Goal: Task Accomplishment & Management: Complete application form

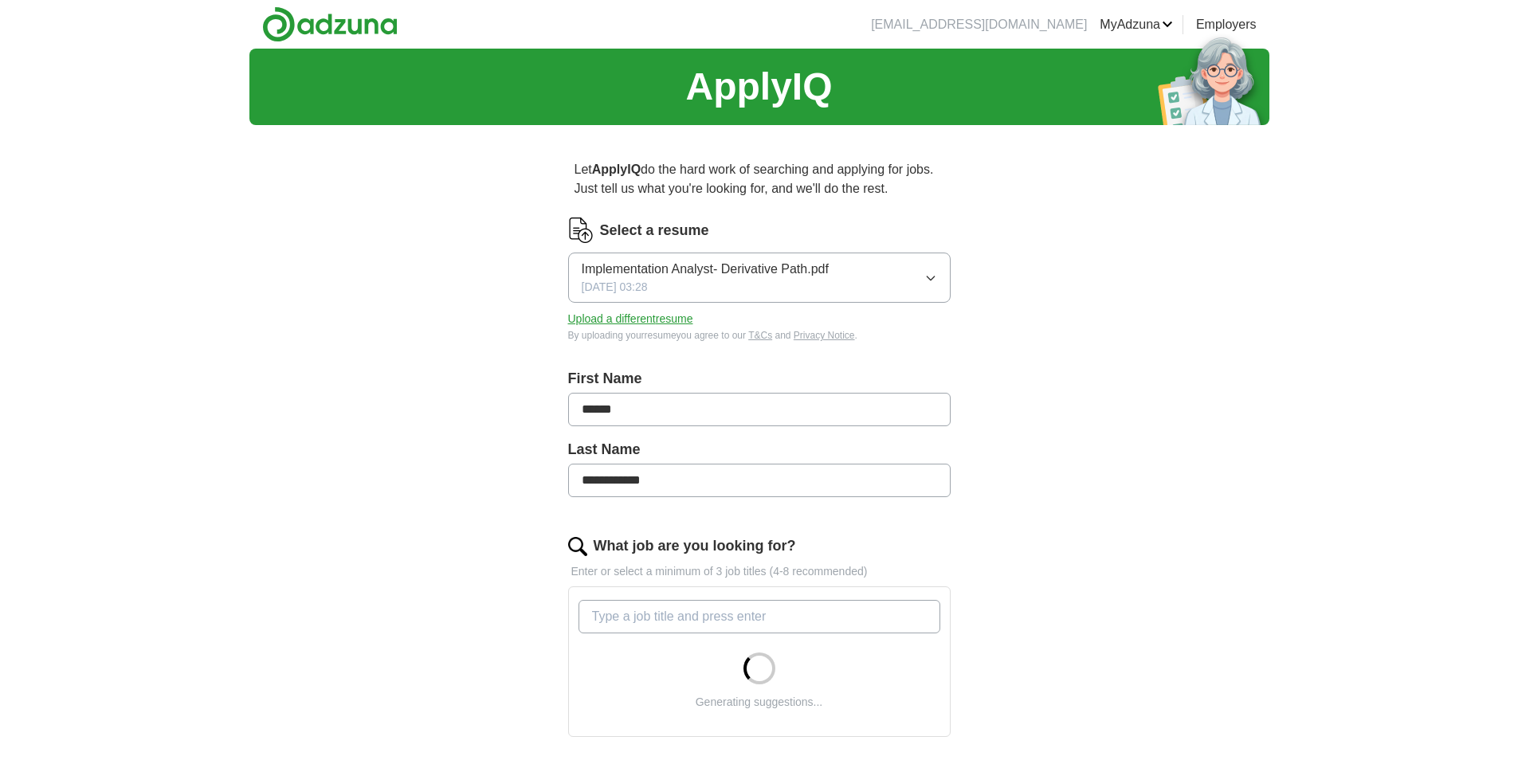
click at [936, 275] on icon "button" at bounding box center [930, 278] width 13 height 13
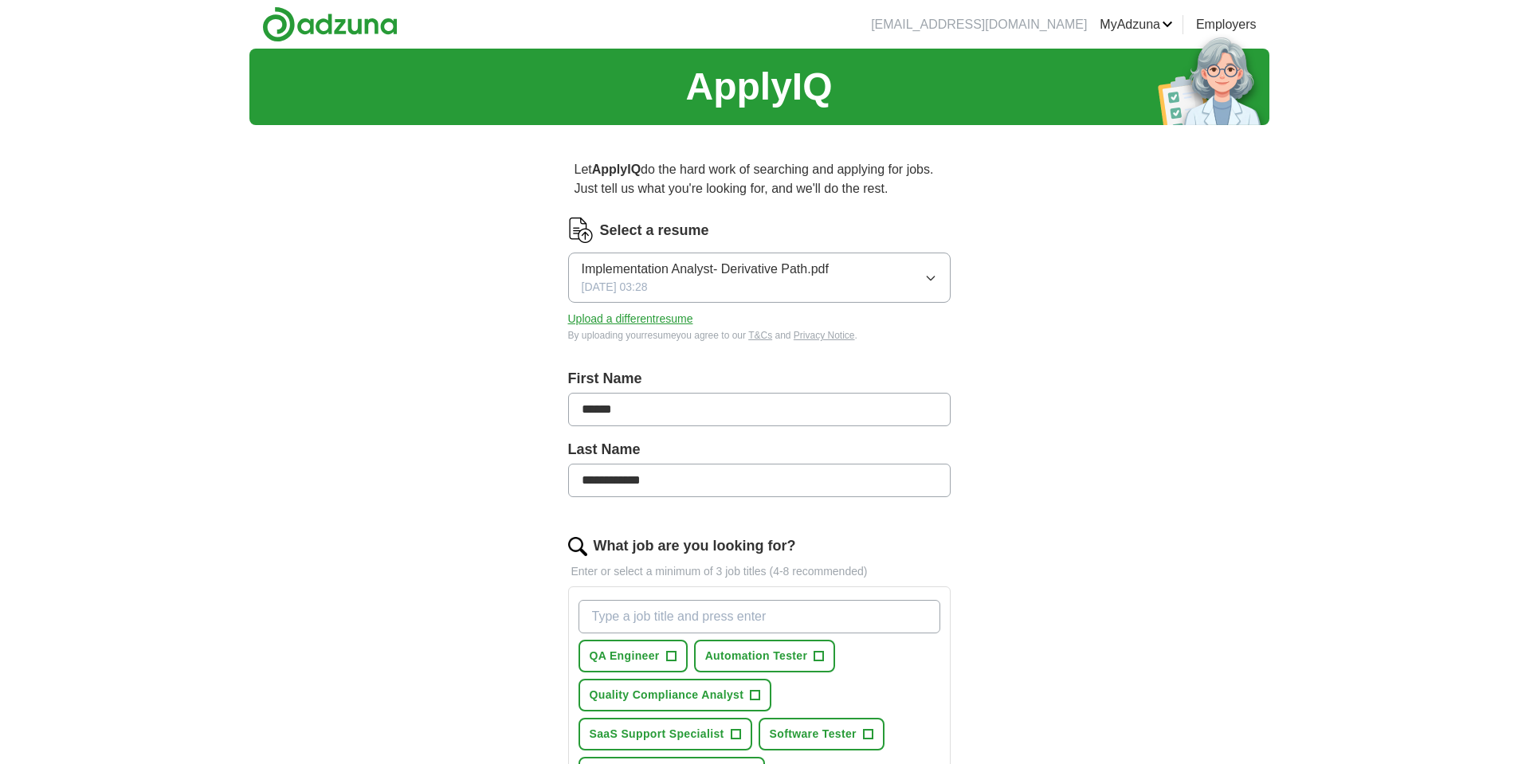
click at [1043, 326] on div "**********" at bounding box center [759, 649] width 1020 height 1200
click at [645, 323] on button "Upload a different resume" at bounding box center [630, 319] width 125 height 17
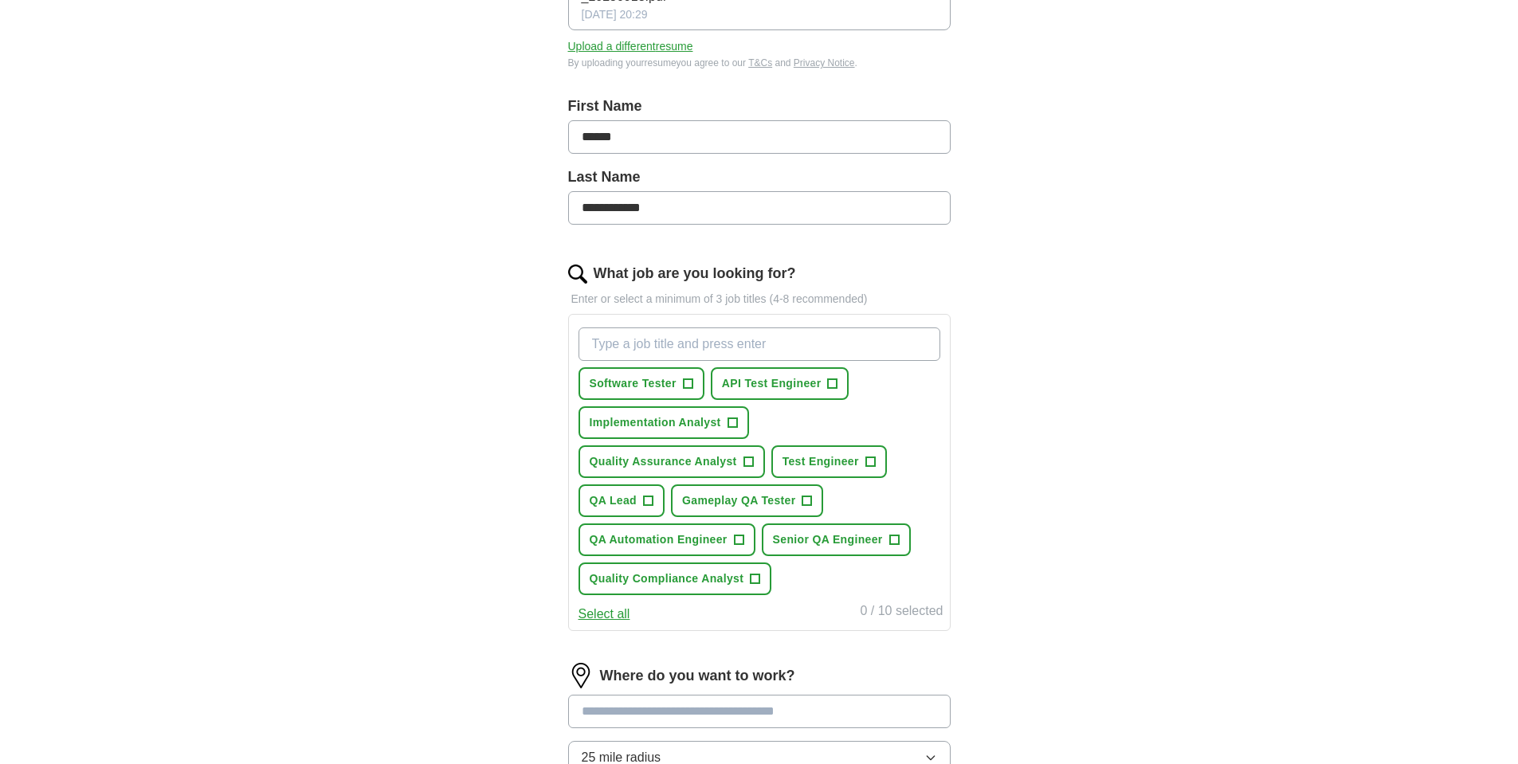
scroll to position [292, 0]
click at [804, 500] on span "+" at bounding box center [807, 500] width 10 height 13
click at [687, 380] on span "+" at bounding box center [688, 383] width 10 height 13
click at [870, 460] on span "+" at bounding box center [870, 461] width 10 height 13
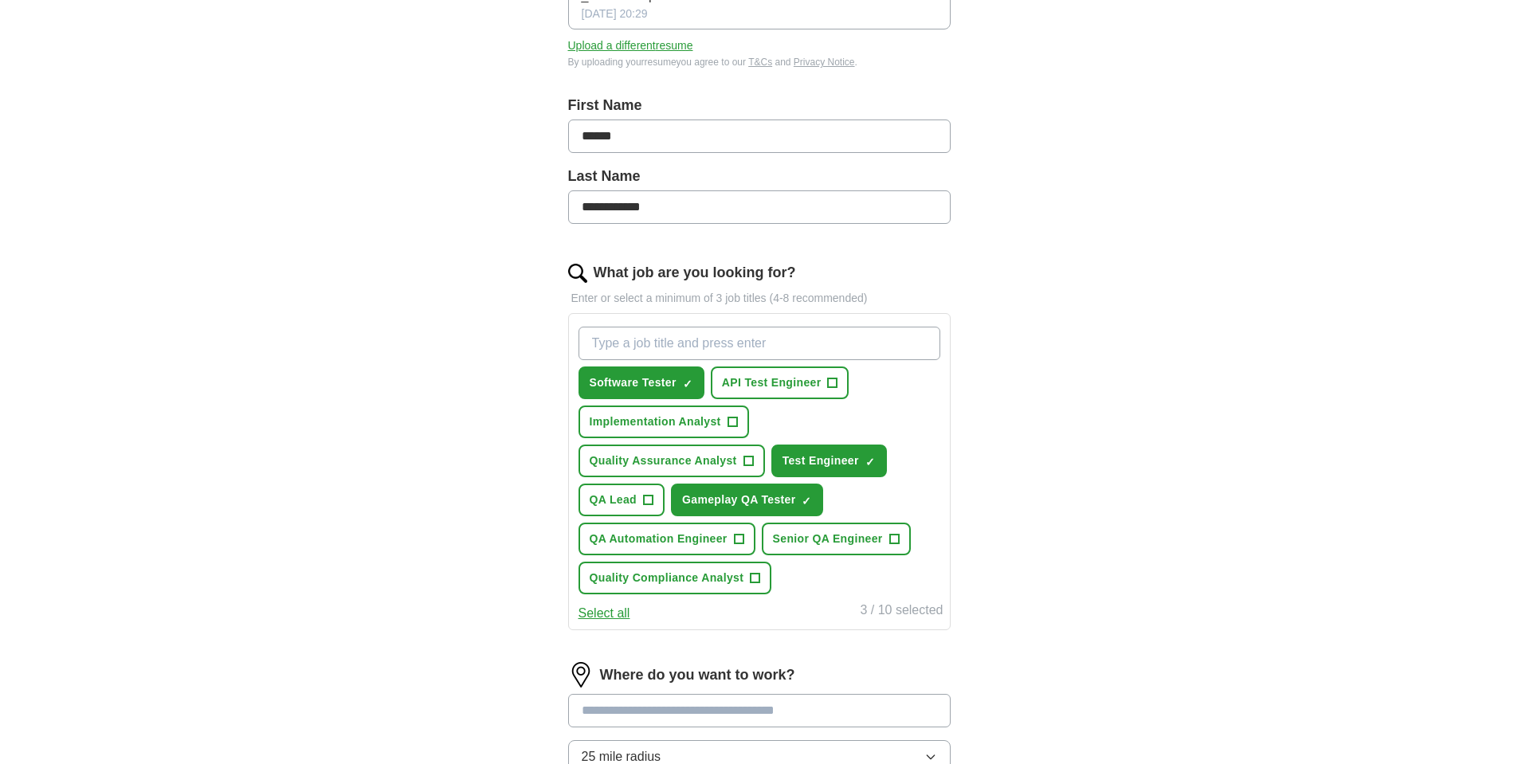
click at [623, 613] on button "Select all" at bounding box center [604, 613] width 52 height 19
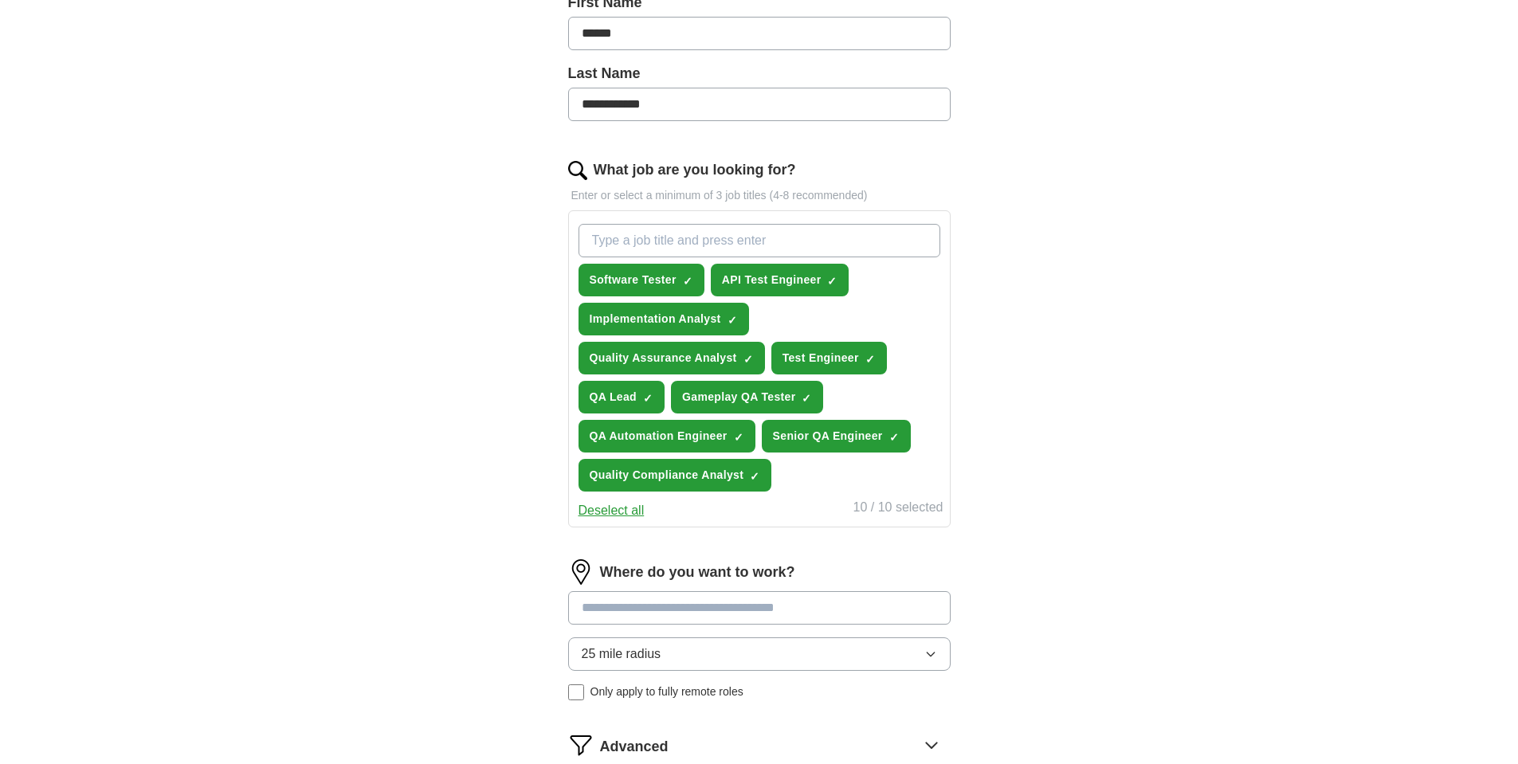
scroll to position [452, 0]
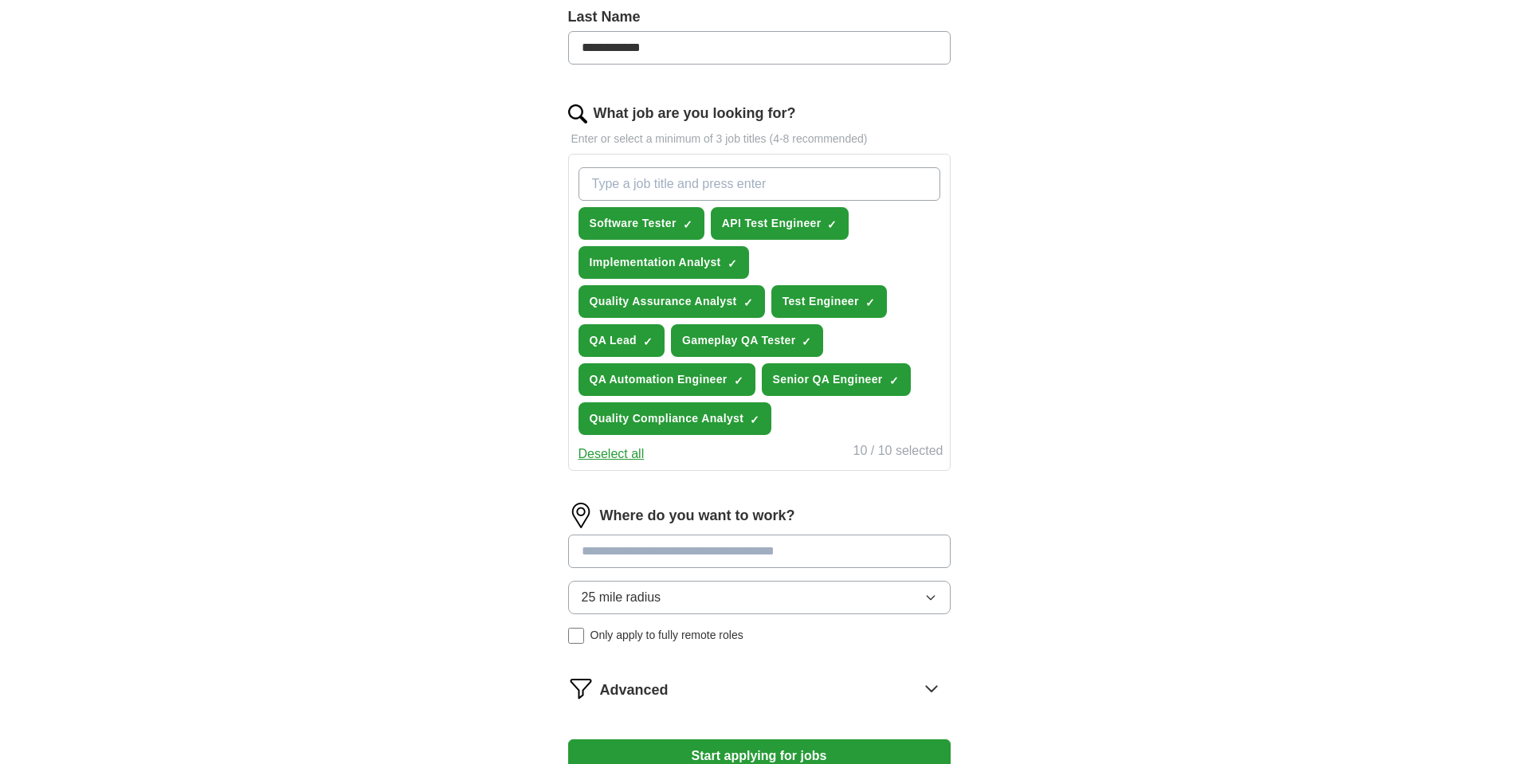
click at [815, 550] on input at bounding box center [759, 551] width 382 height 33
type input "*****"
click at [793, 598] on div "Where do you want to work? ***** 25 mile radius Only apply to fully remote roles" at bounding box center [759, 580] width 382 height 154
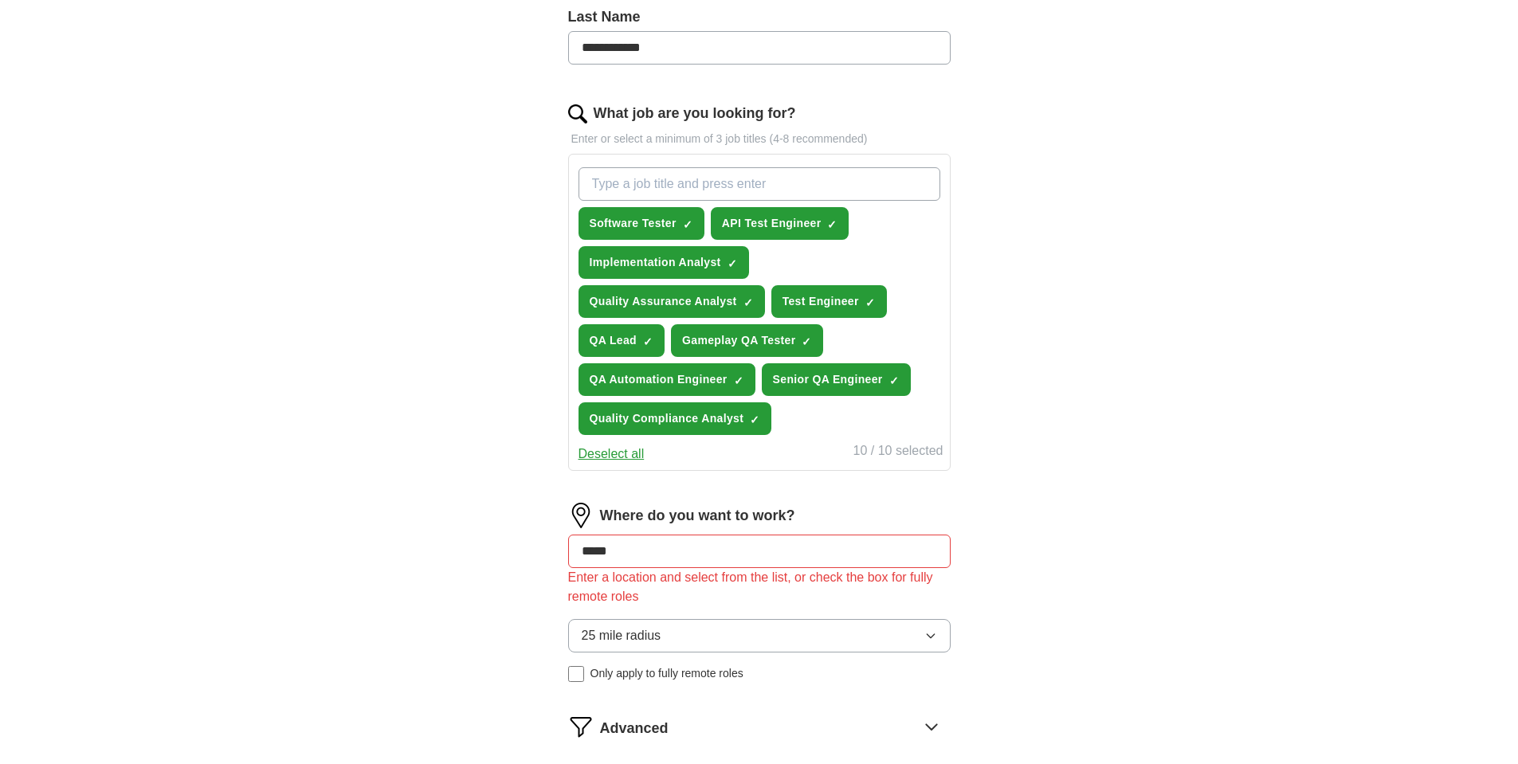
click at [793, 637] on button "25 mile radius" at bounding box center [759, 635] width 382 height 33
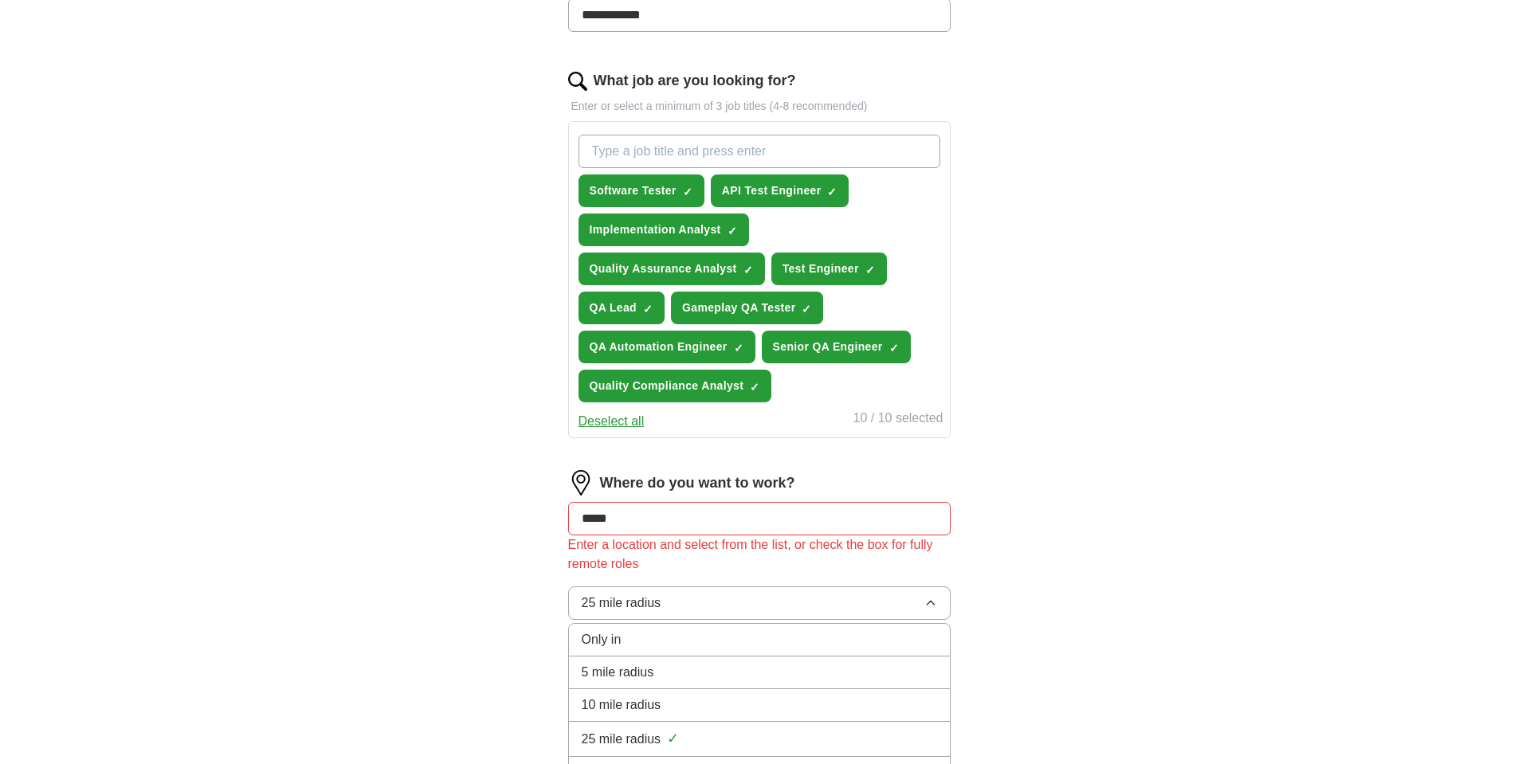
scroll to position [504, 0]
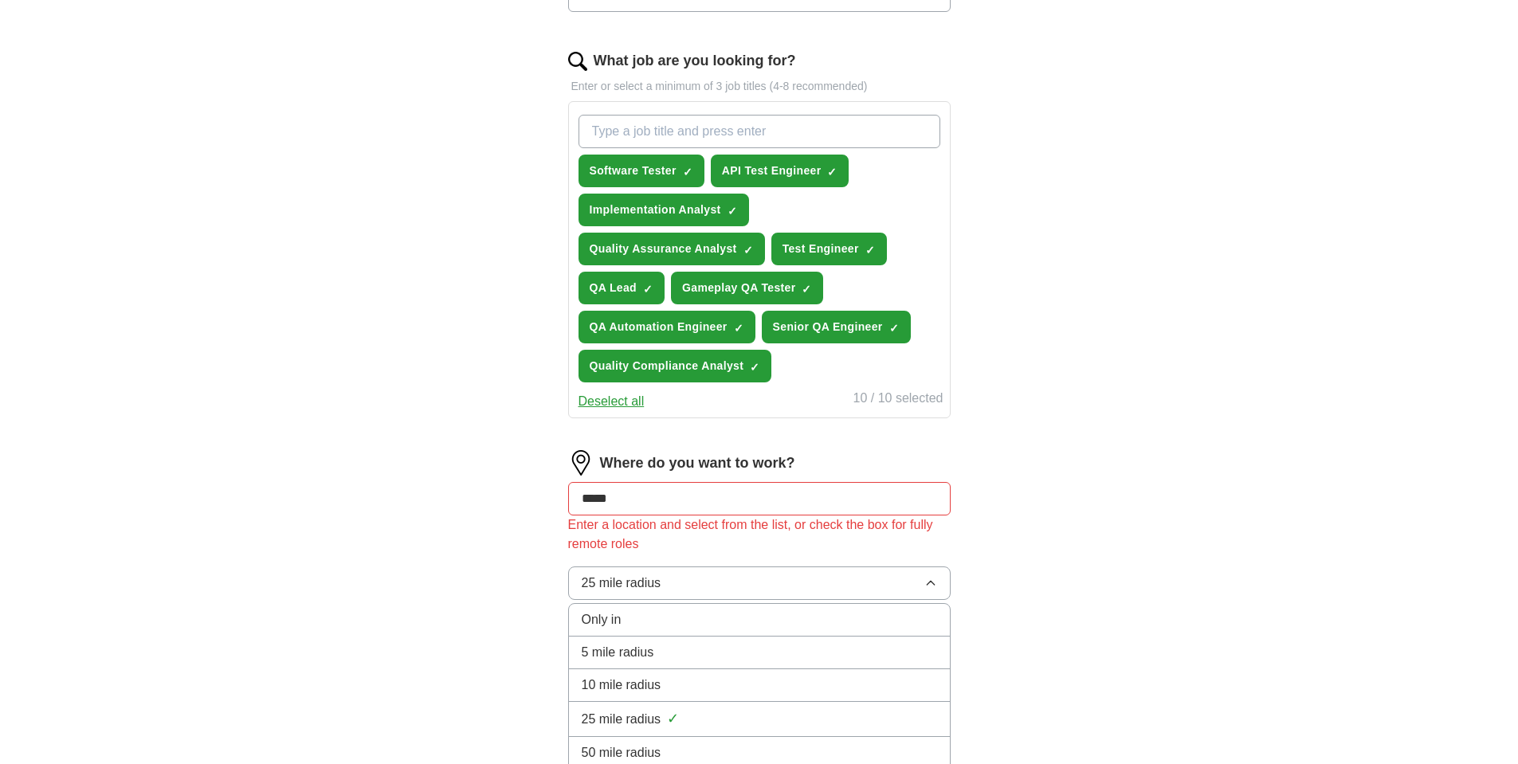
click at [666, 495] on input "*****" at bounding box center [759, 498] width 382 height 33
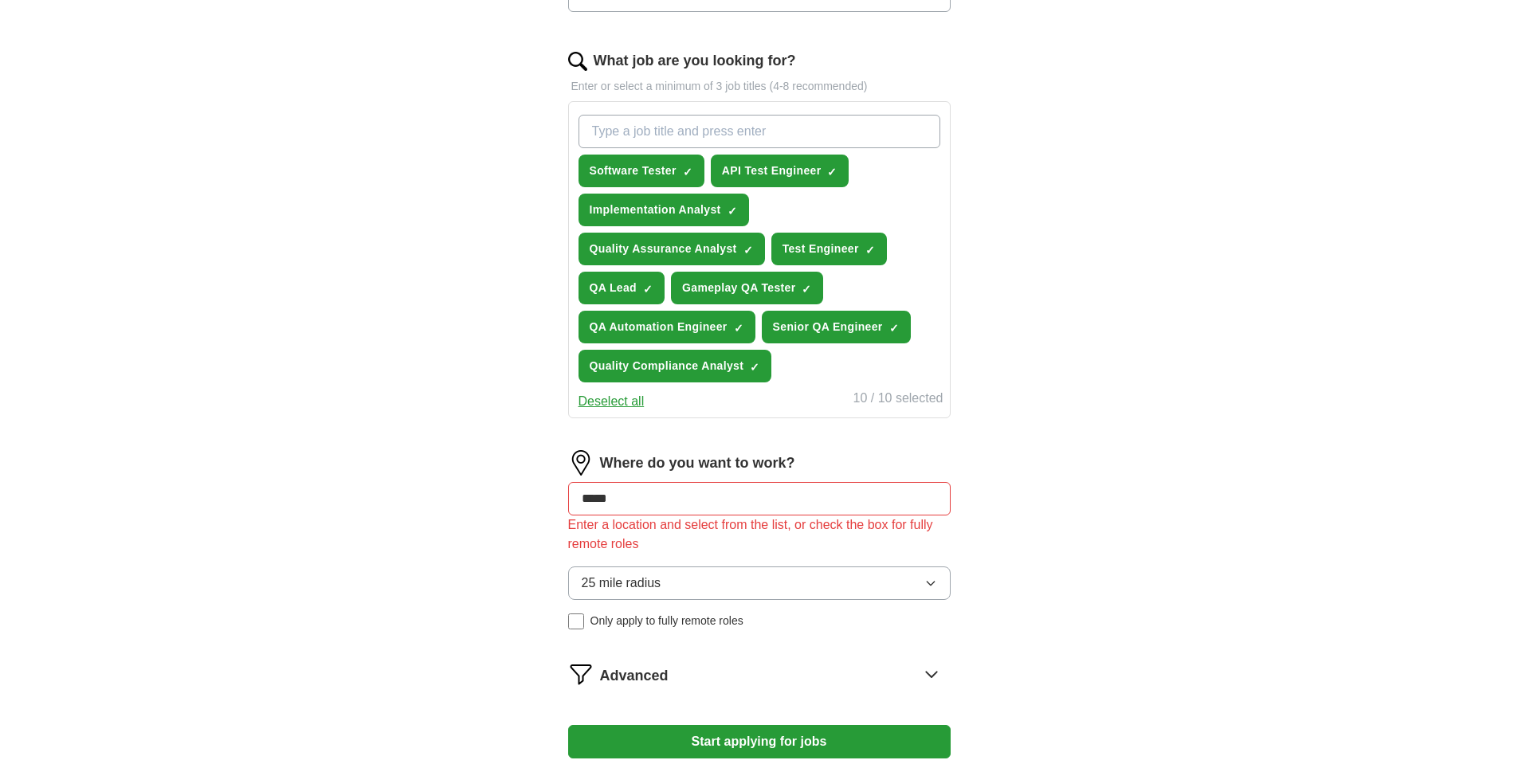
drag, startPoint x: 666, startPoint y: 499, endPoint x: 410, endPoint y: 473, distance: 257.0
click at [410, 473] on div "**********" at bounding box center [759, 172] width 1020 height 1257
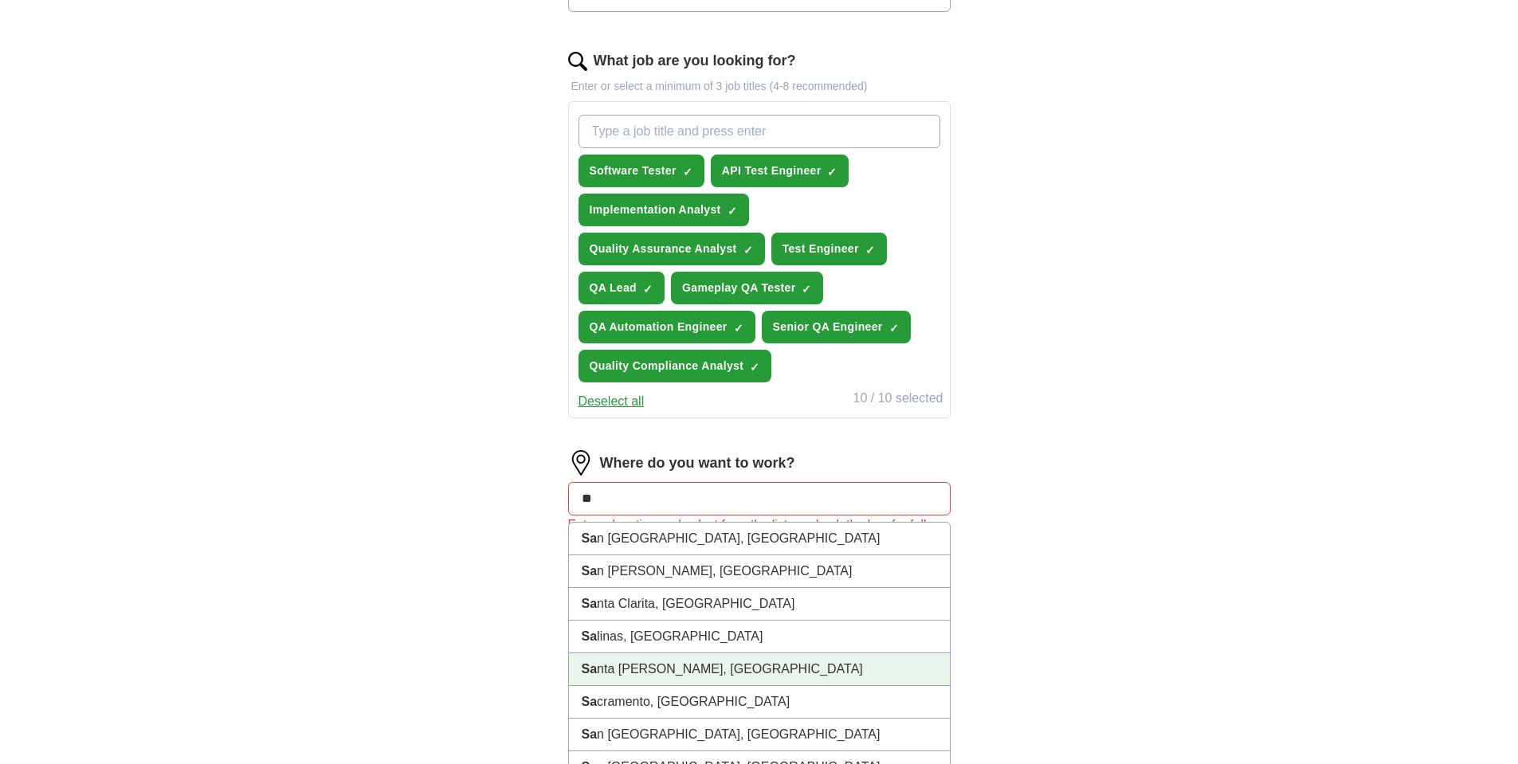
type input "***"
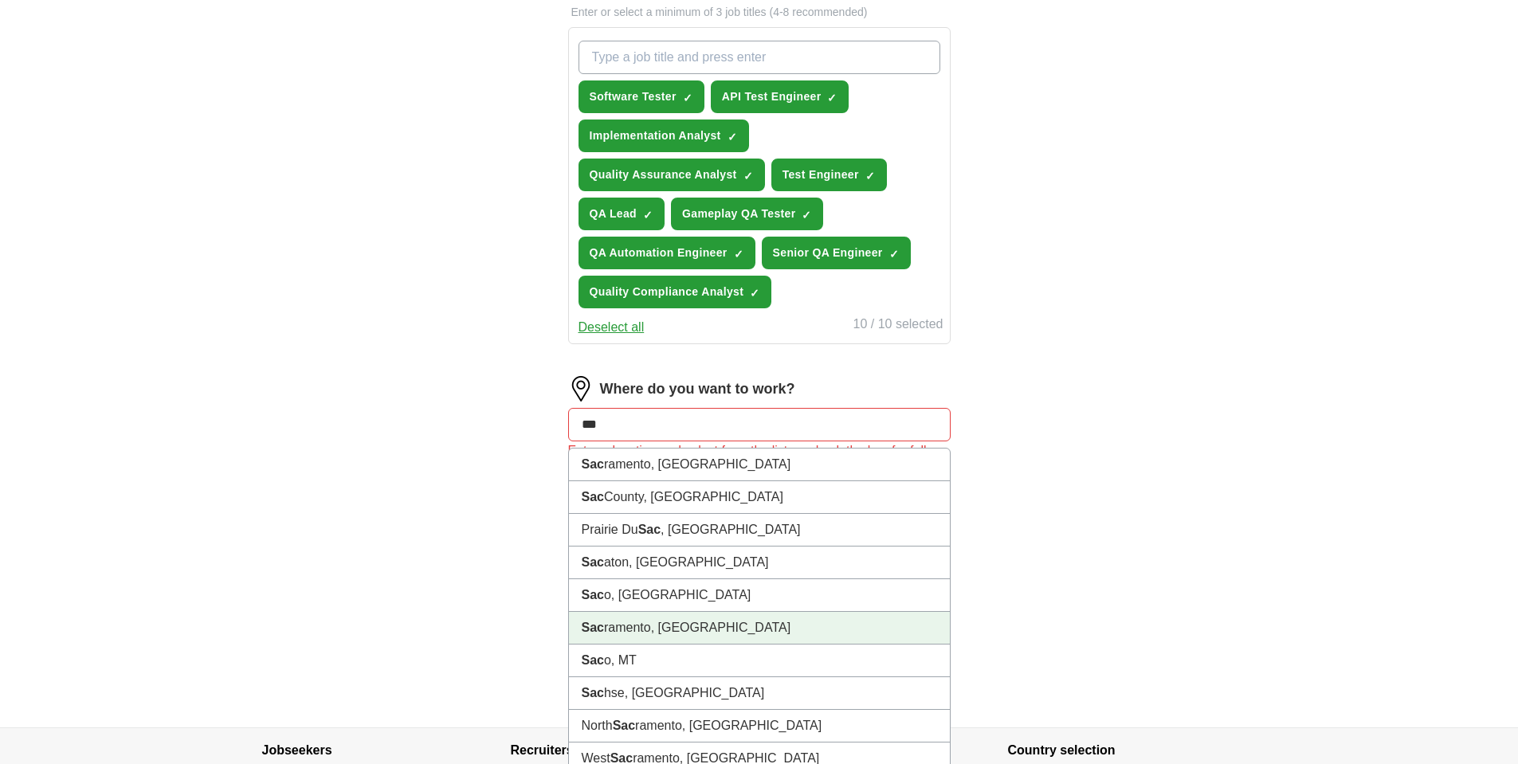
scroll to position [584, 0]
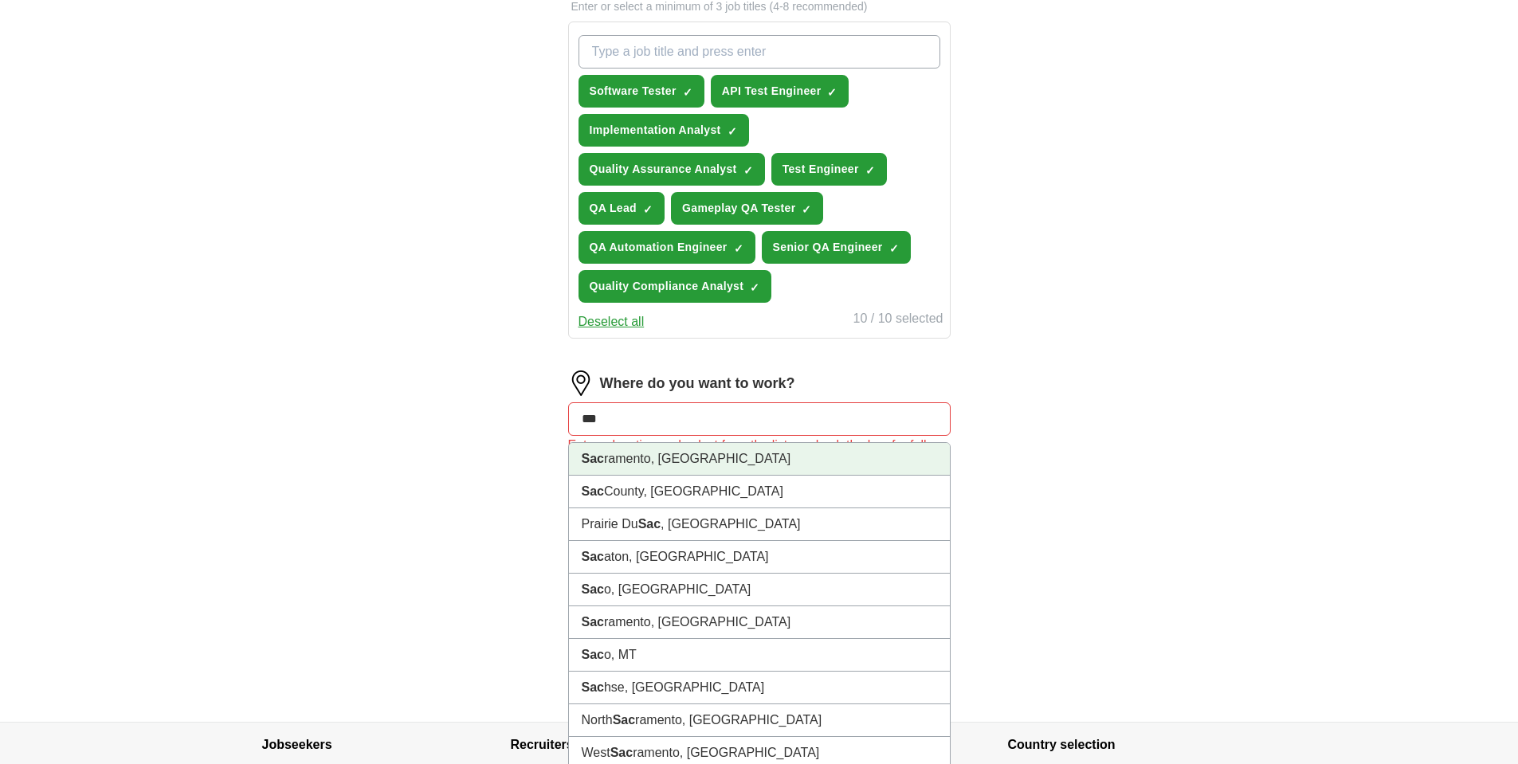
click at [664, 462] on li "Sac ramento, CA" at bounding box center [759, 459] width 381 height 33
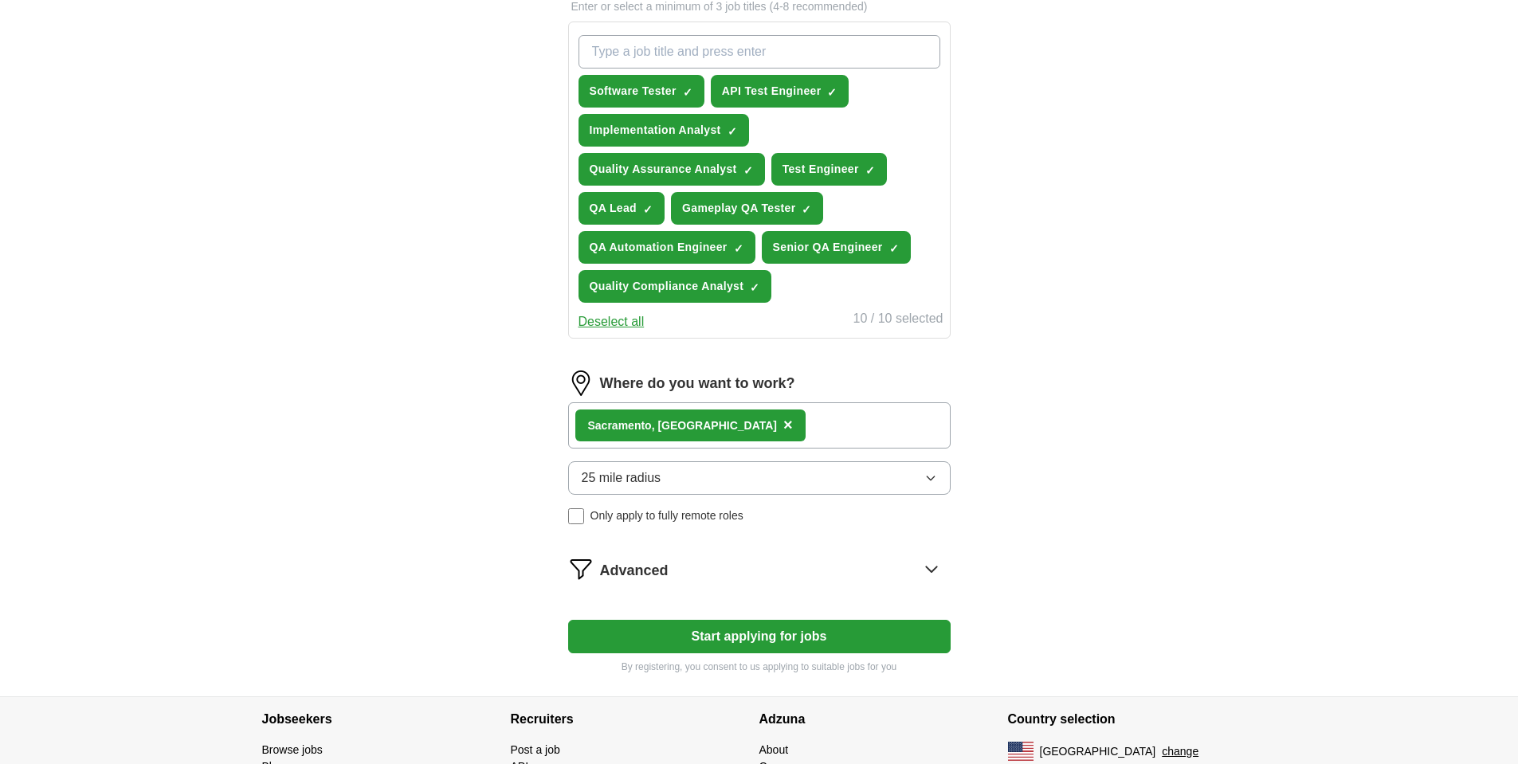
click at [752, 470] on button "25 mile radius" at bounding box center [759, 477] width 382 height 33
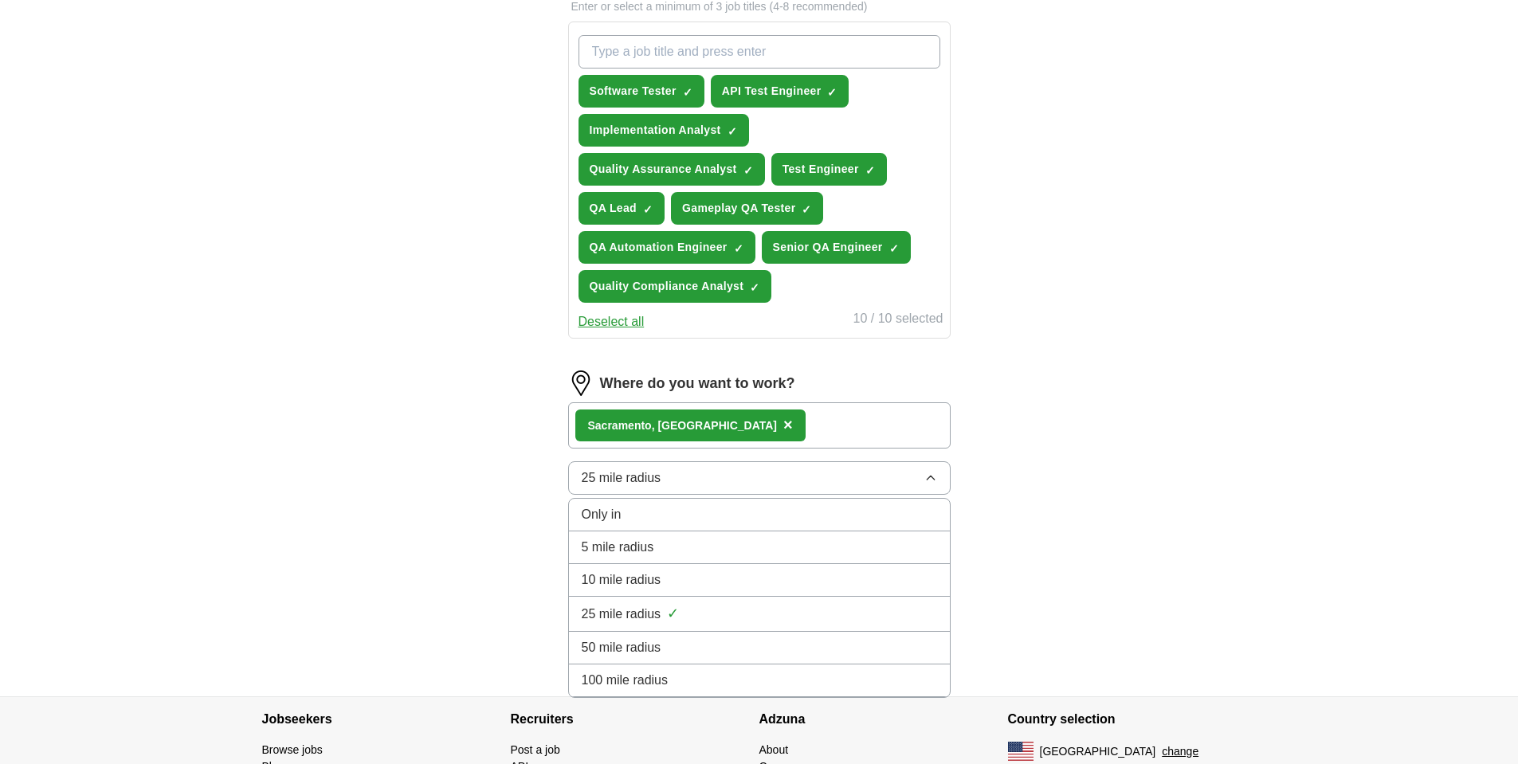
click at [697, 652] on div "50 mile radius" at bounding box center [759, 647] width 355 height 19
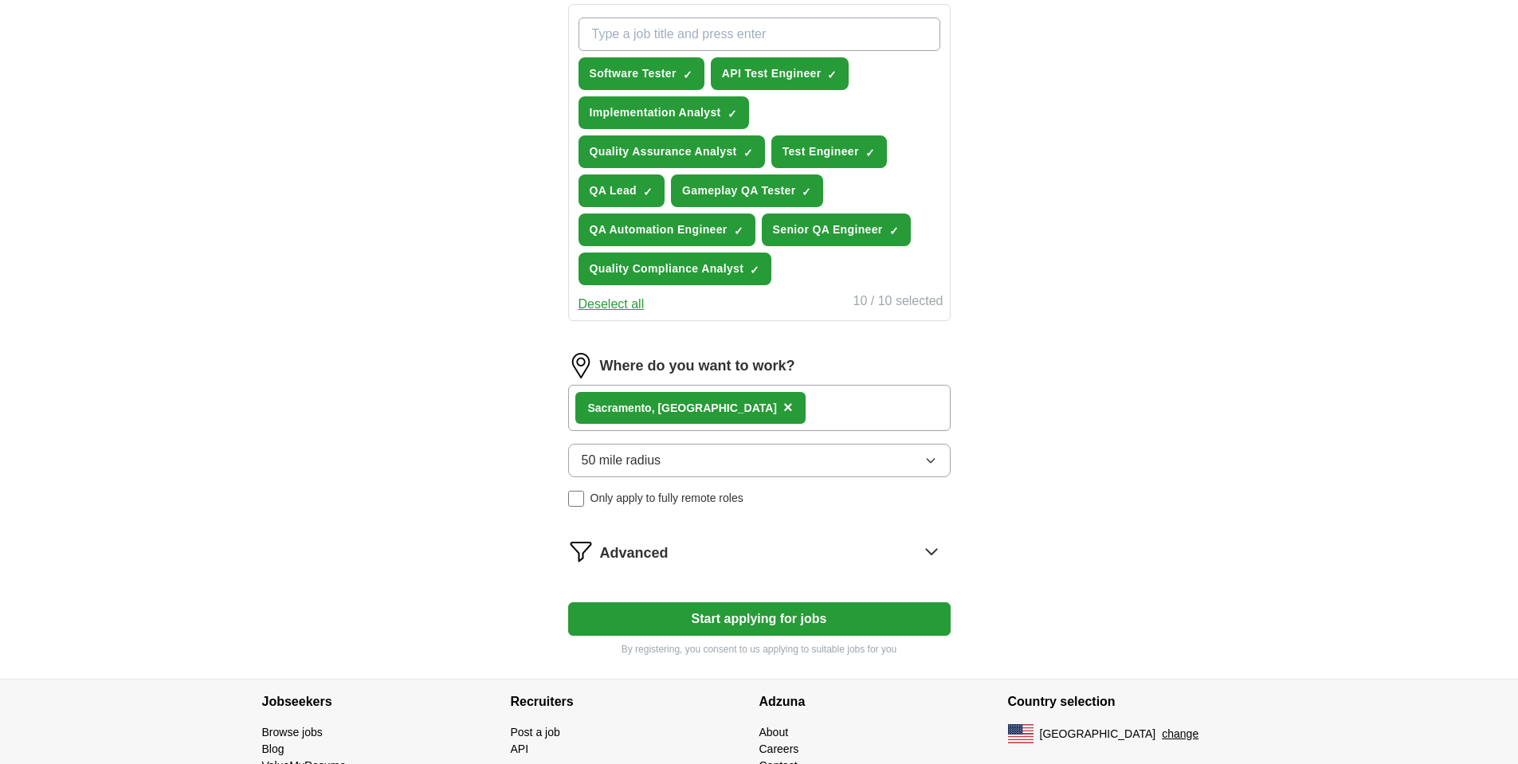
scroll to position [637, 0]
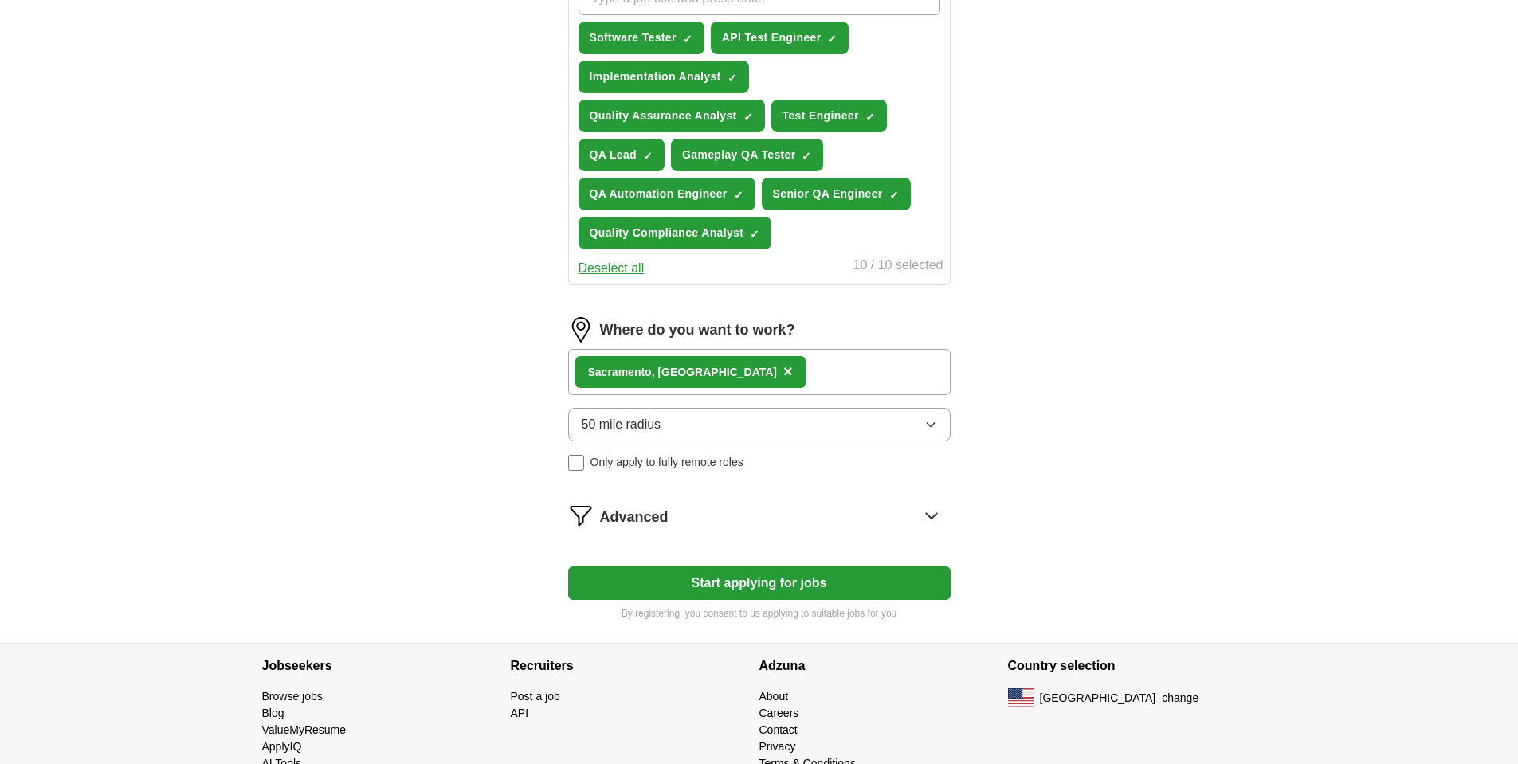
drag, startPoint x: 762, startPoint y: 574, endPoint x: 862, endPoint y: 539, distance: 105.3
click at [852, 542] on form "**********" at bounding box center [759, 100] width 382 height 1040
click at [925, 515] on icon at bounding box center [931, 515] width 25 height 25
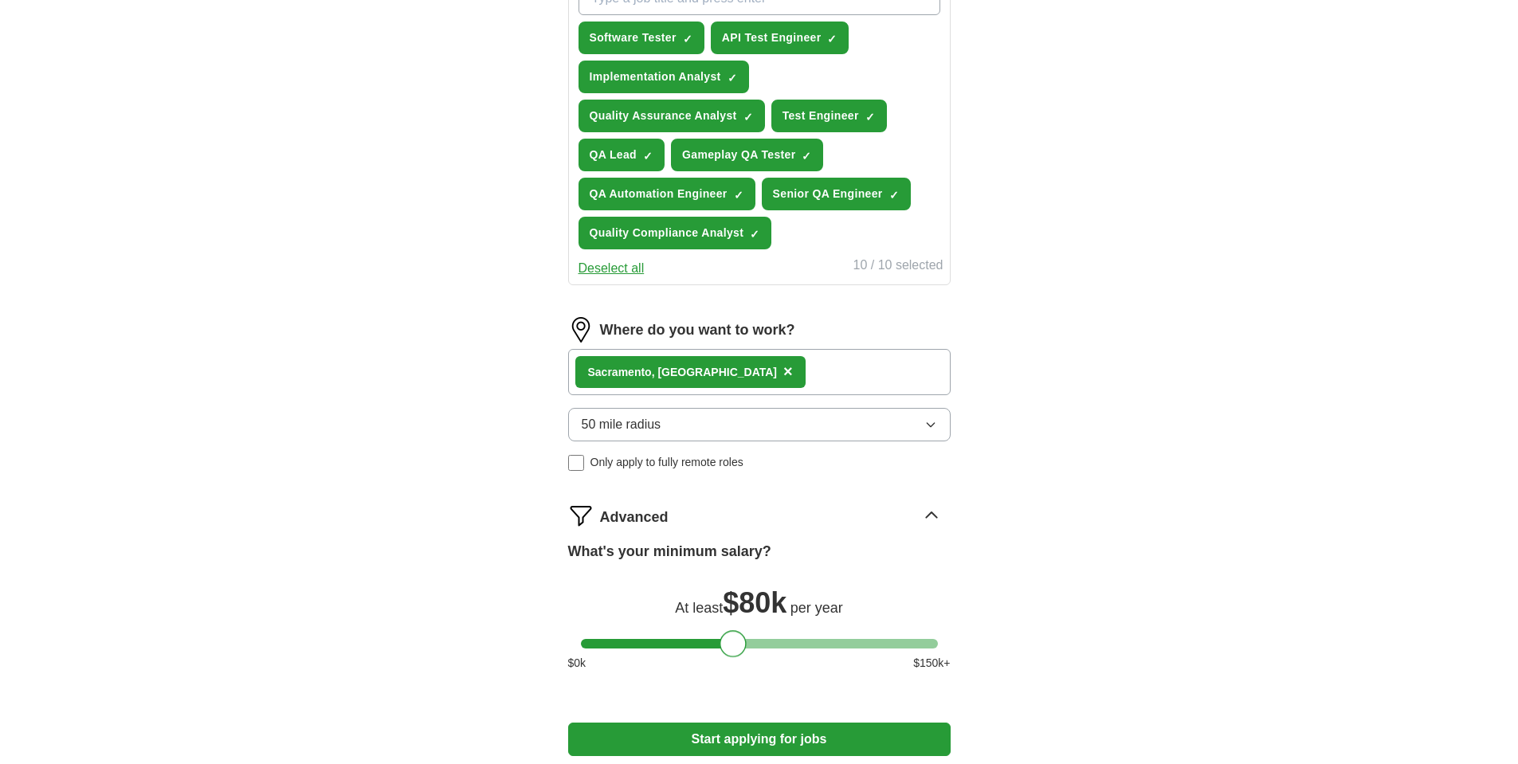
drag, startPoint x: 597, startPoint y: 641, endPoint x: 737, endPoint y: 661, distance: 141.6
click at [737, 661] on div "What's your minimum salary? At least $ 80k per year $ 0 k $ 150 k+" at bounding box center [759, 612] width 382 height 143
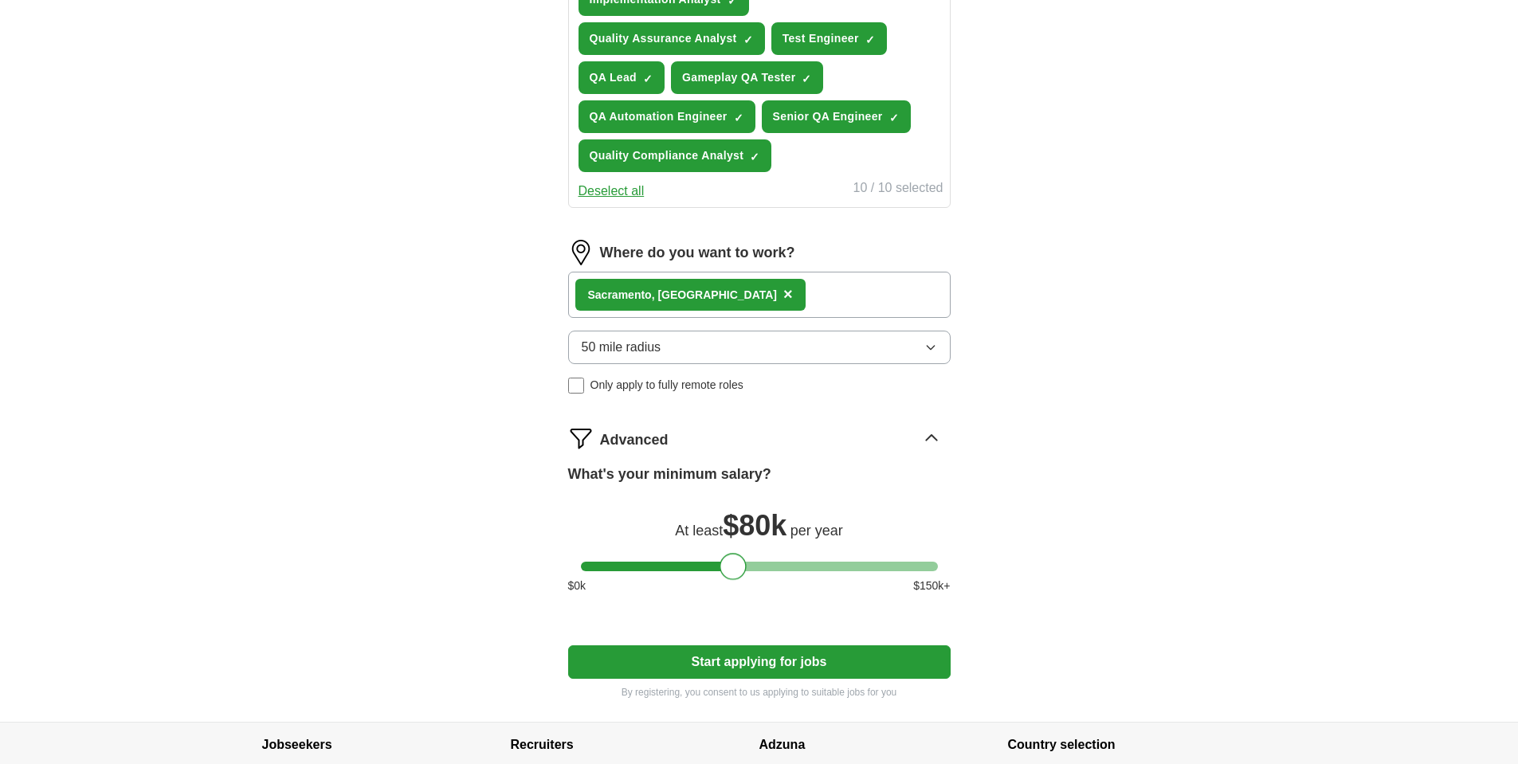
scroll to position [717, 0]
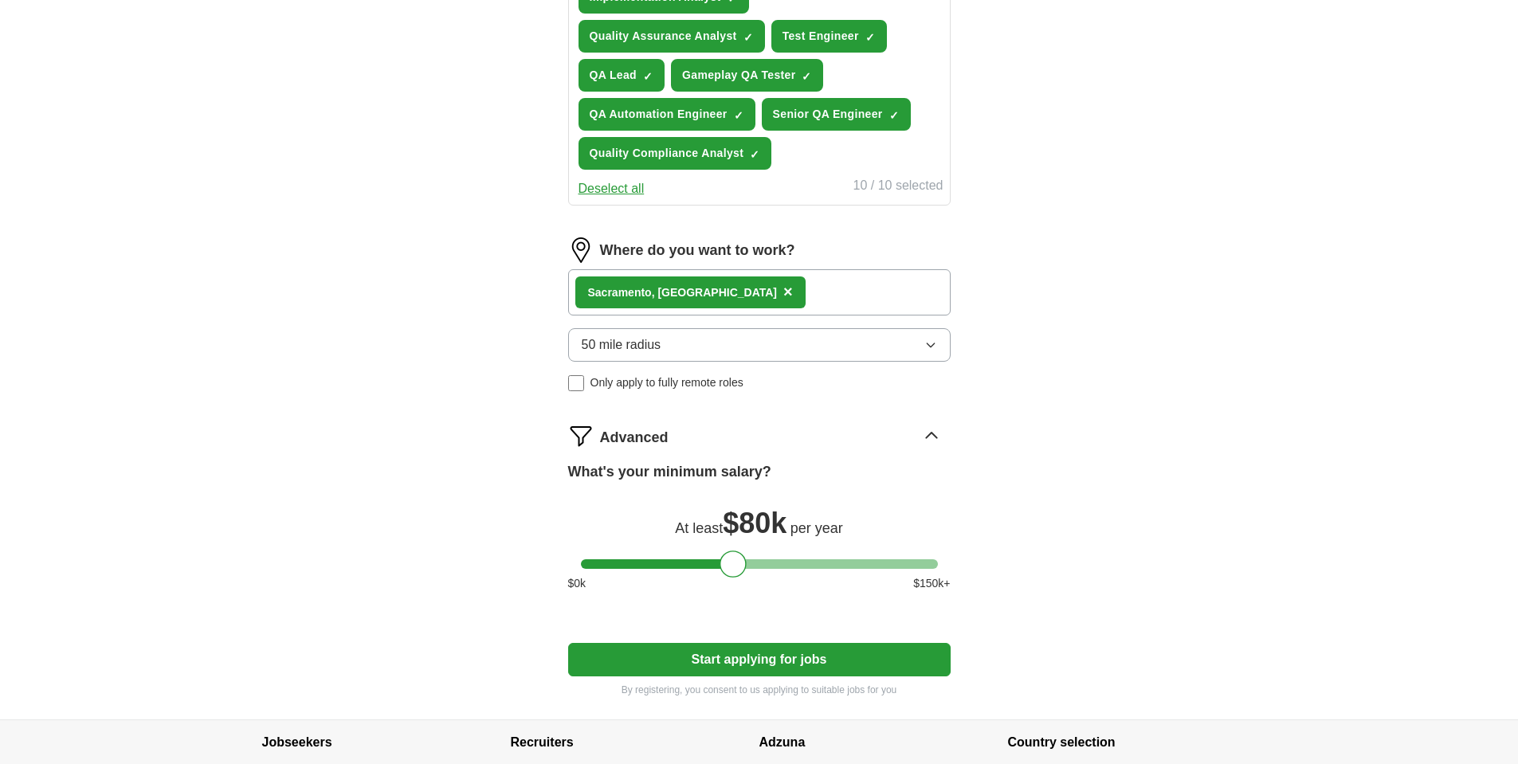
click at [812, 663] on button "Start applying for jobs" at bounding box center [759, 659] width 382 height 33
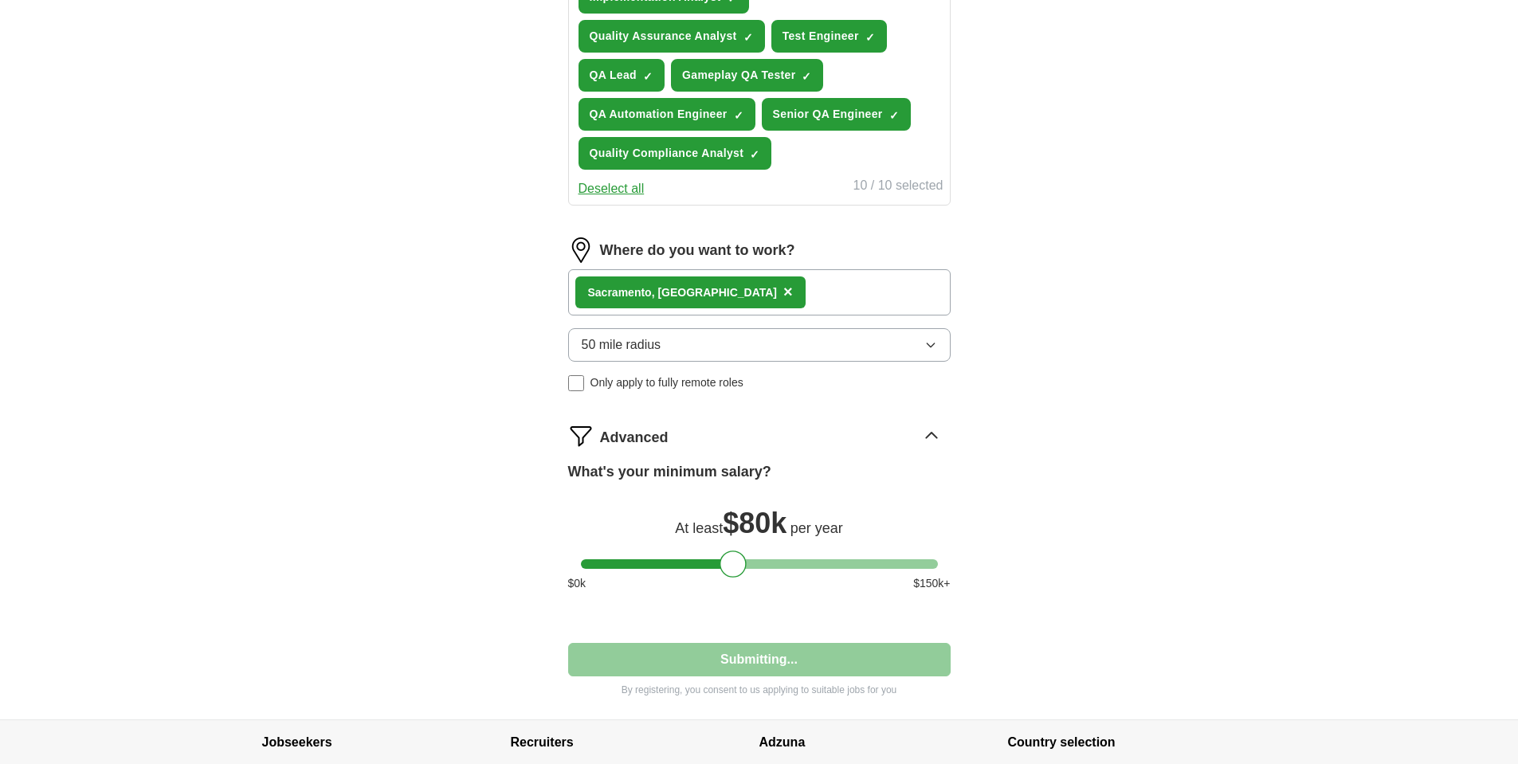
select select "**"
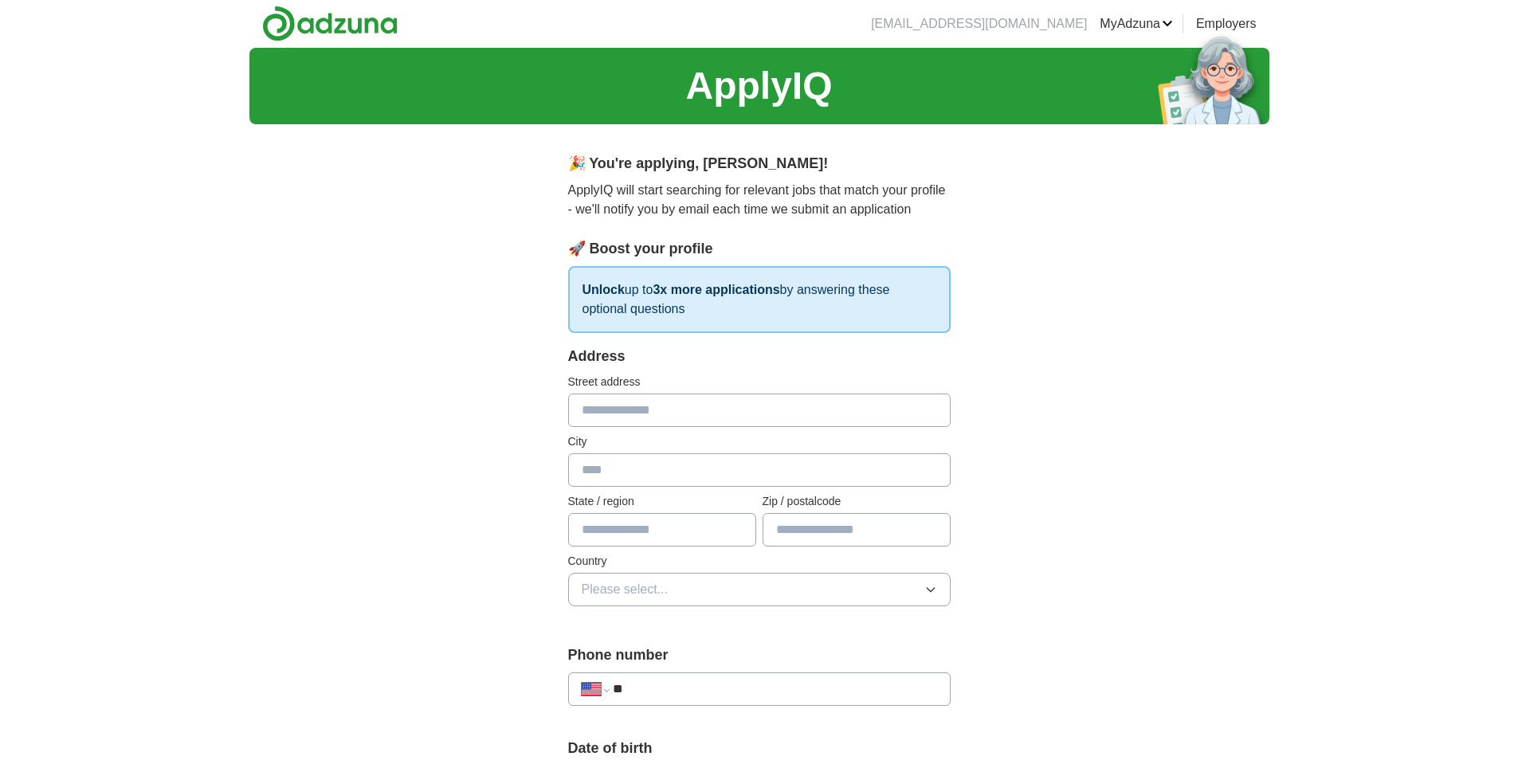
scroll to position [0, 0]
click at [676, 410] on input "text" at bounding box center [759, 410] width 382 height 33
type input "**********"
type input "********"
type input "**"
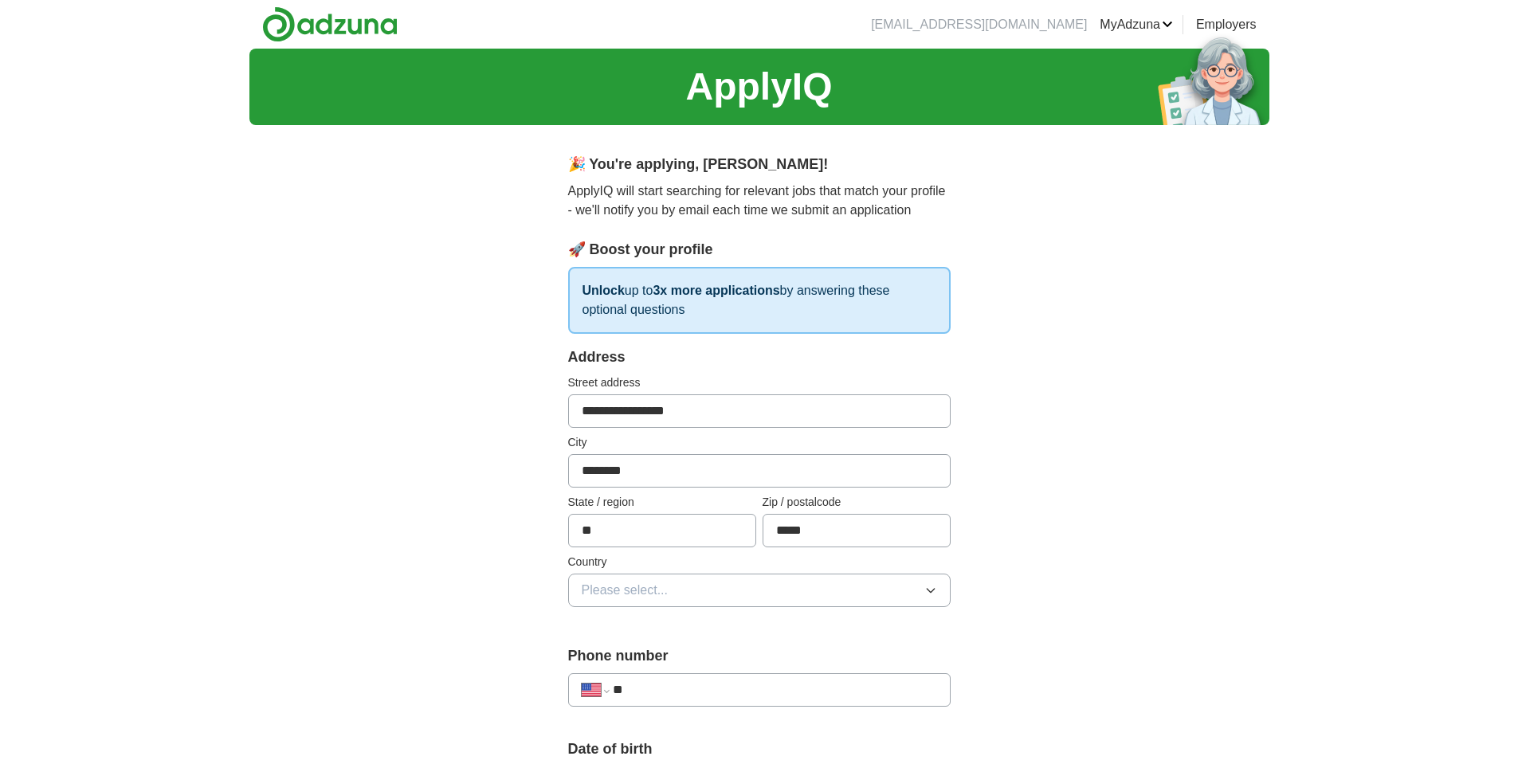
type input "*****"
click at [887, 582] on button "Please select..." at bounding box center [759, 590] width 382 height 33
click at [723, 648] on li "United States" at bounding box center [759, 660] width 381 height 33
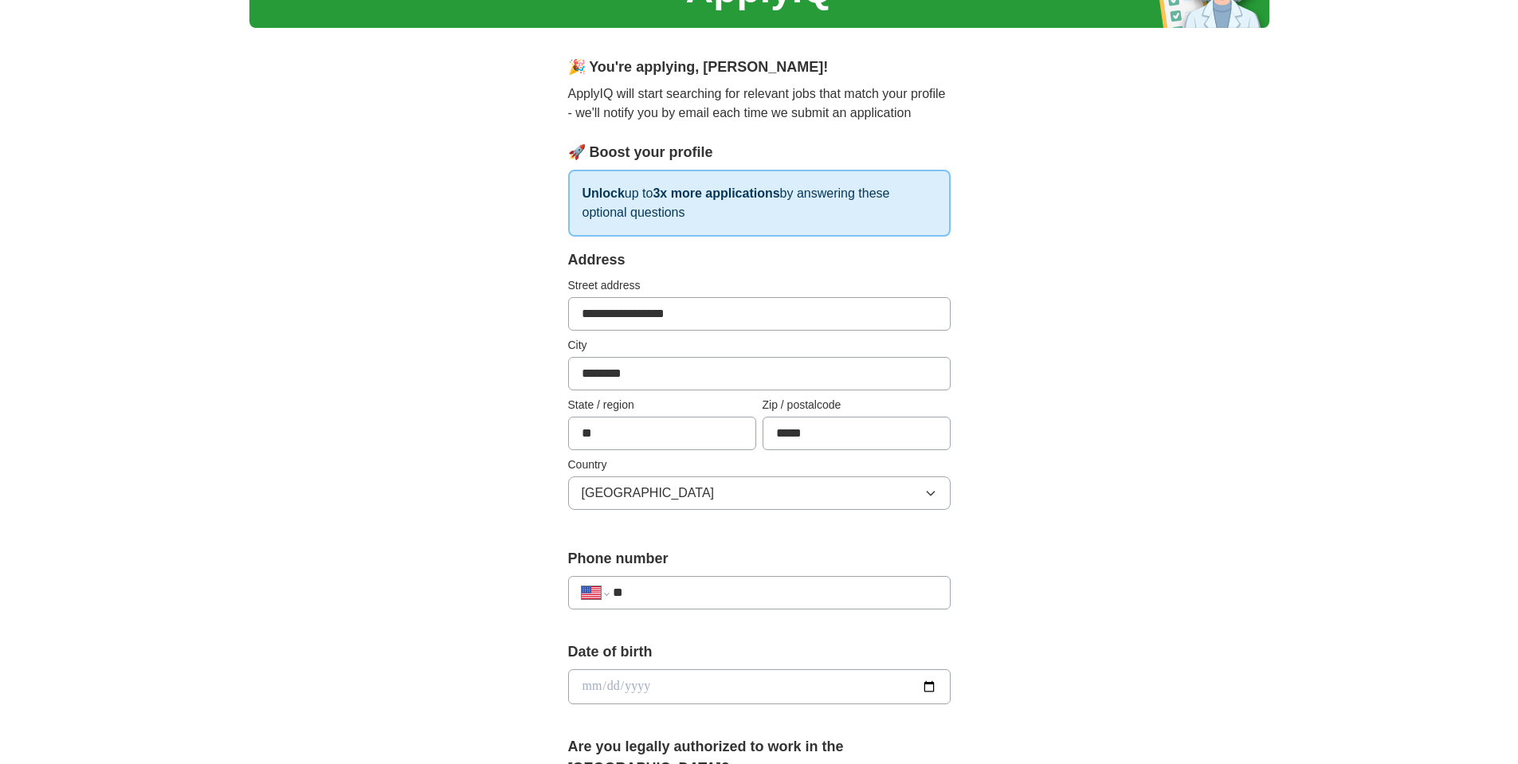
scroll to position [106, 0]
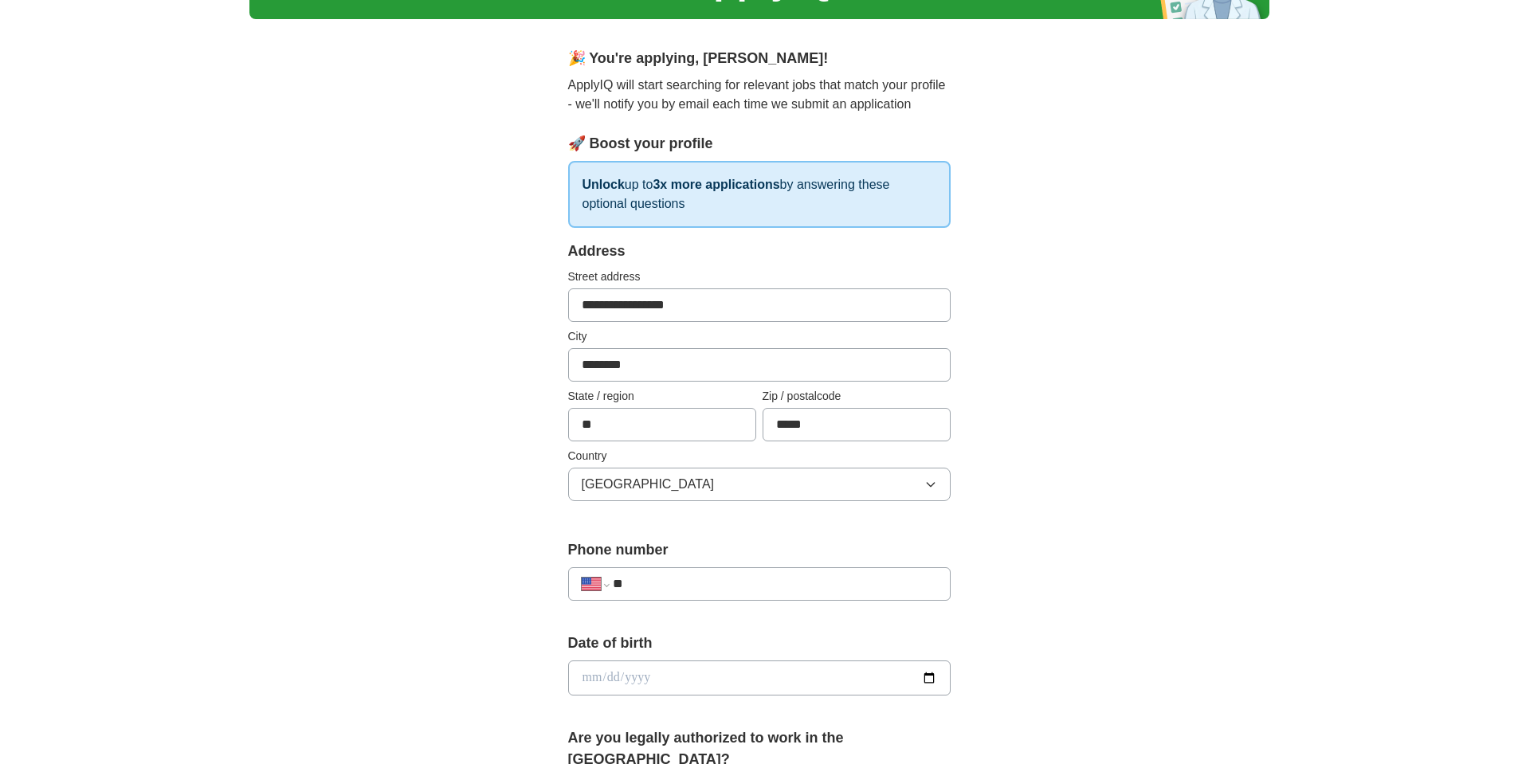
click at [688, 582] on input "**" at bounding box center [774, 583] width 323 height 19
type input "**********"
click at [785, 673] on input "date" at bounding box center [759, 677] width 382 height 35
type input "**********"
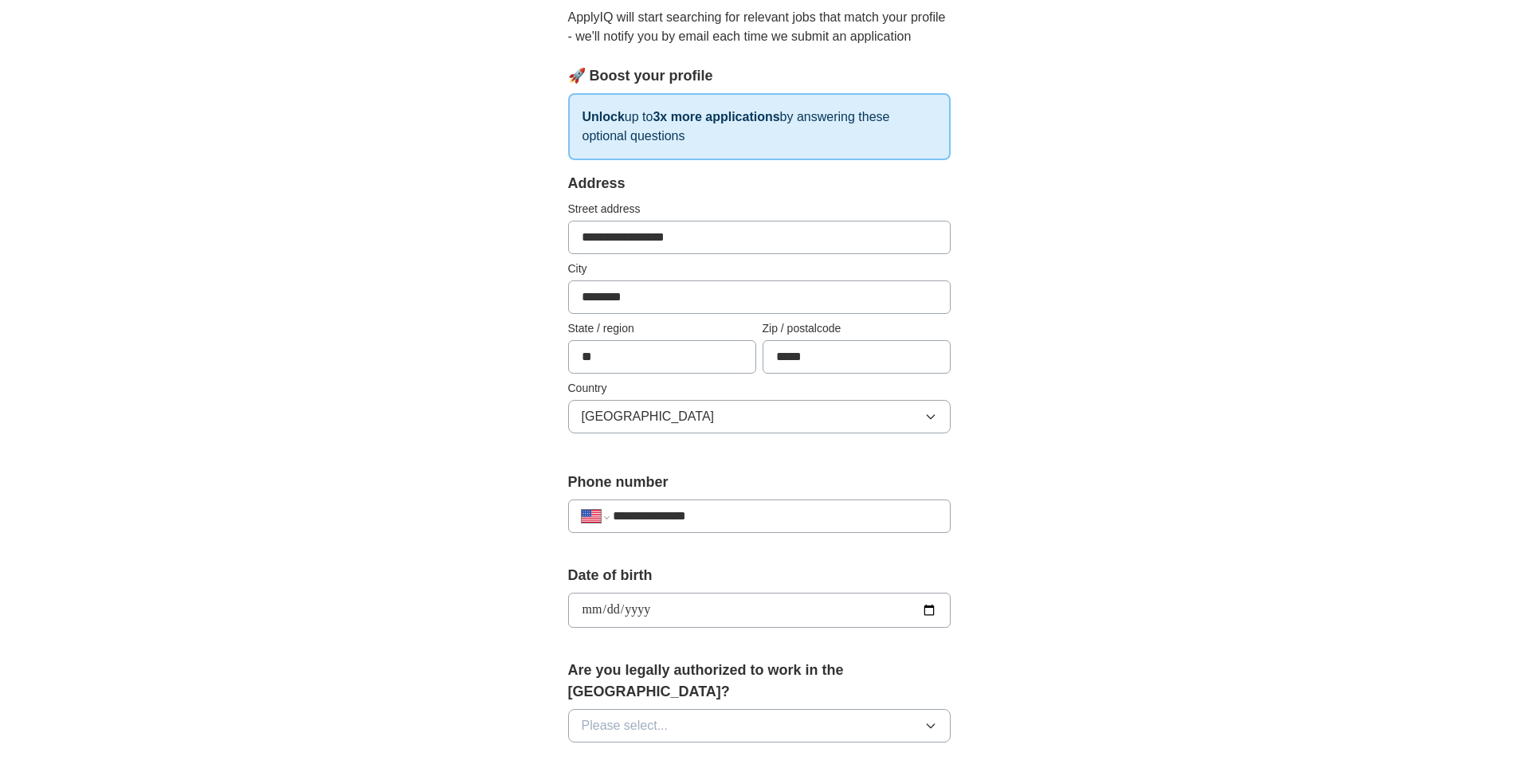
scroll to position [186, 0]
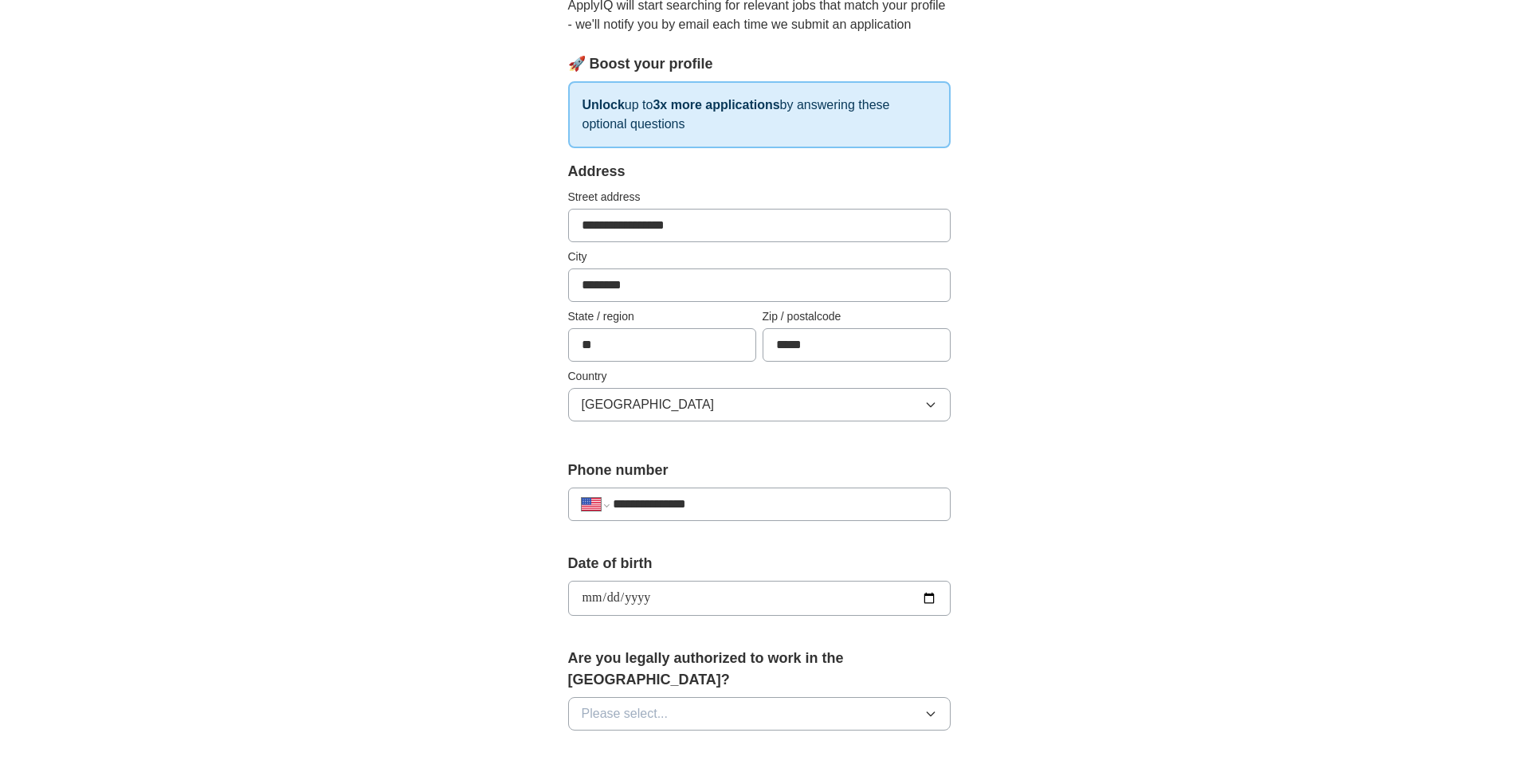
click at [692, 697] on button "Please select..." at bounding box center [759, 713] width 382 height 33
click at [621, 741] on div "Yes" at bounding box center [759, 750] width 355 height 19
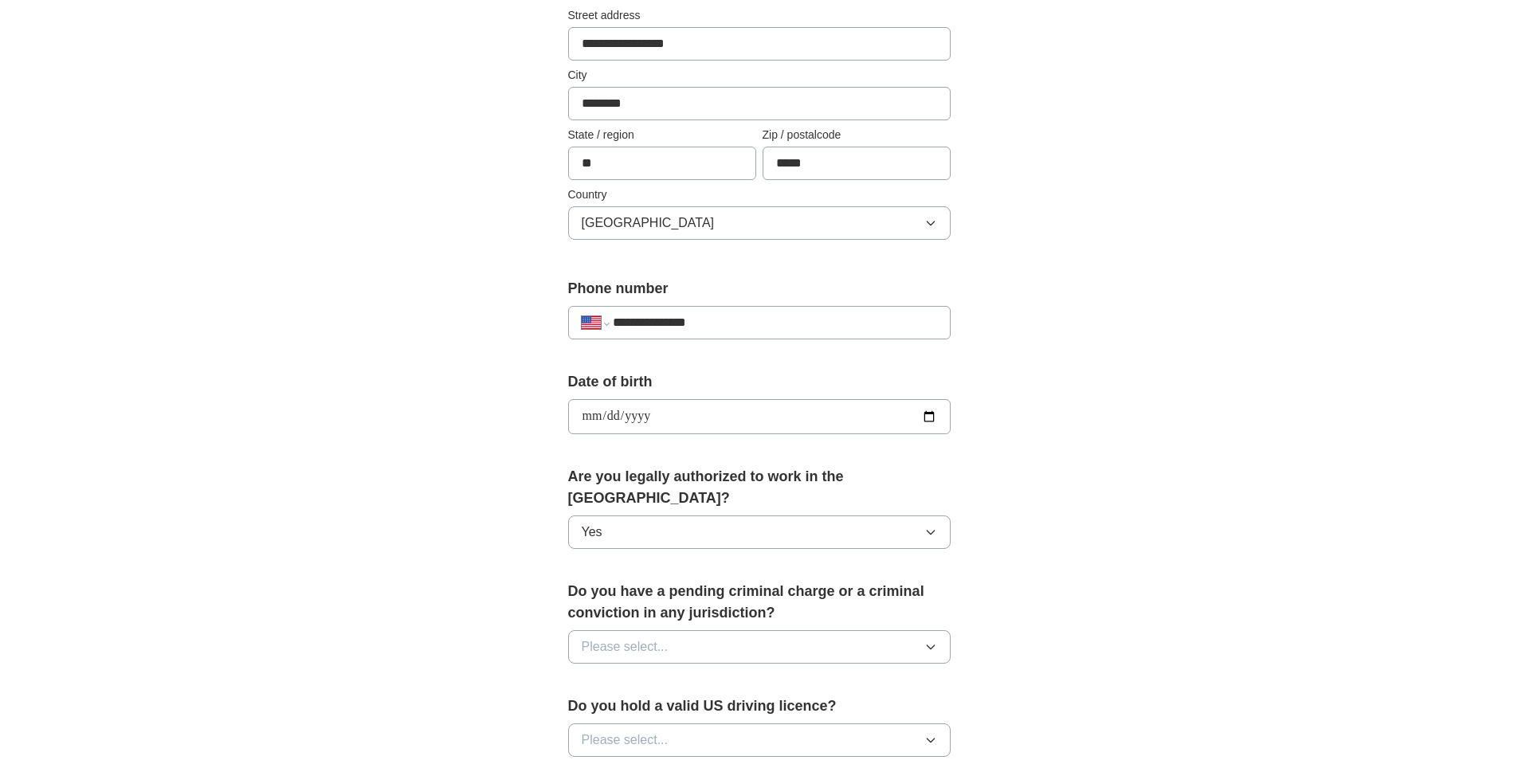
scroll to position [372, 0]
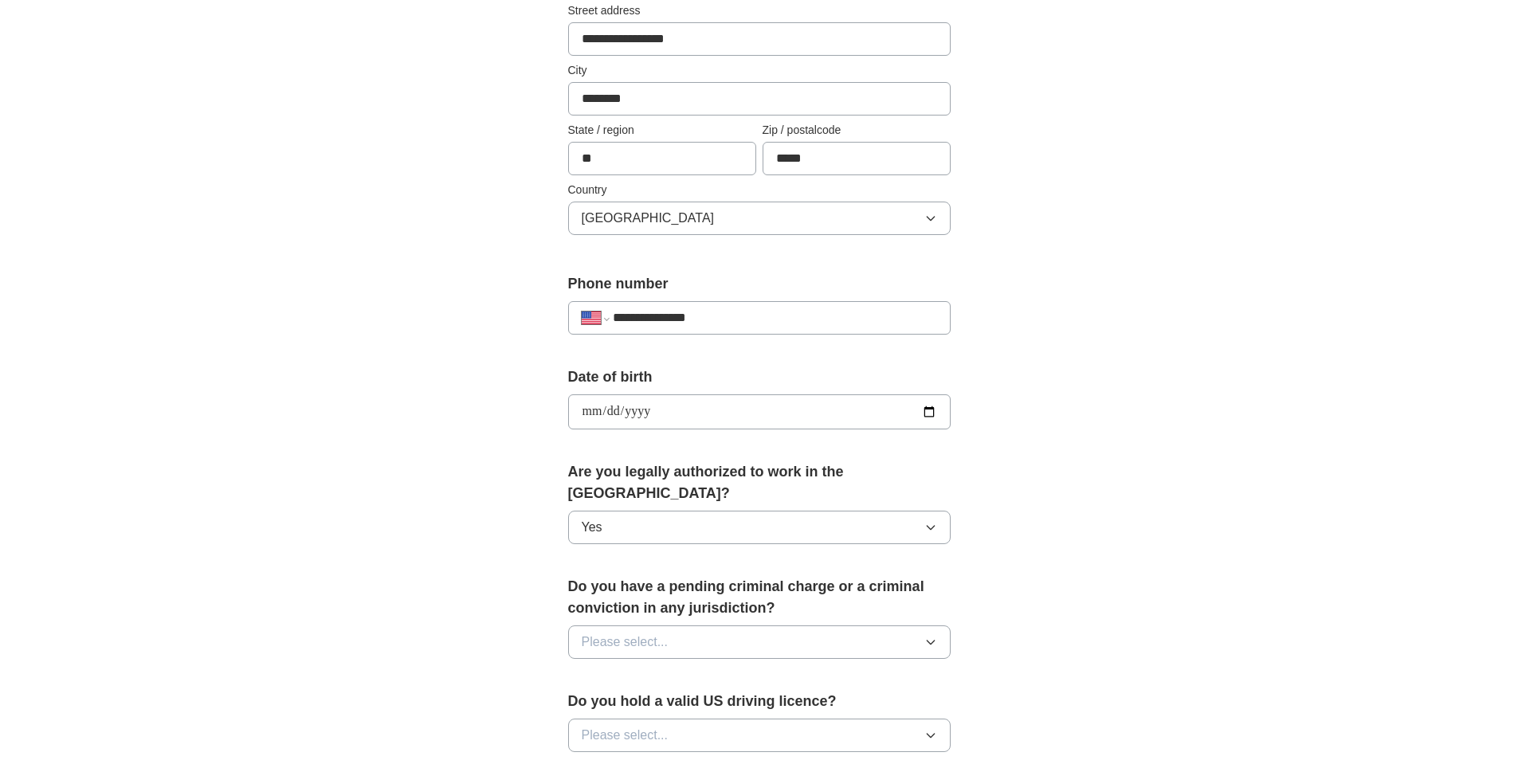
click at [668, 625] on button "Please select..." at bounding box center [759, 641] width 382 height 33
click at [582, 695] on li "No" at bounding box center [759, 711] width 381 height 33
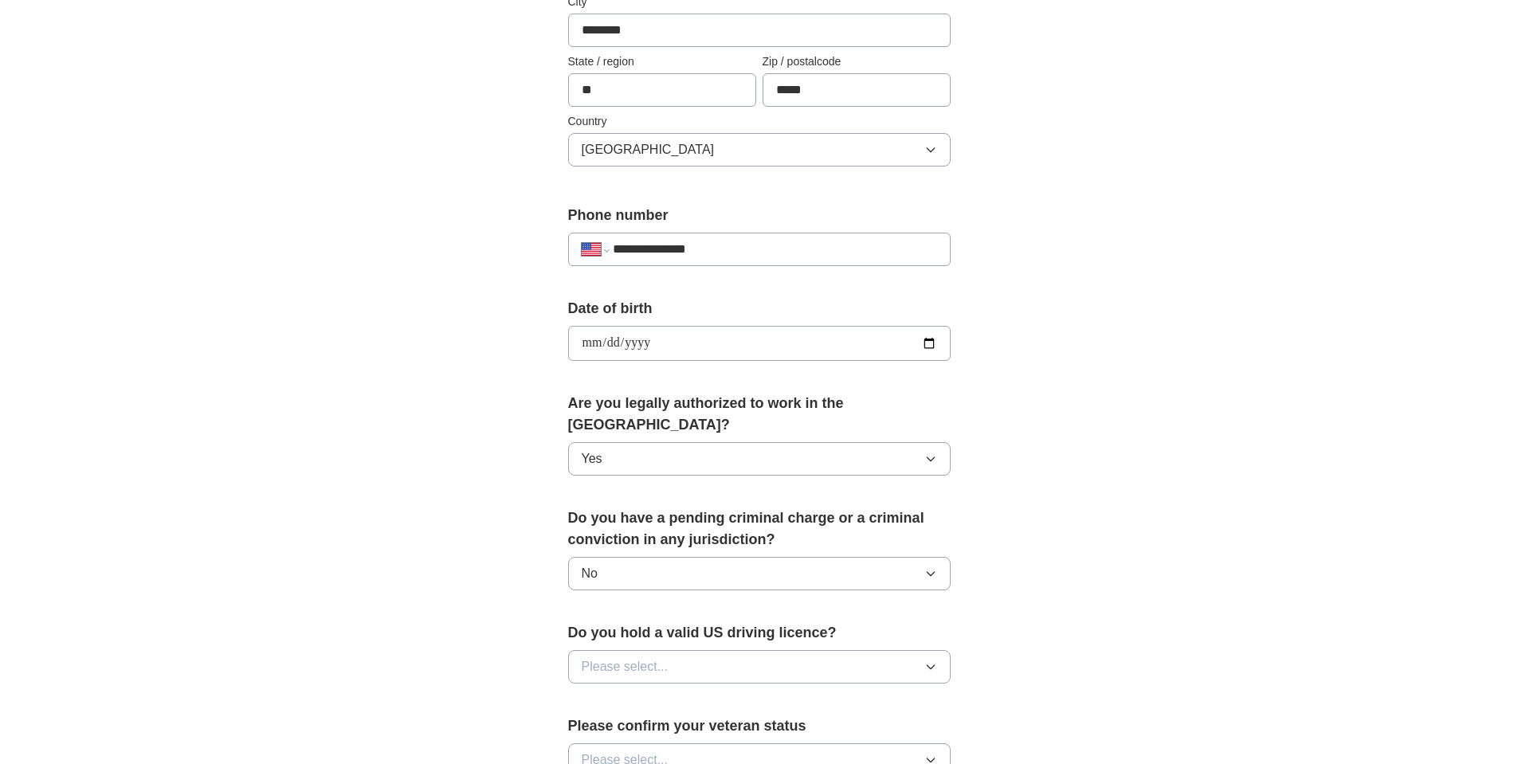
scroll to position [452, 0]
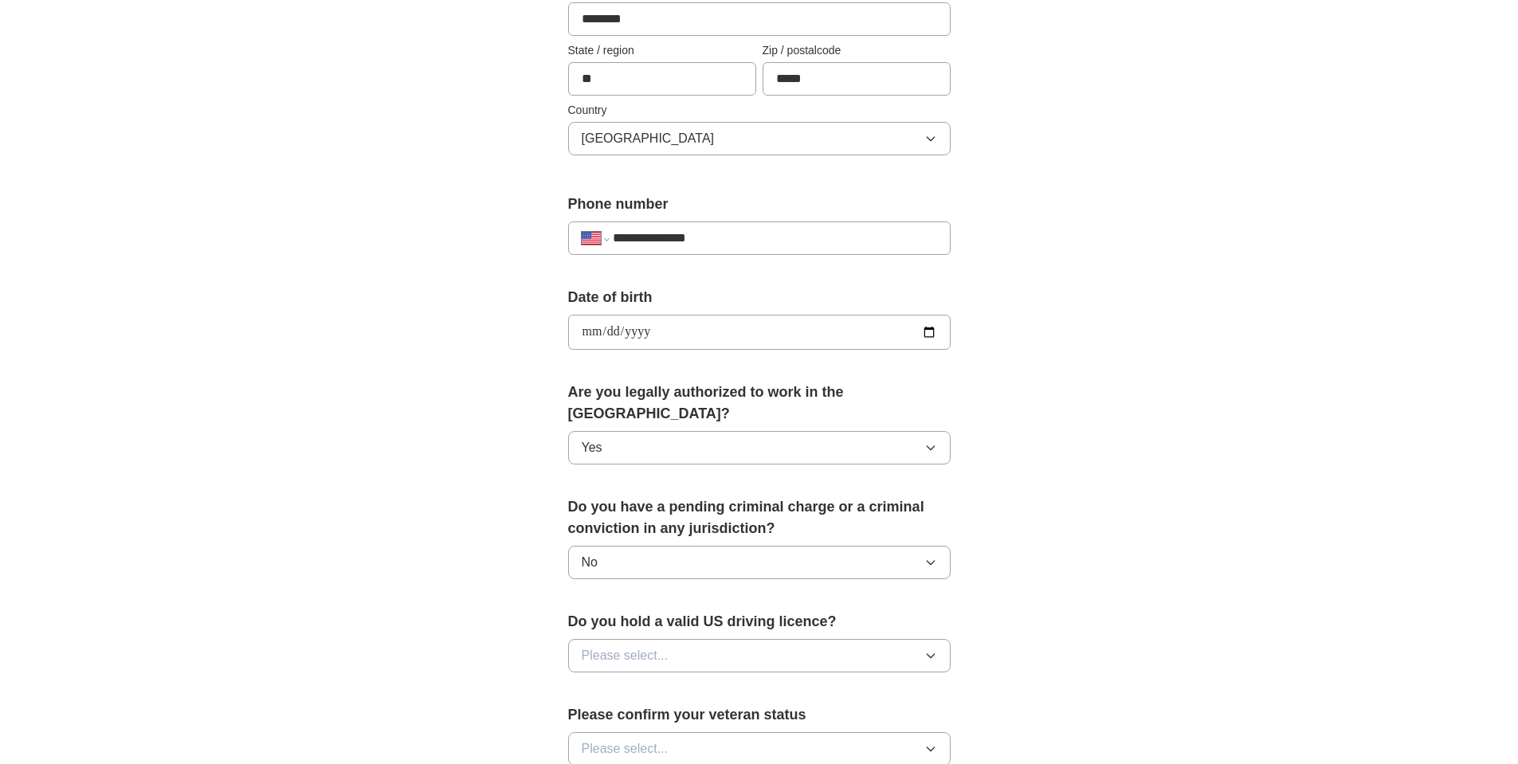
click at [699, 639] on button "Please select..." at bounding box center [759, 655] width 382 height 33
click at [589, 683] on span "Yes" at bounding box center [592, 692] width 21 height 19
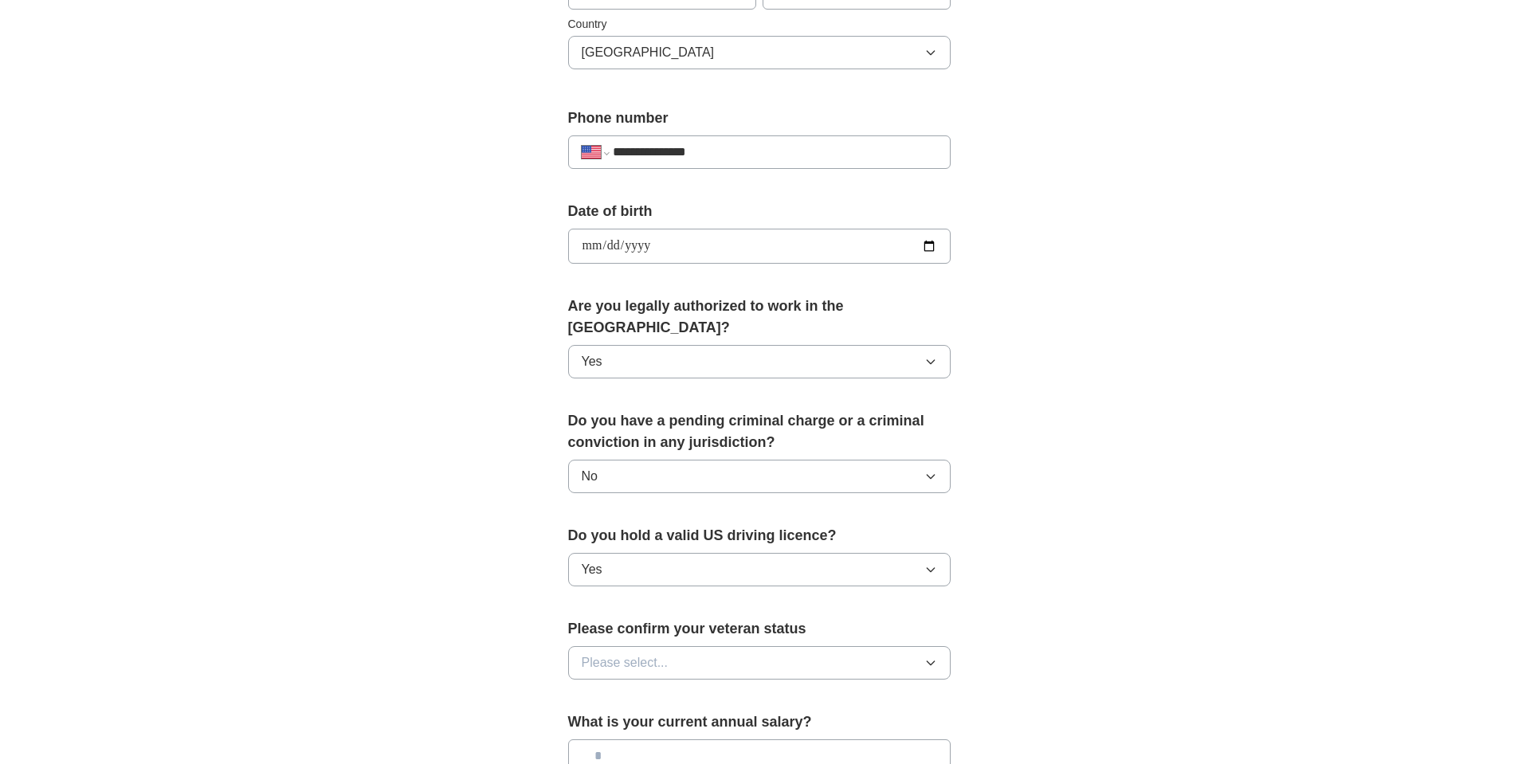
scroll to position [558, 0]
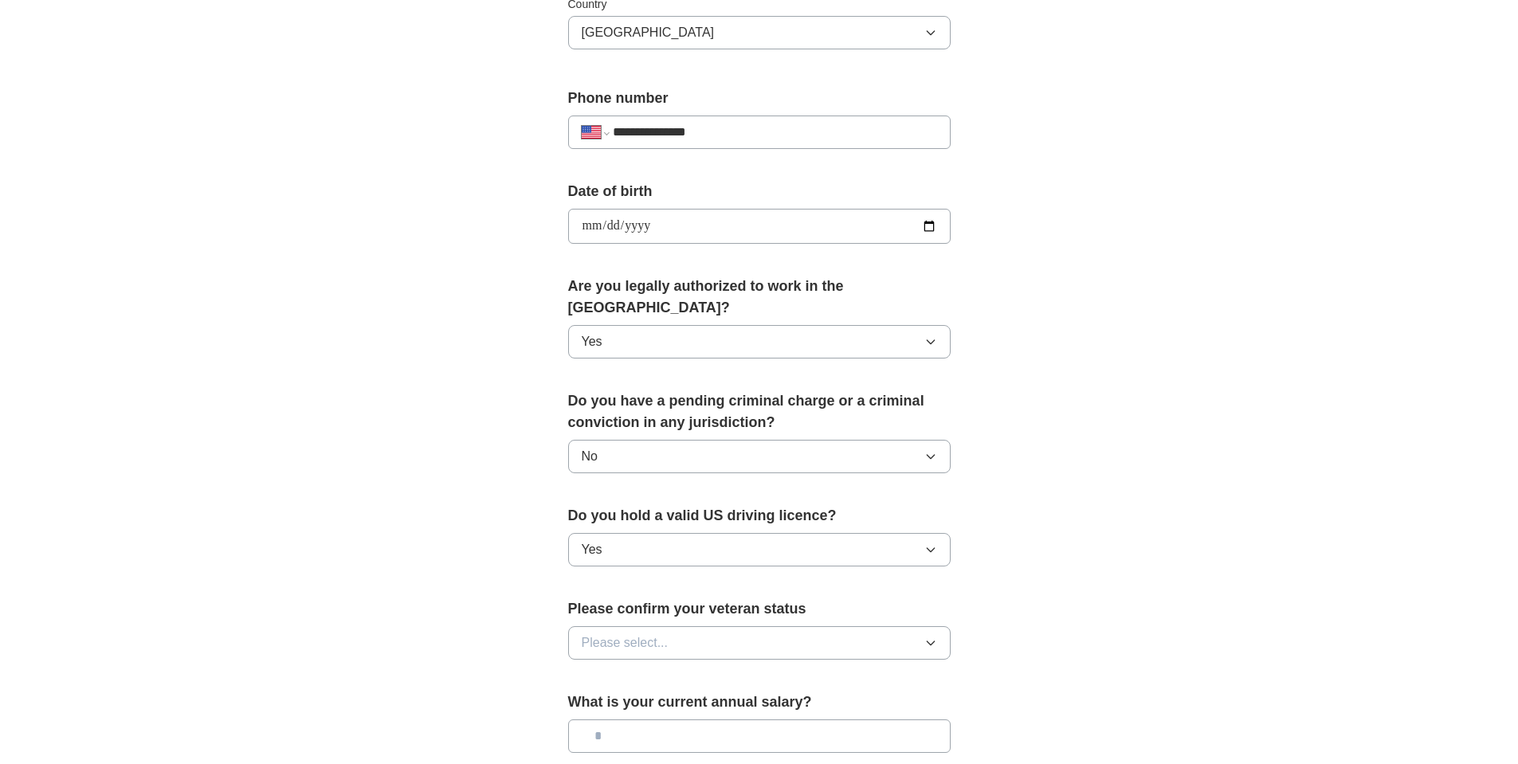
click at [675, 626] on button "Please select..." at bounding box center [759, 642] width 382 height 33
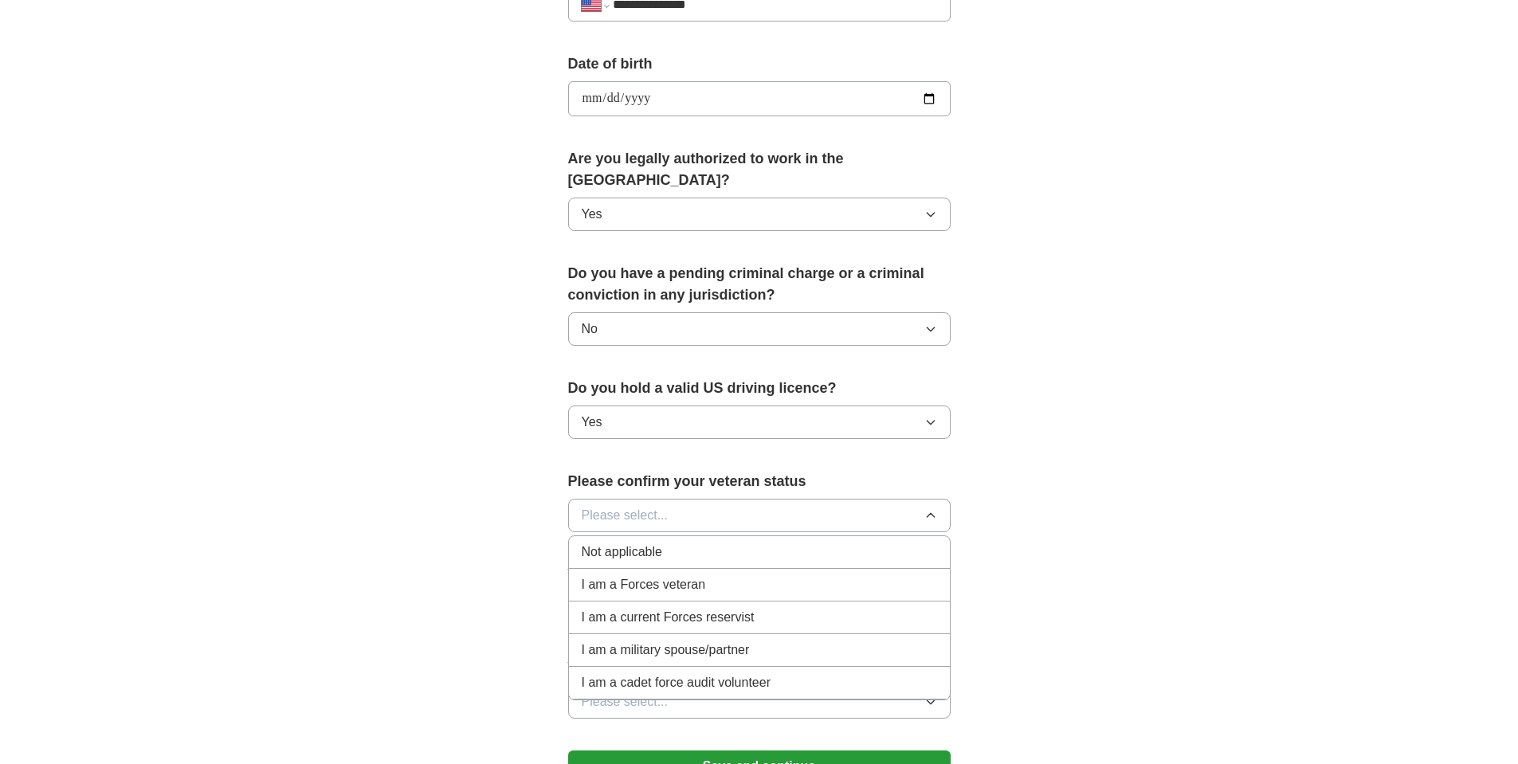
scroll to position [691, 0]
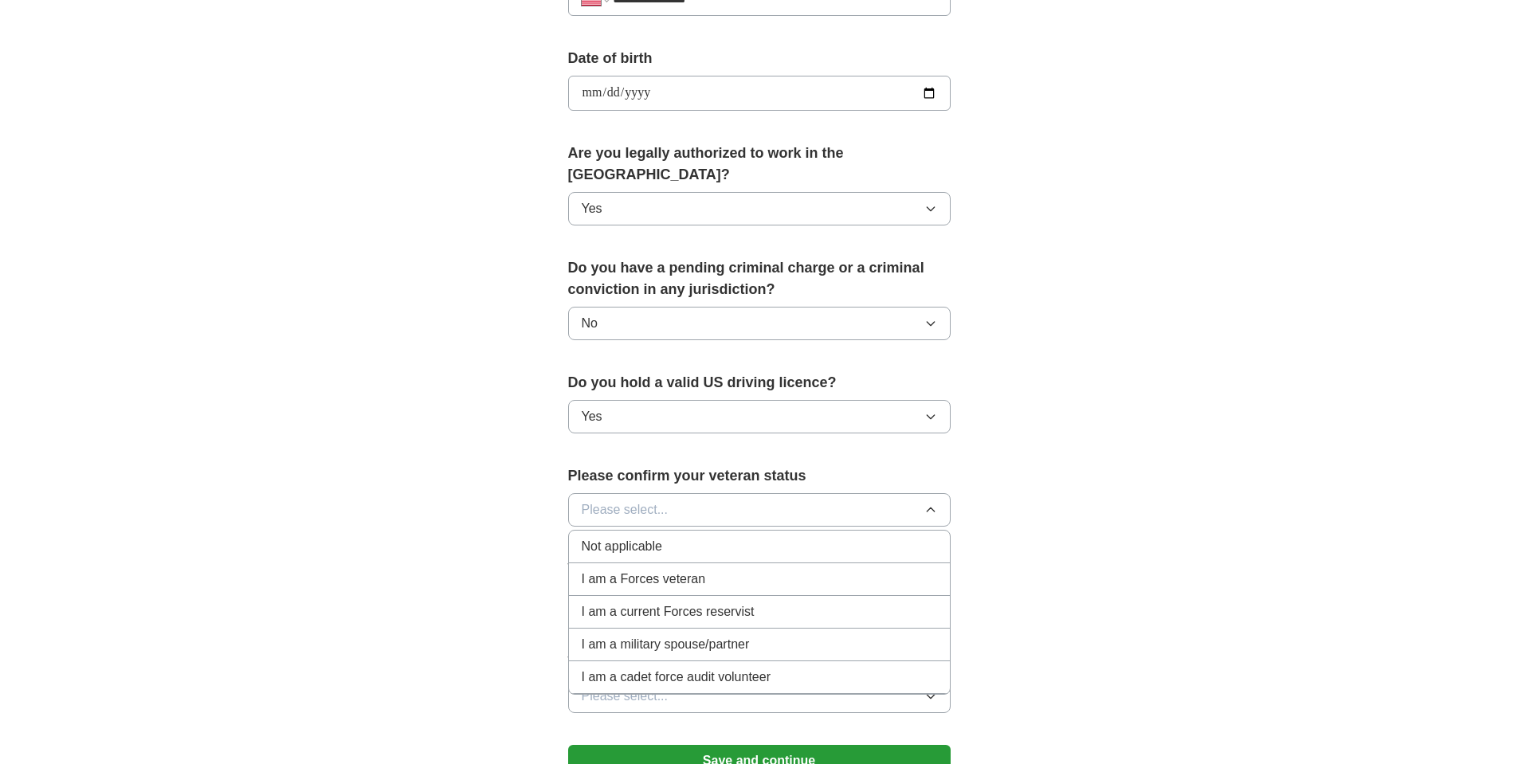
click at [808, 570] on div "I am a Forces veteran" at bounding box center [759, 579] width 355 height 19
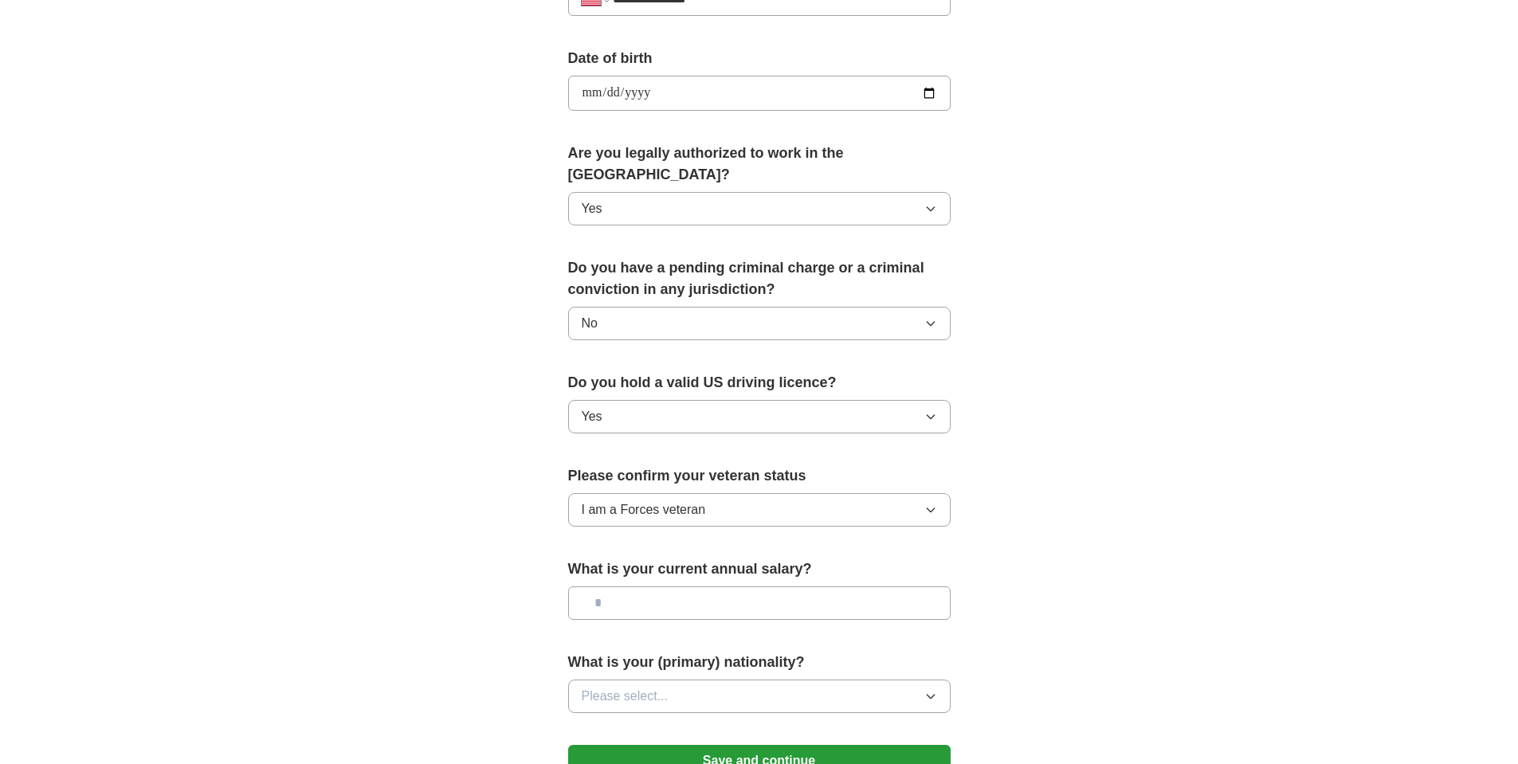
click at [790, 586] on input "text" at bounding box center [759, 602] width 382 height 33
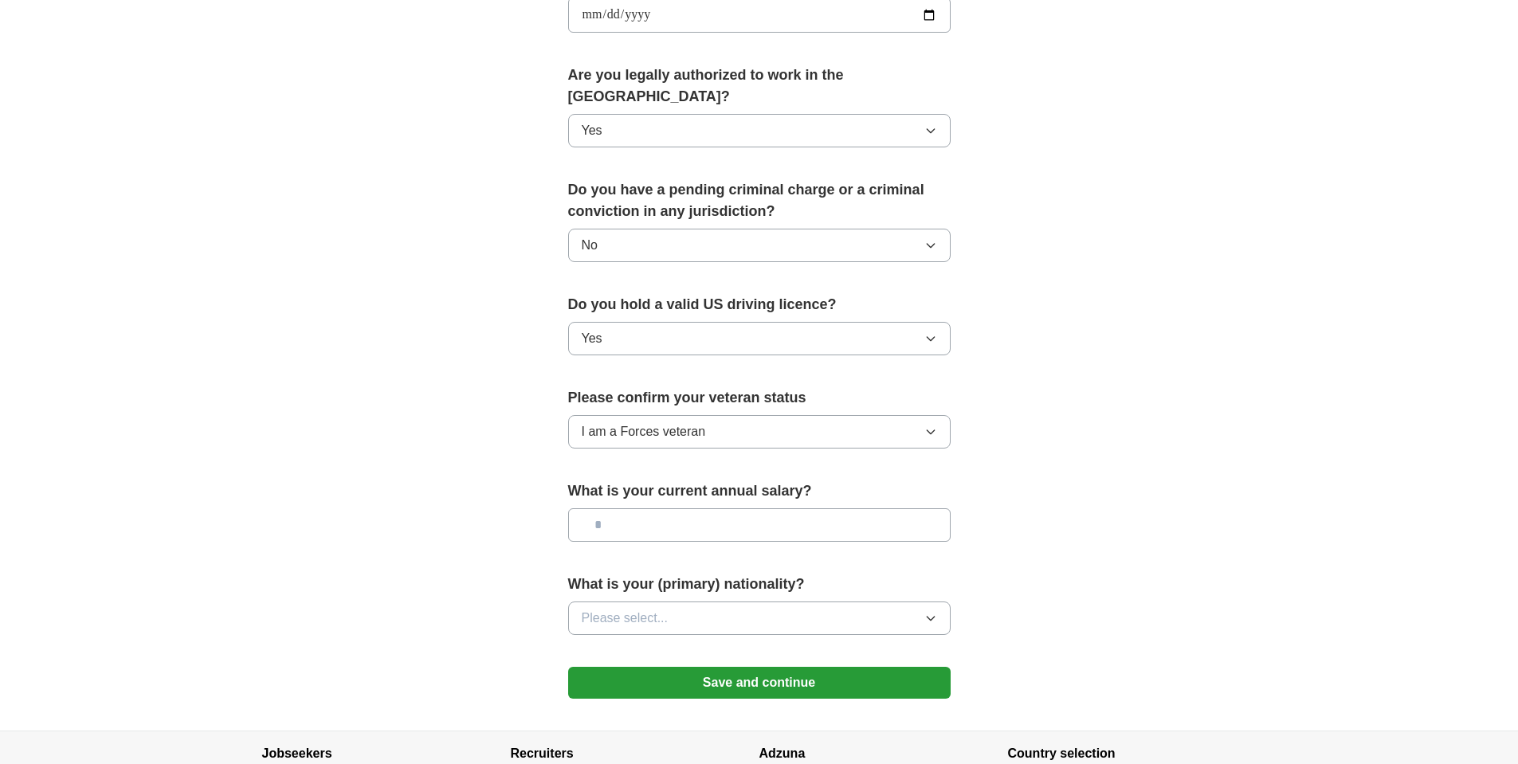
scroll to position [770, 0]
click at [905, 600] on button "Please select..." at bounding box center [759, 616] width 382 height 33
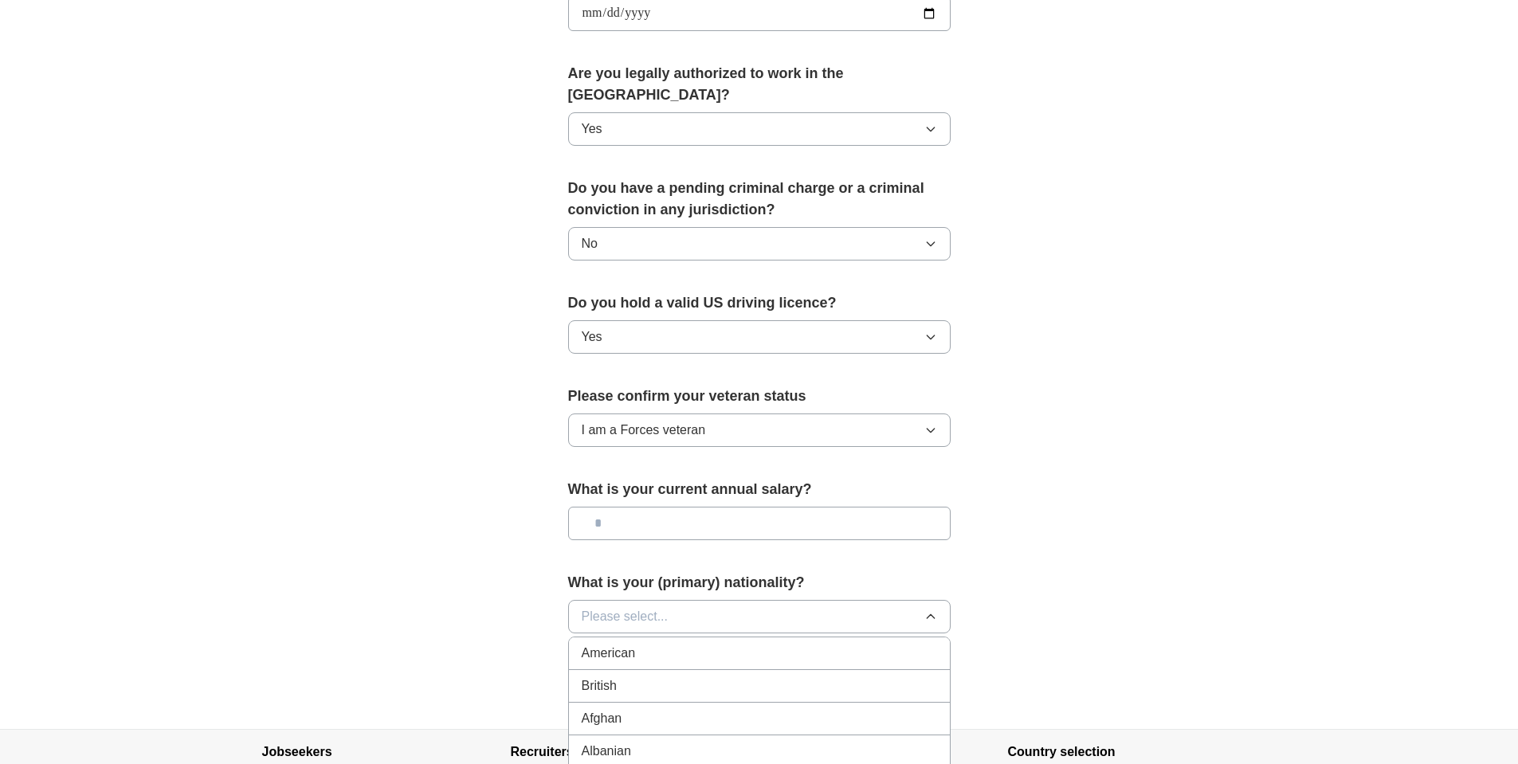
click at [683, 644] on div "American" at bounding box center [759, 653] width 355 height 19
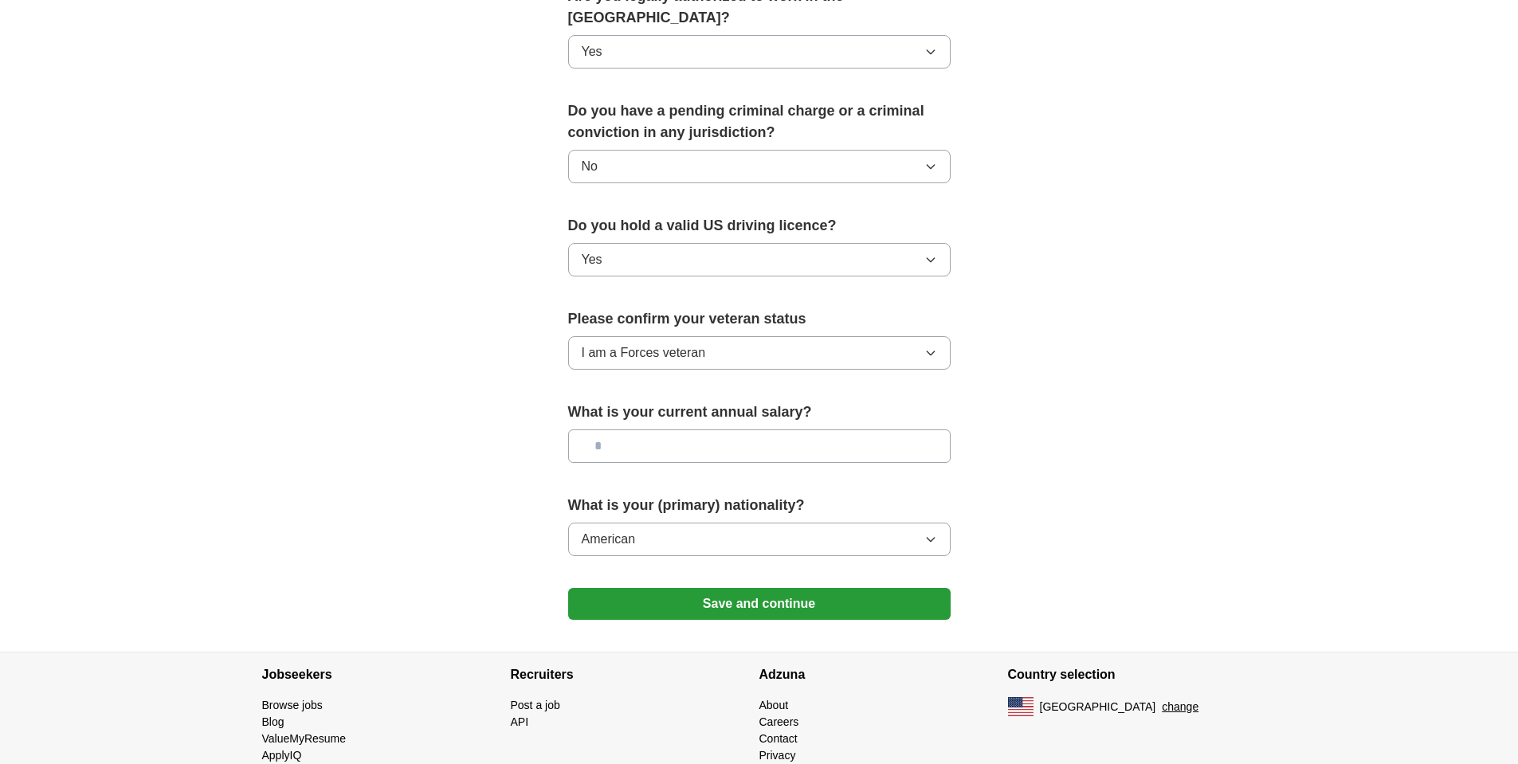
scroll to position [850, 0]
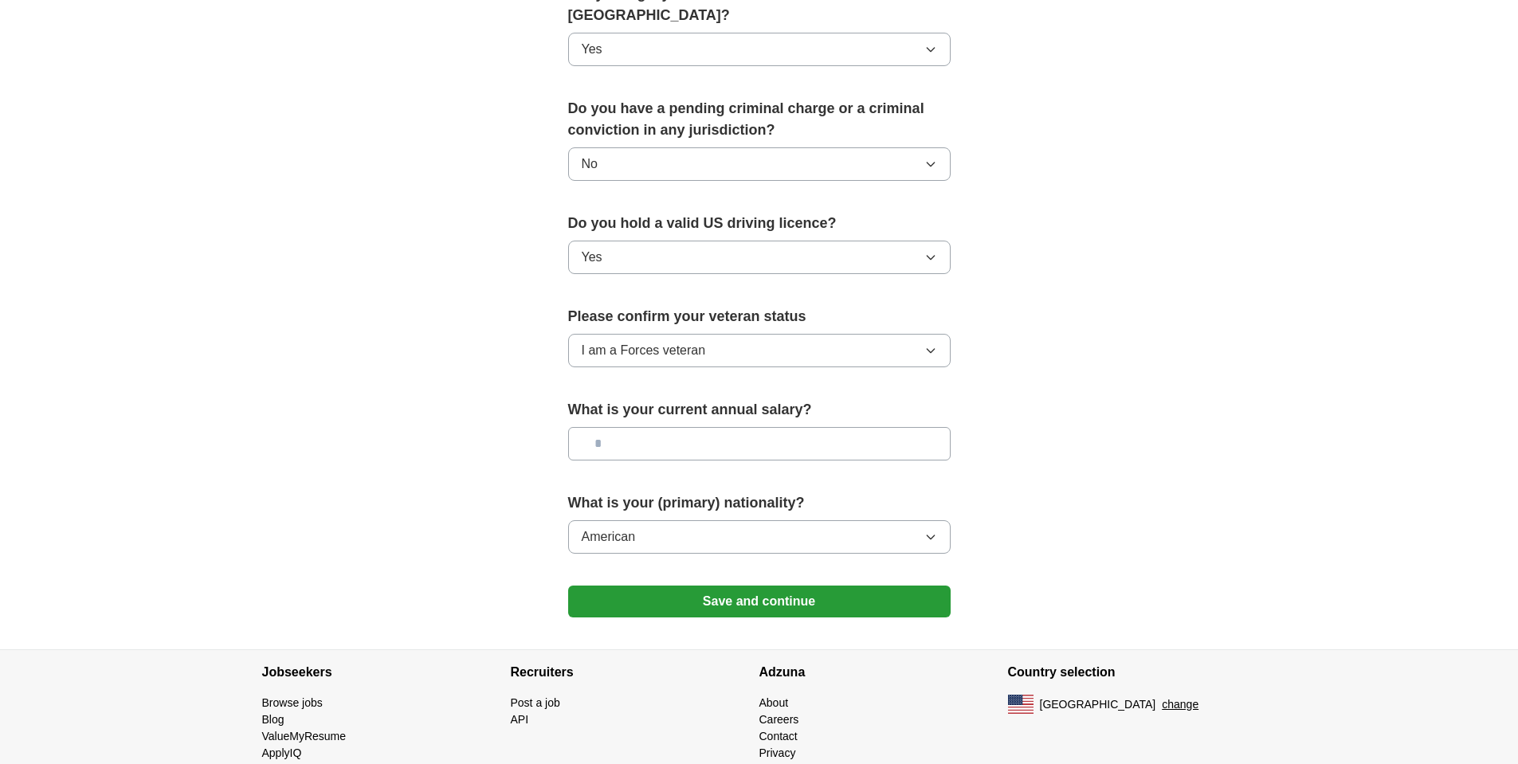
click at [792, 586] on button "Save and continue" at bounding box center [759, 602] width 382 height 32
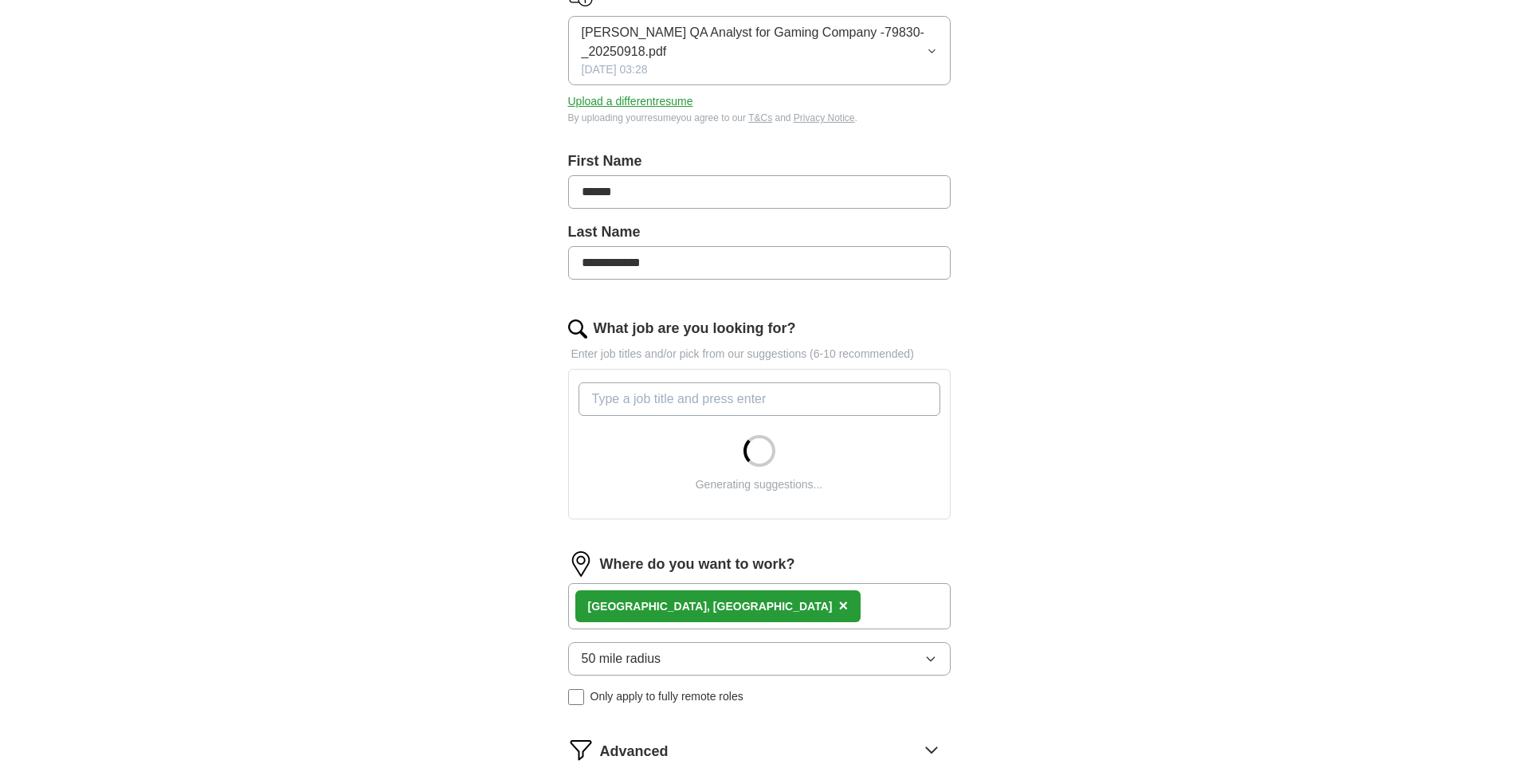
scroll to position [239, 0]
click at [781, 607] on div "Sacramento, CA ×" at bounding box center [759, 604] width 382 height 46
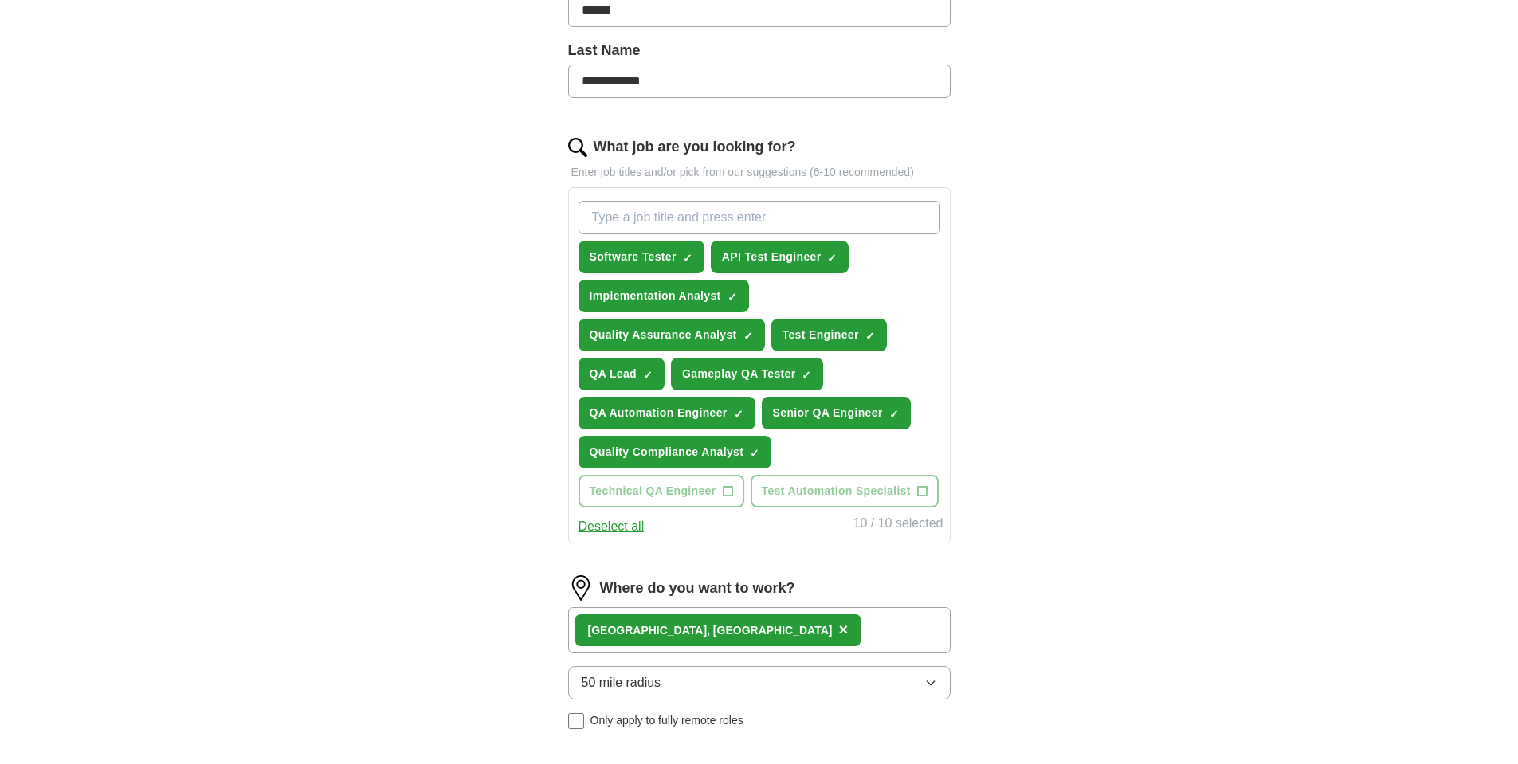
scroll to position [425, 0]
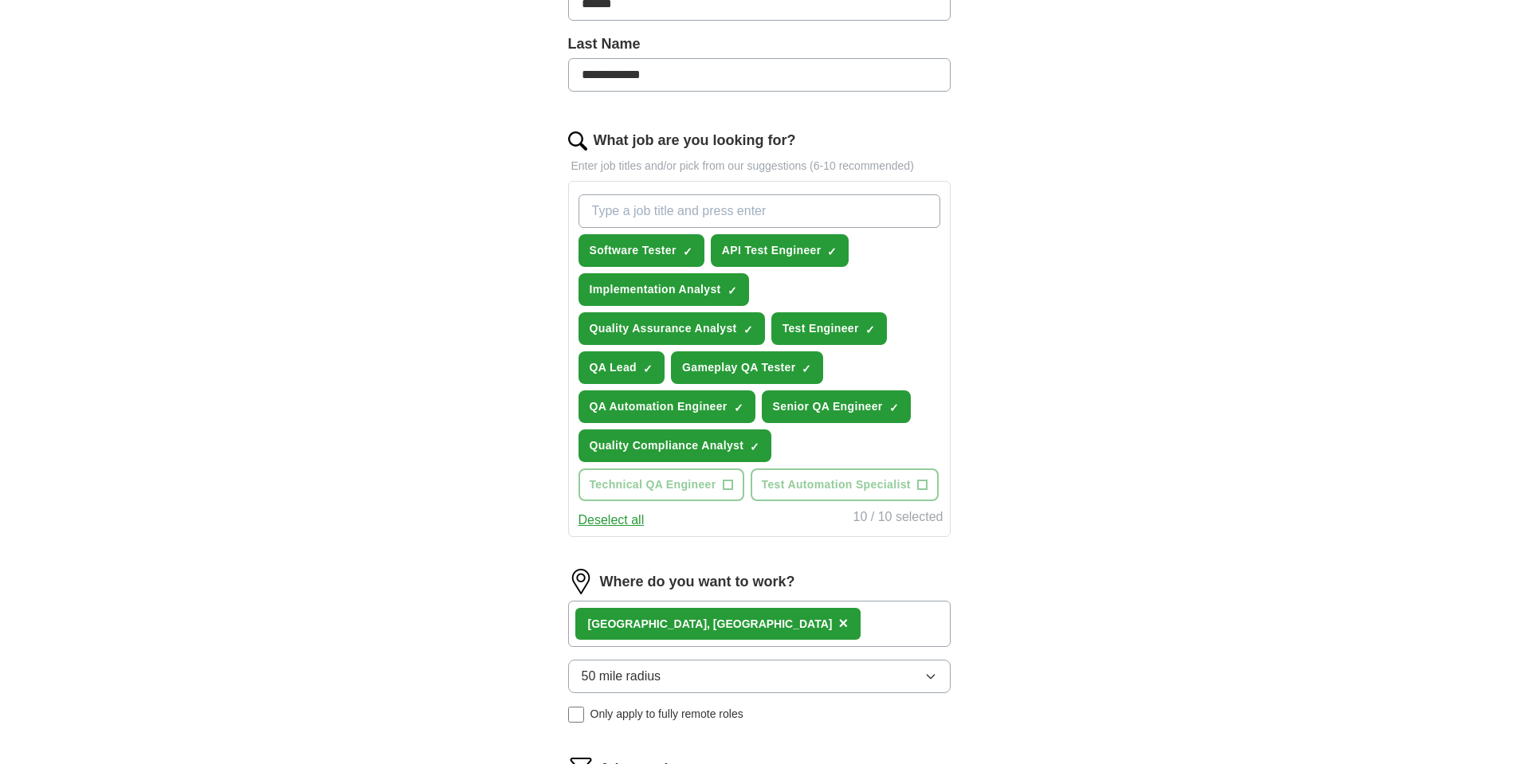
click at [758, 611] on div "Sacramento, CA ×" at bounding box center [759, 624] width 382 height 46
click at [750, 629] on div "Sacramento, CA ×" at bounding box center [759, 624] width 382 height 46
click at [717, 624] on div "Sacramento, CA ×" at bounding box center [759, 624] width 382 height 46
click at [690, 620] on div "Sacramento, CA ×" at bounding box center [718, 624] width 286 height 32
click at [931, 681] on icon "button" at bounding box center [930, 676] width 13 height 13
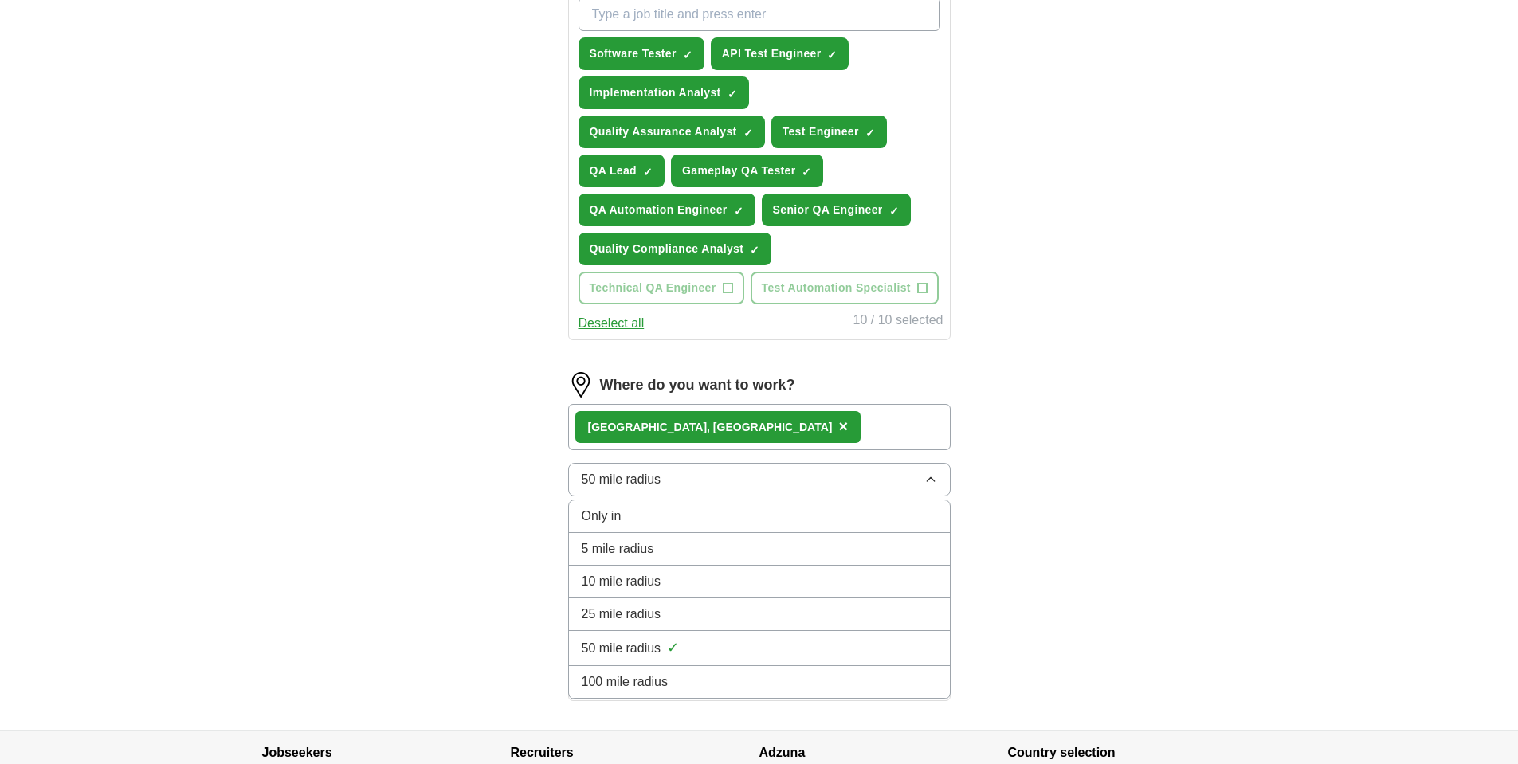
scroll to position [637, 0]
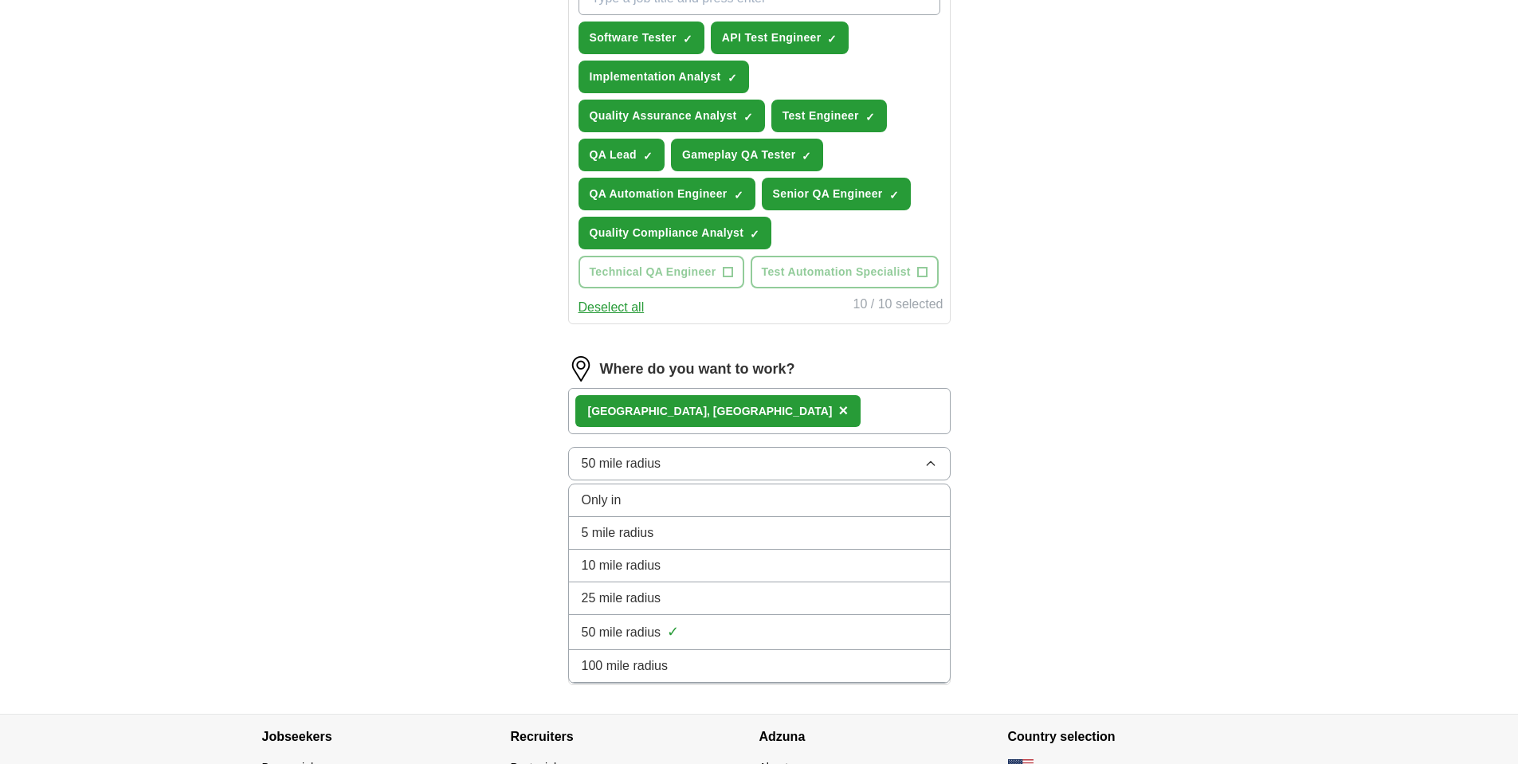
click at [786, 658] on div "100 mile radius" at bounding box center [759, 665] width 355 height 19
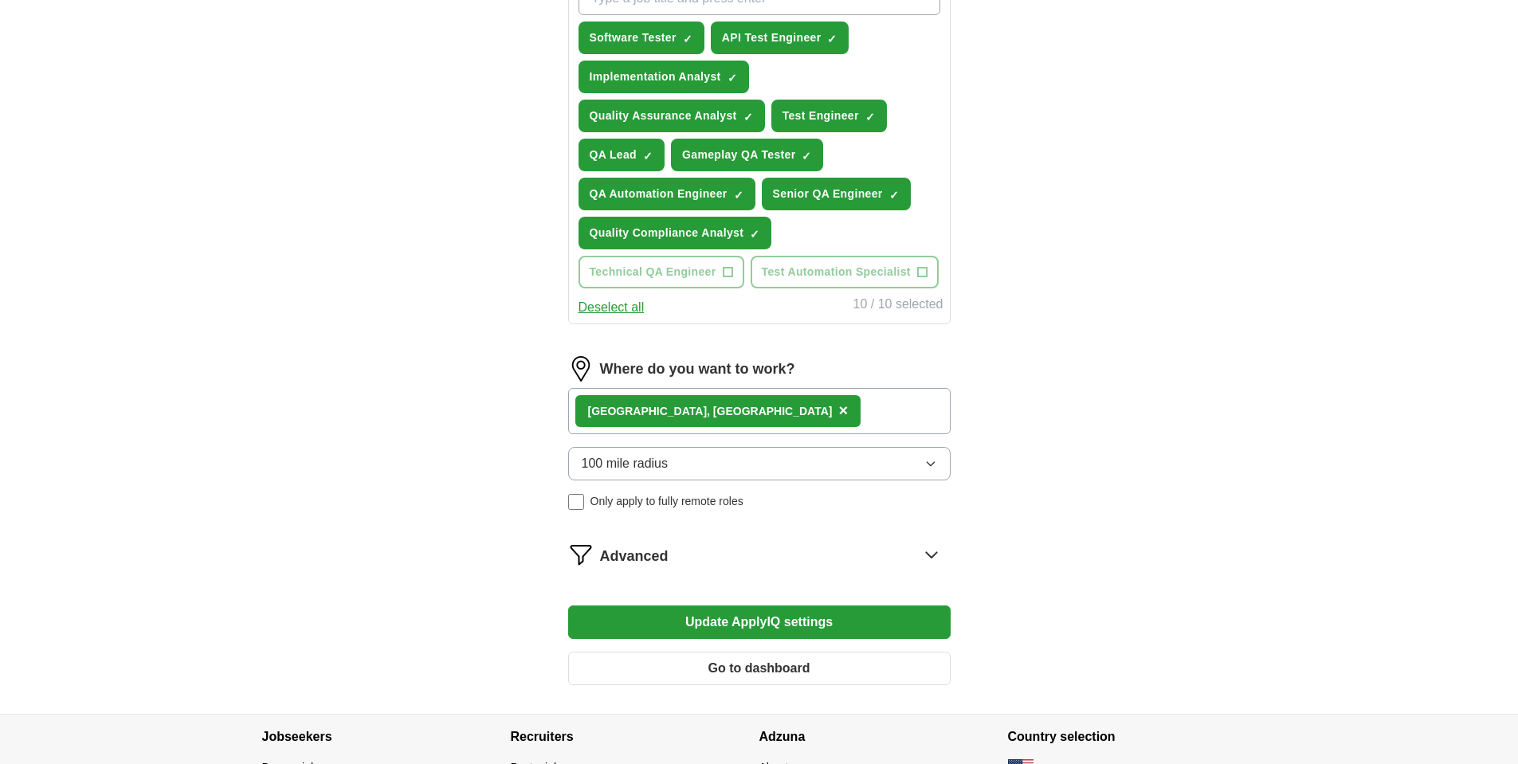
click at [784, 625] on button "Update ApplyIQ settings" at bounding box center [759, 621] width 382 height 33
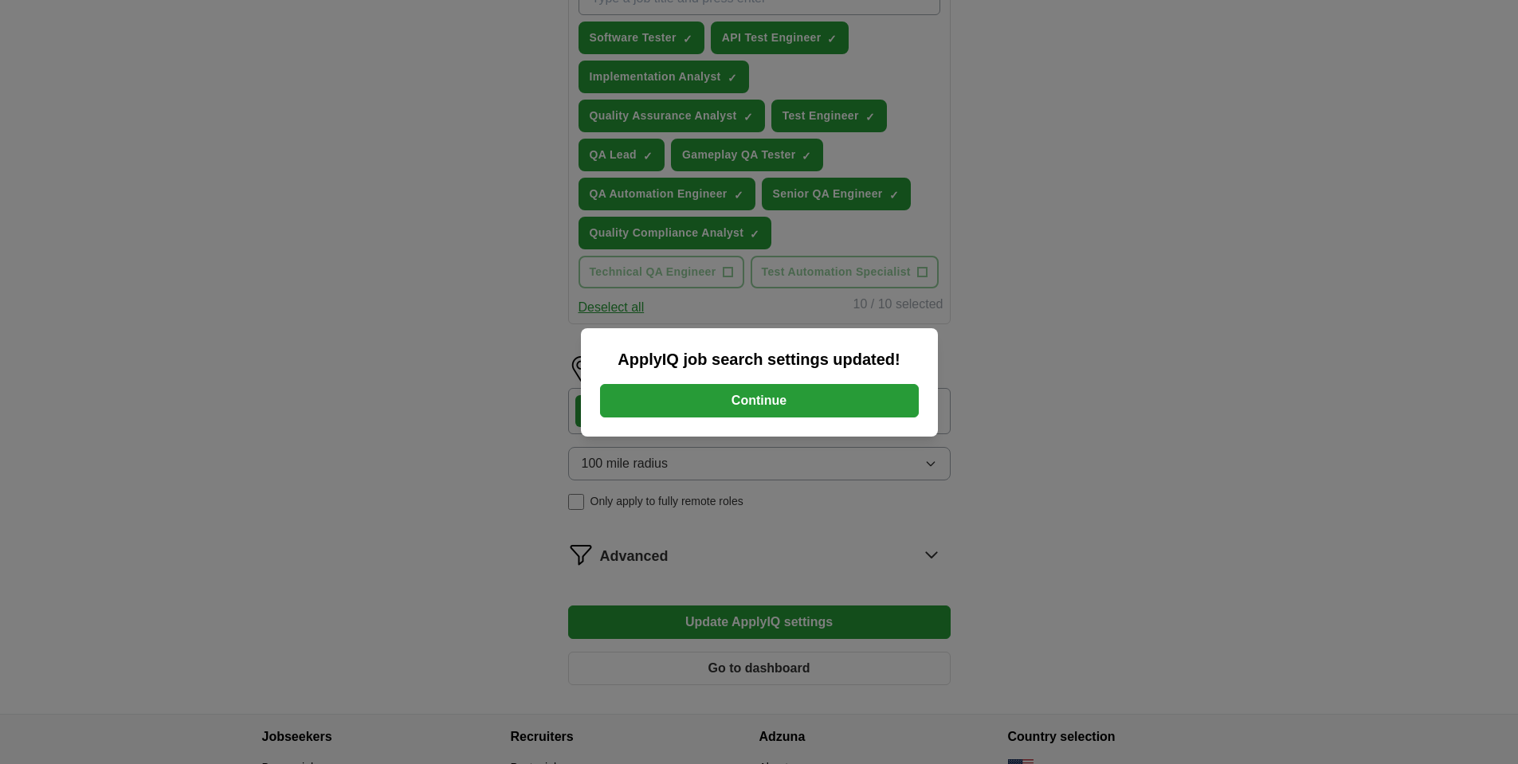
click at [746, 404] on button "Continue" at bounding box center [759, 400] width 319 height 33
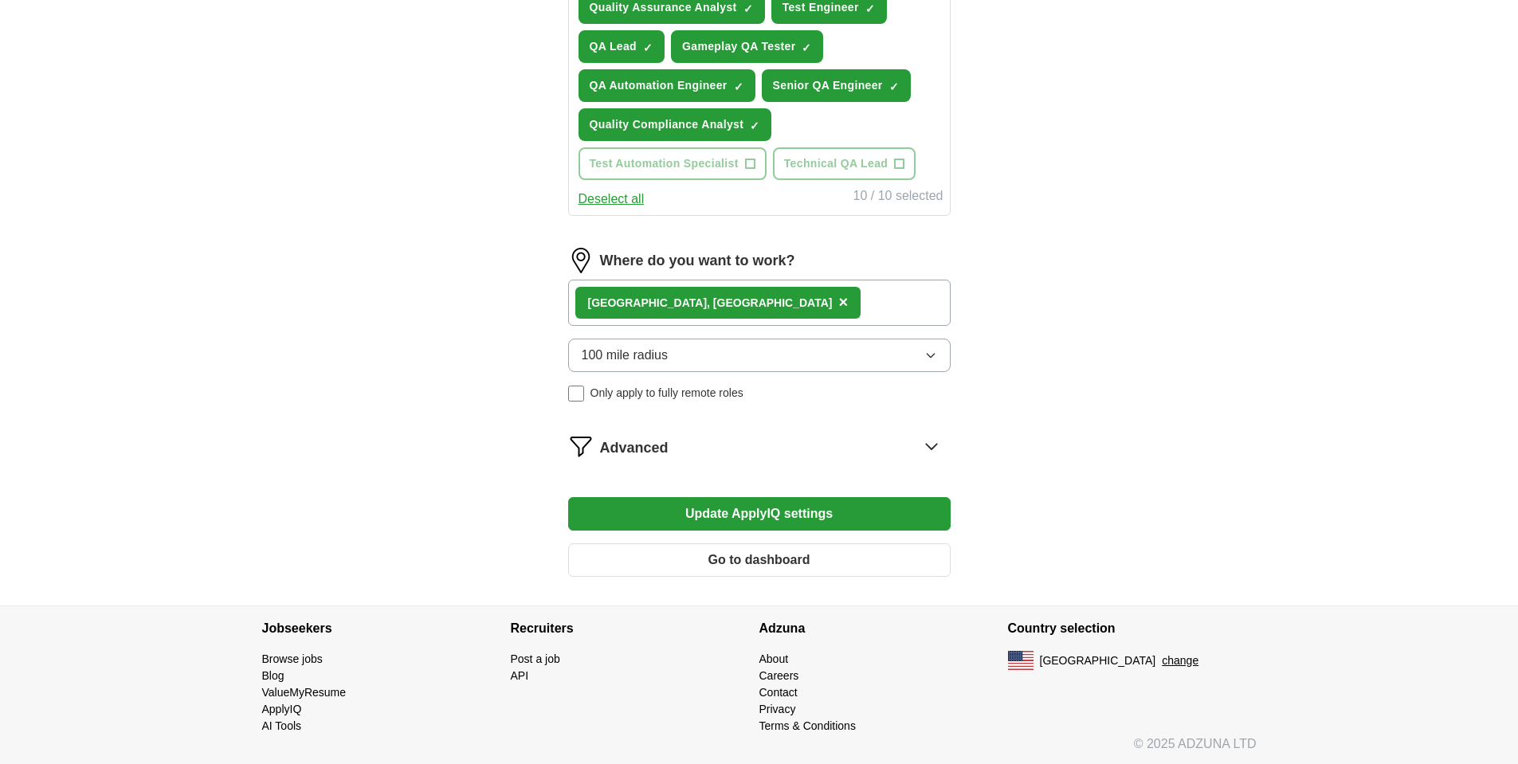
scroll to position [748, 0]
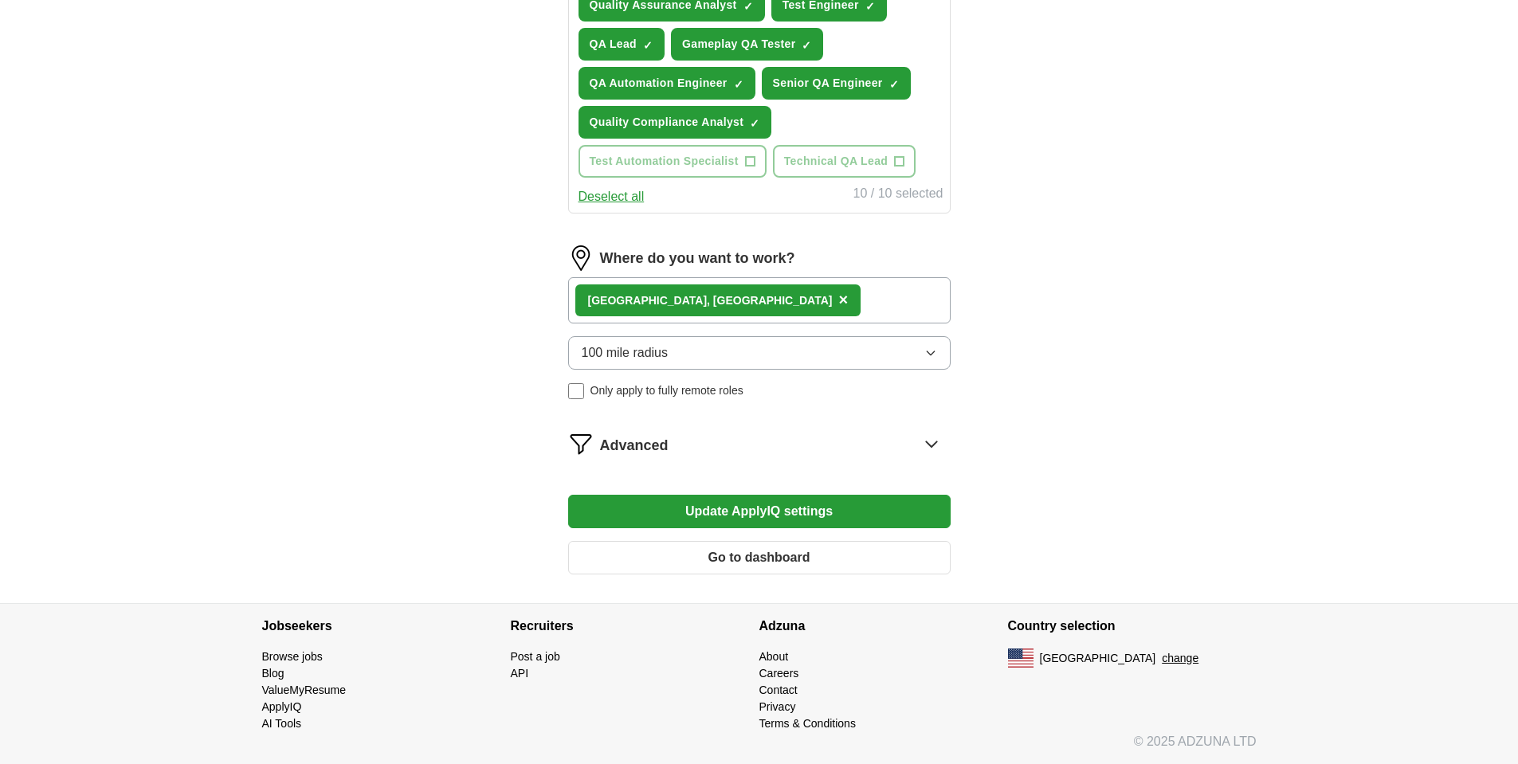
click at [923, 440] on icon at bounding box center [931, 443] width 25 height 25
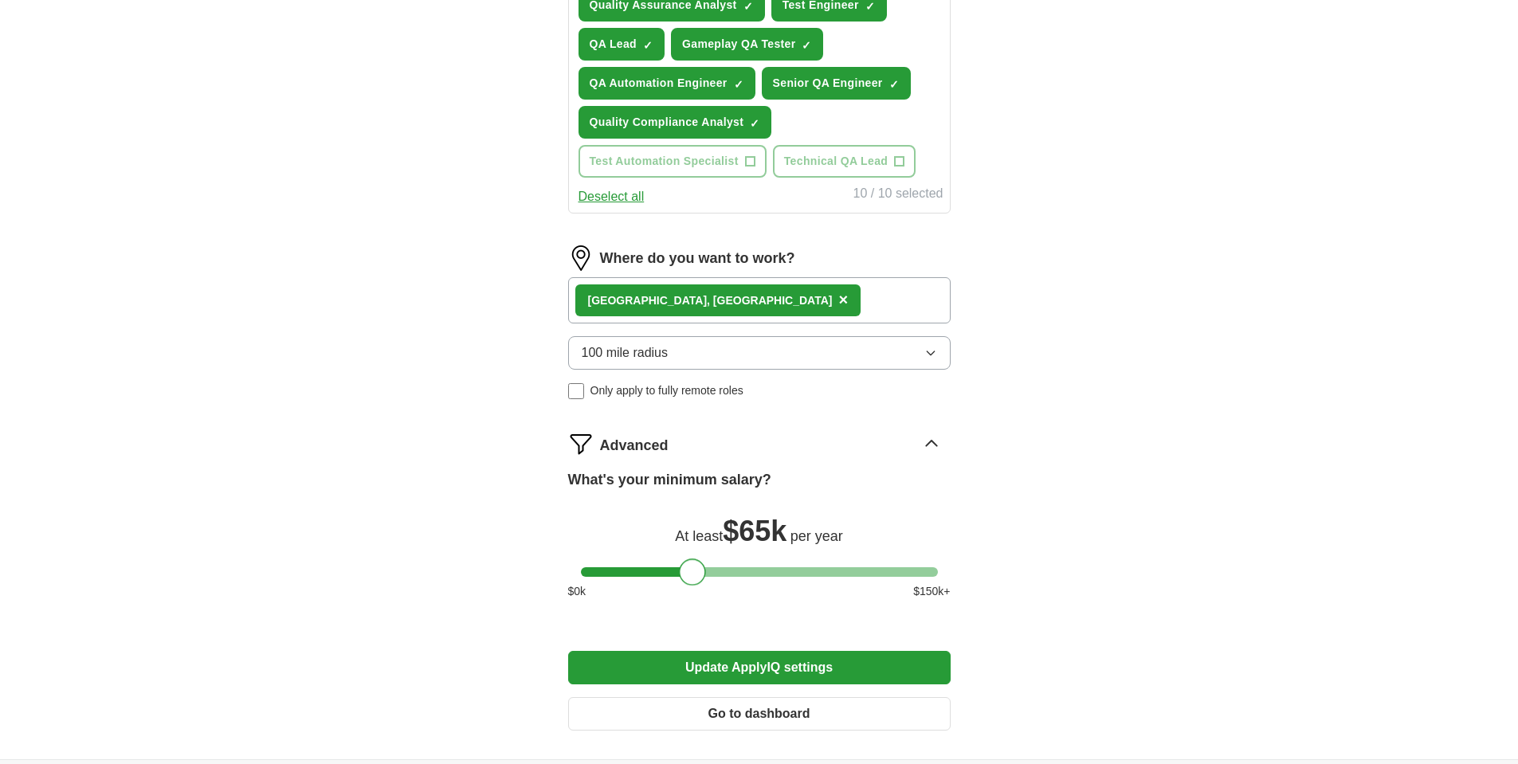
drag, startPoint x: 728, startPoint y: 574, endPoint x: 688, endPoint y: 564, distance: 41.0
click at [688, 564] on div at bounding box center [692, 571] width 27 height 27
click at [767, 676] on button "Update ApplyIQ settings" at bounding box center [759, 667] width 382 height 33
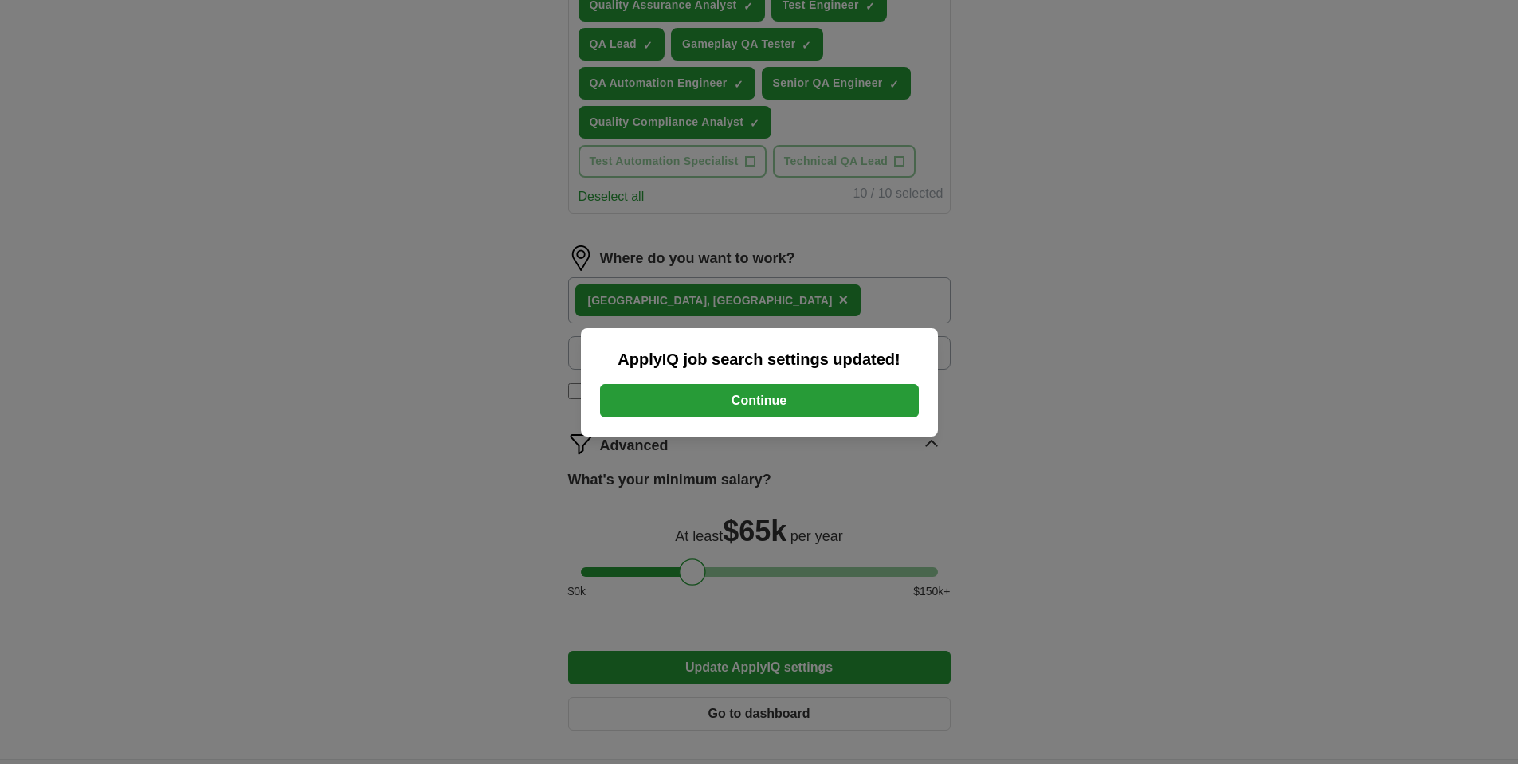
click at [757, 389] on button "Continue" at bounding box center [759, 400] width 319 height 33
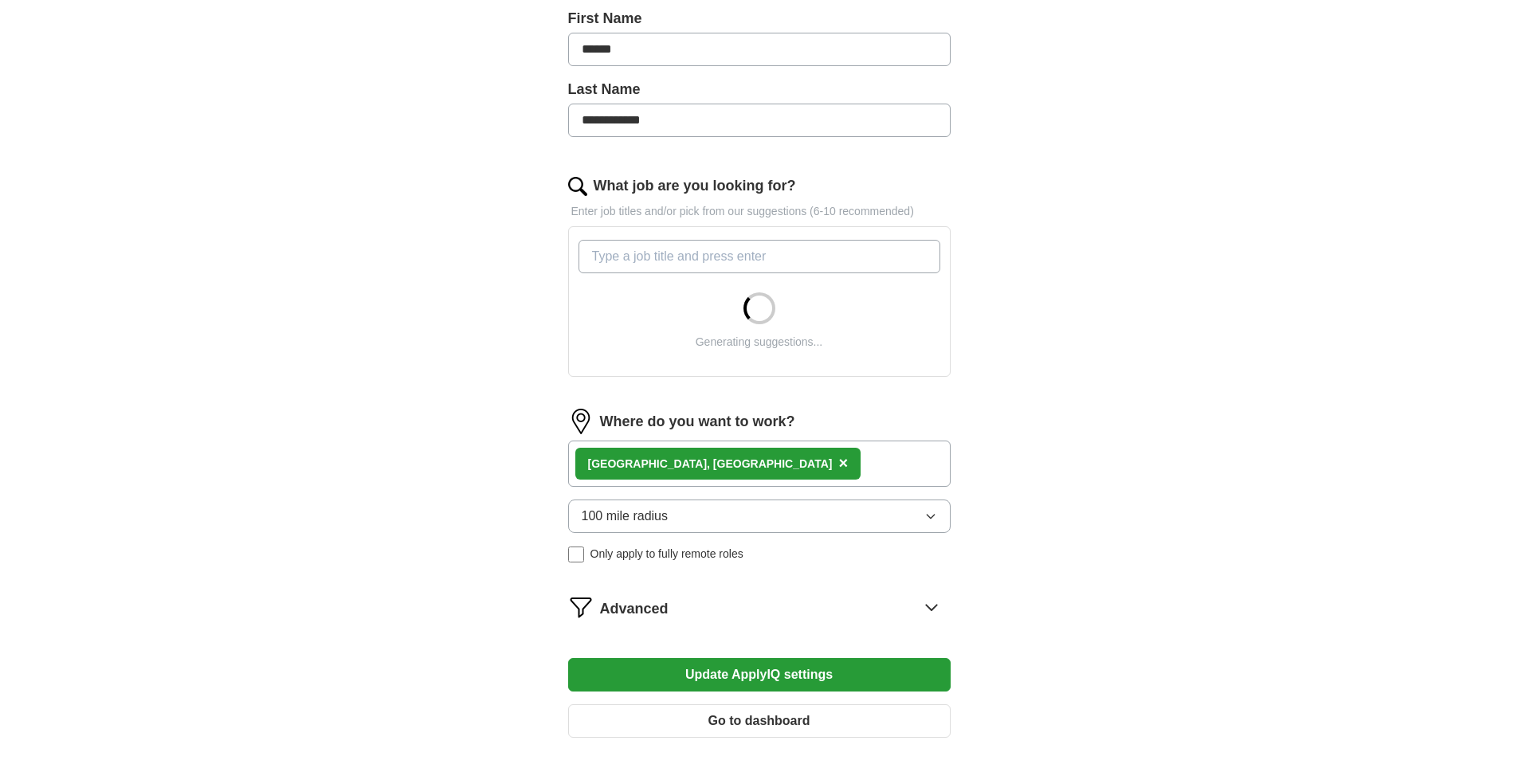
scroll to position [398, 0]
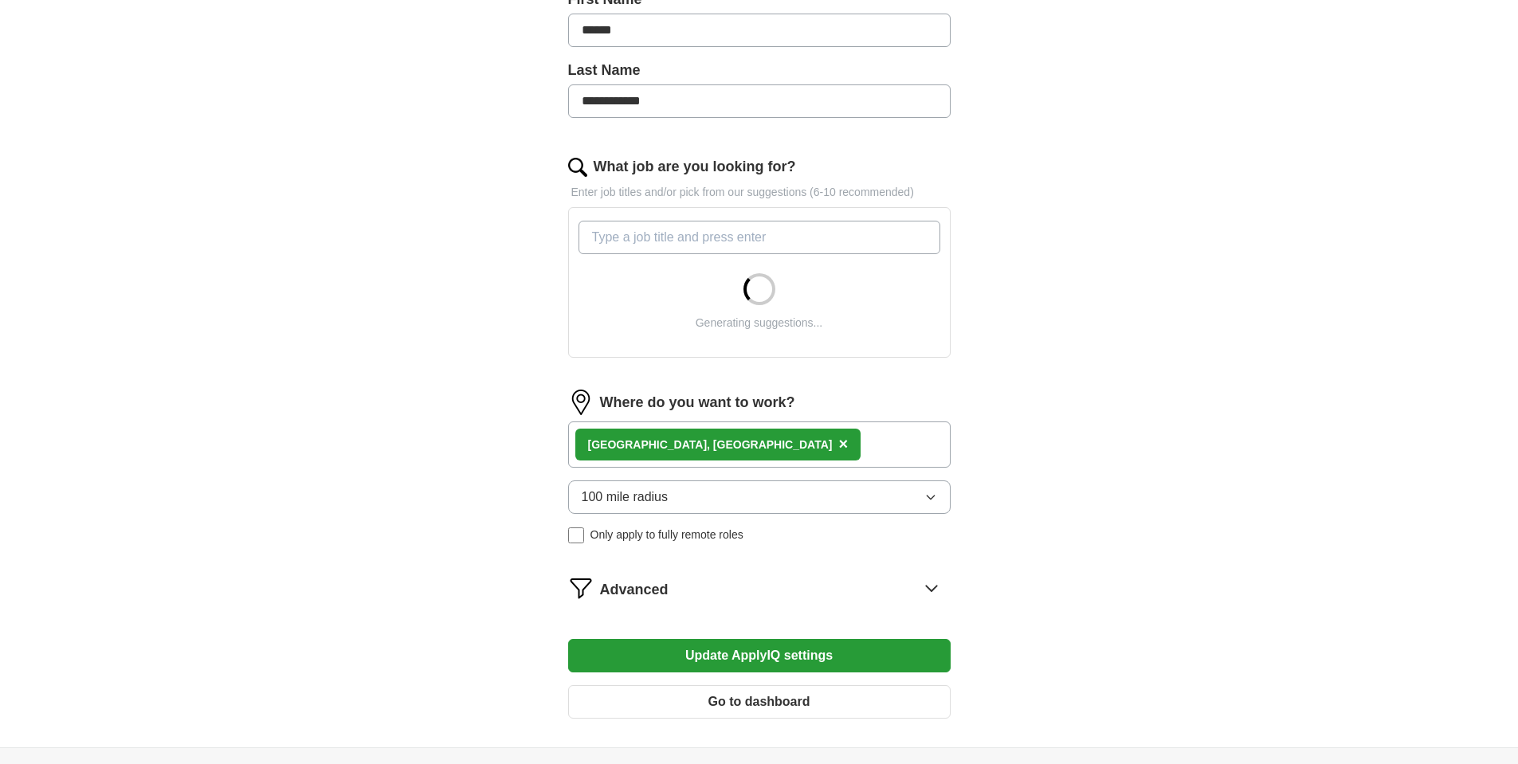
click at [936, 586] on icon at bounding box center [931, 589] width 10 height 6
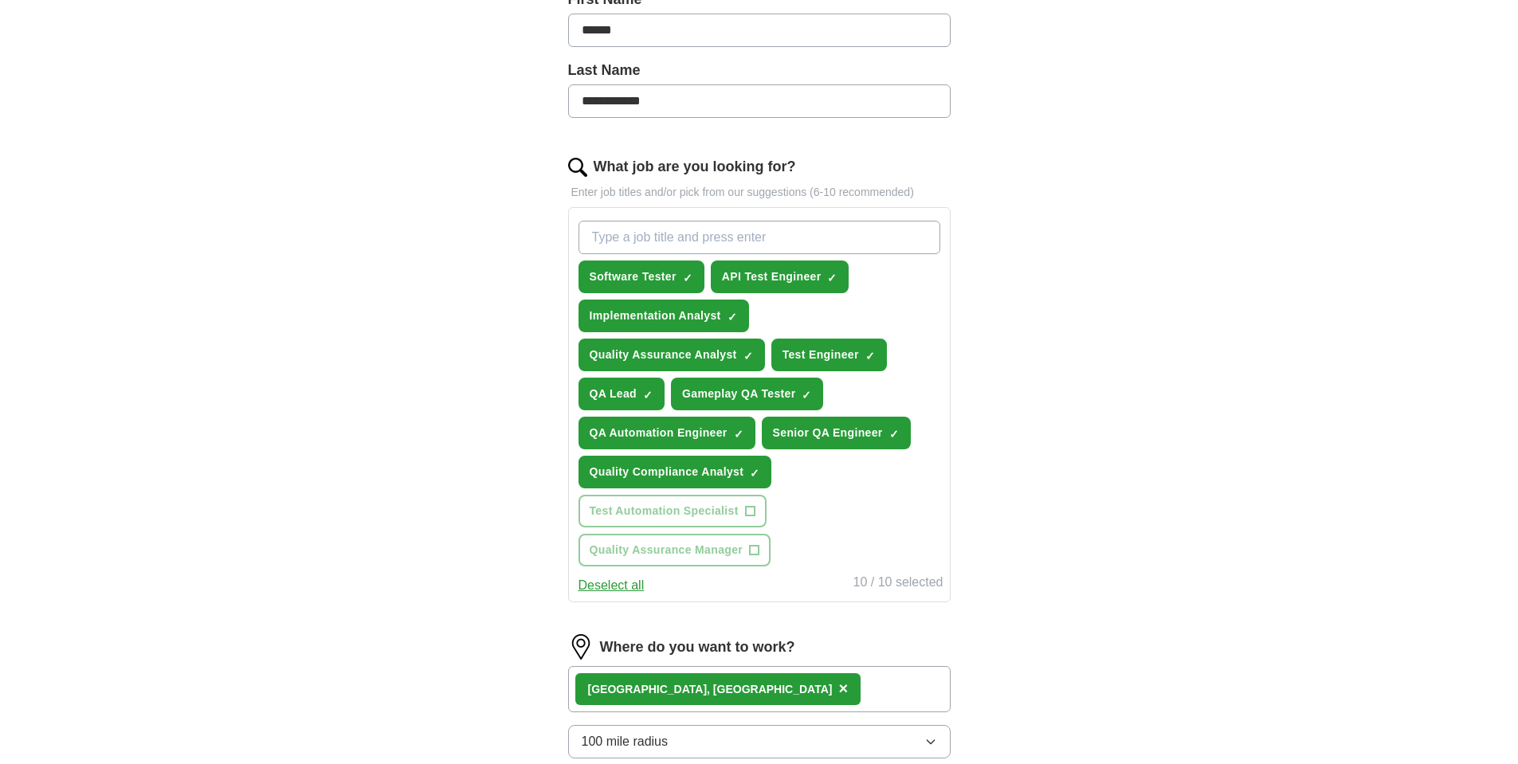
drag, startPoint x: 701, startPoint y: 717, endPoint x: 748, endPoint y: 696, distance: 51.4
click at [726, 723] on form "**********" at bounding box center [759, 475] width 382 height 1313
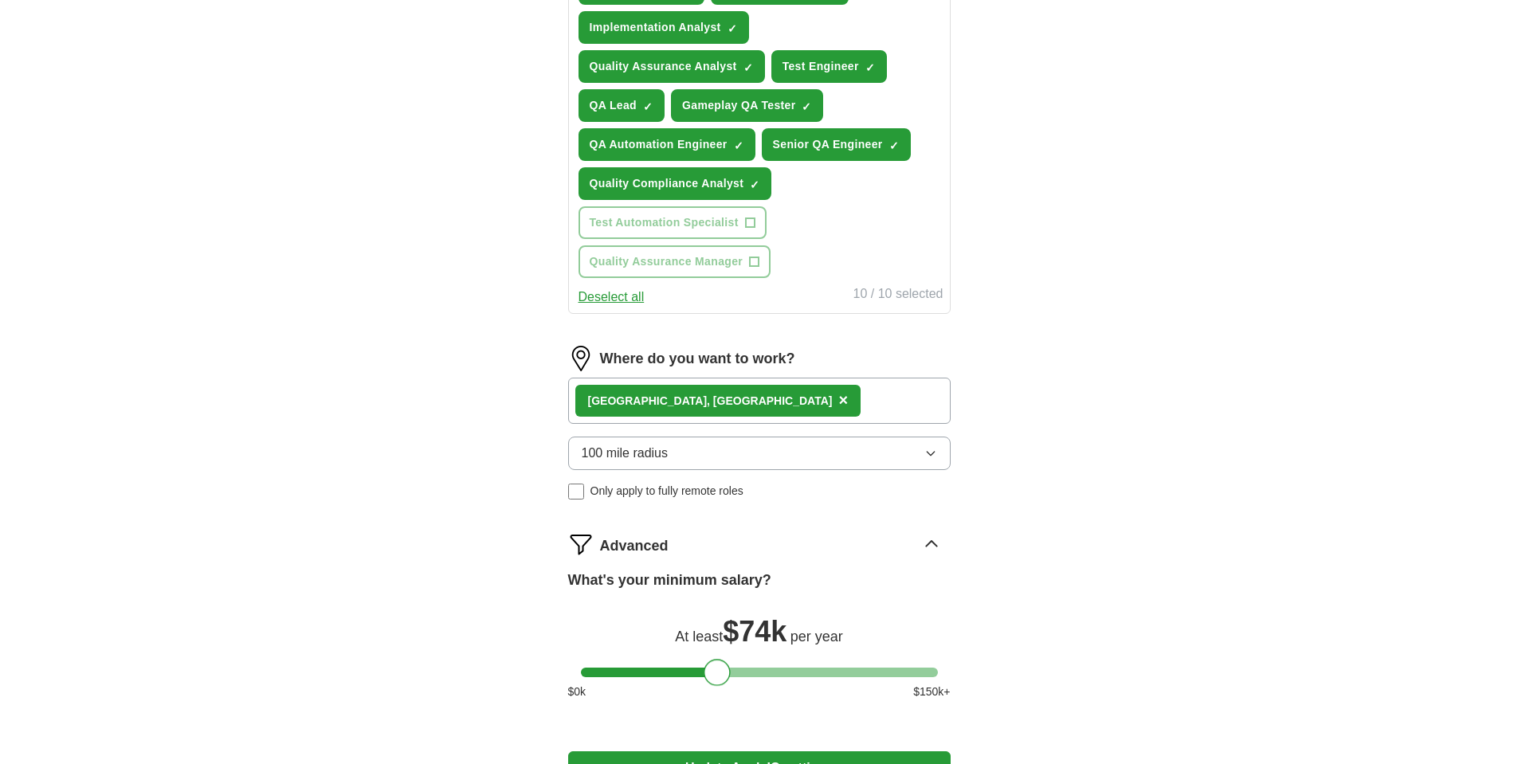
scroll to position [691, 0]
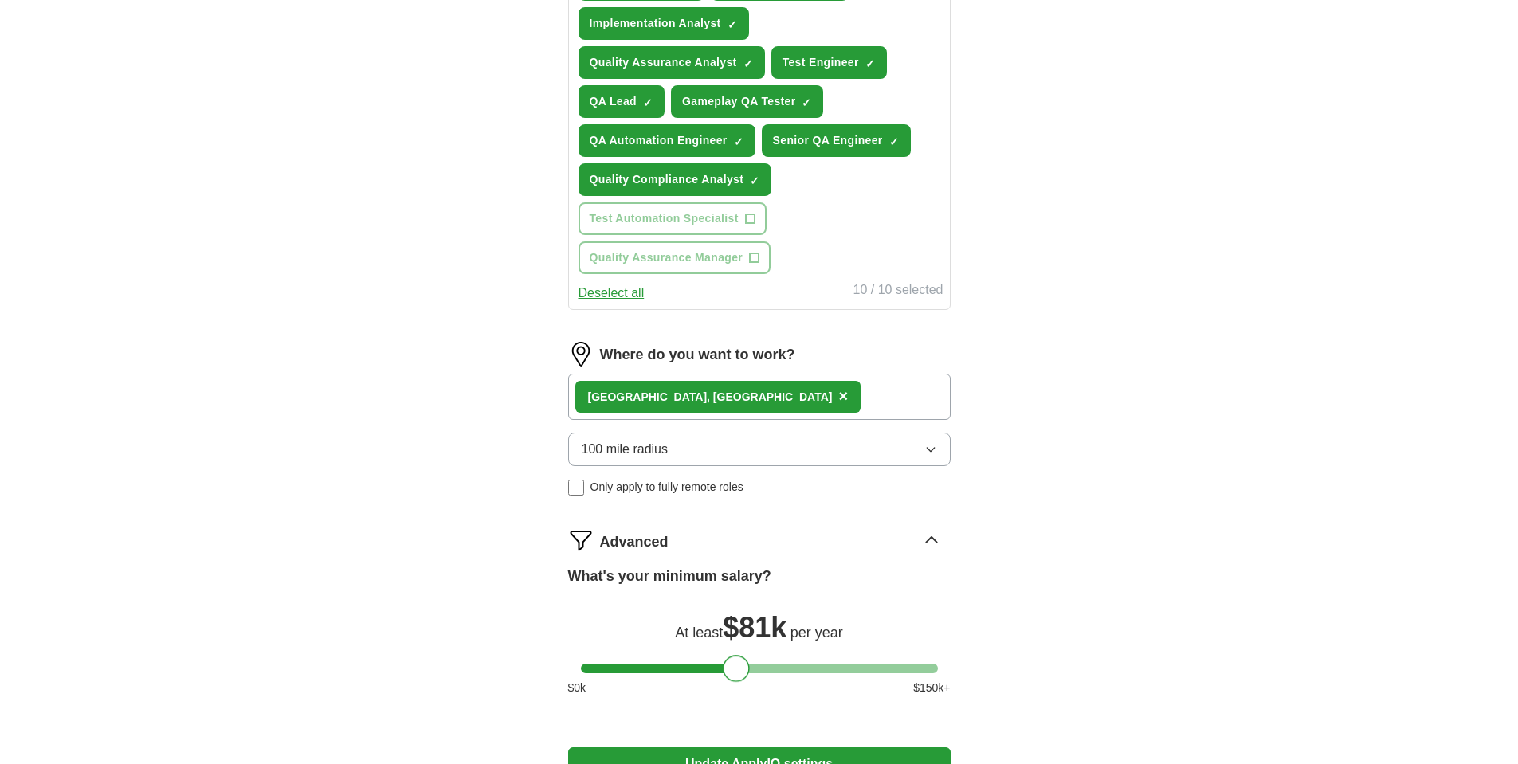
drag, startPoint x: 710, startPoint y: 669, endPoint x: 729, endPoint y: 672, distance: 19.4
click at [729, 672] on div at bounding box center [736, 668] width 27 height 27
click at [731, 673] on div at bounding box center [732, 668] width 27 height 27
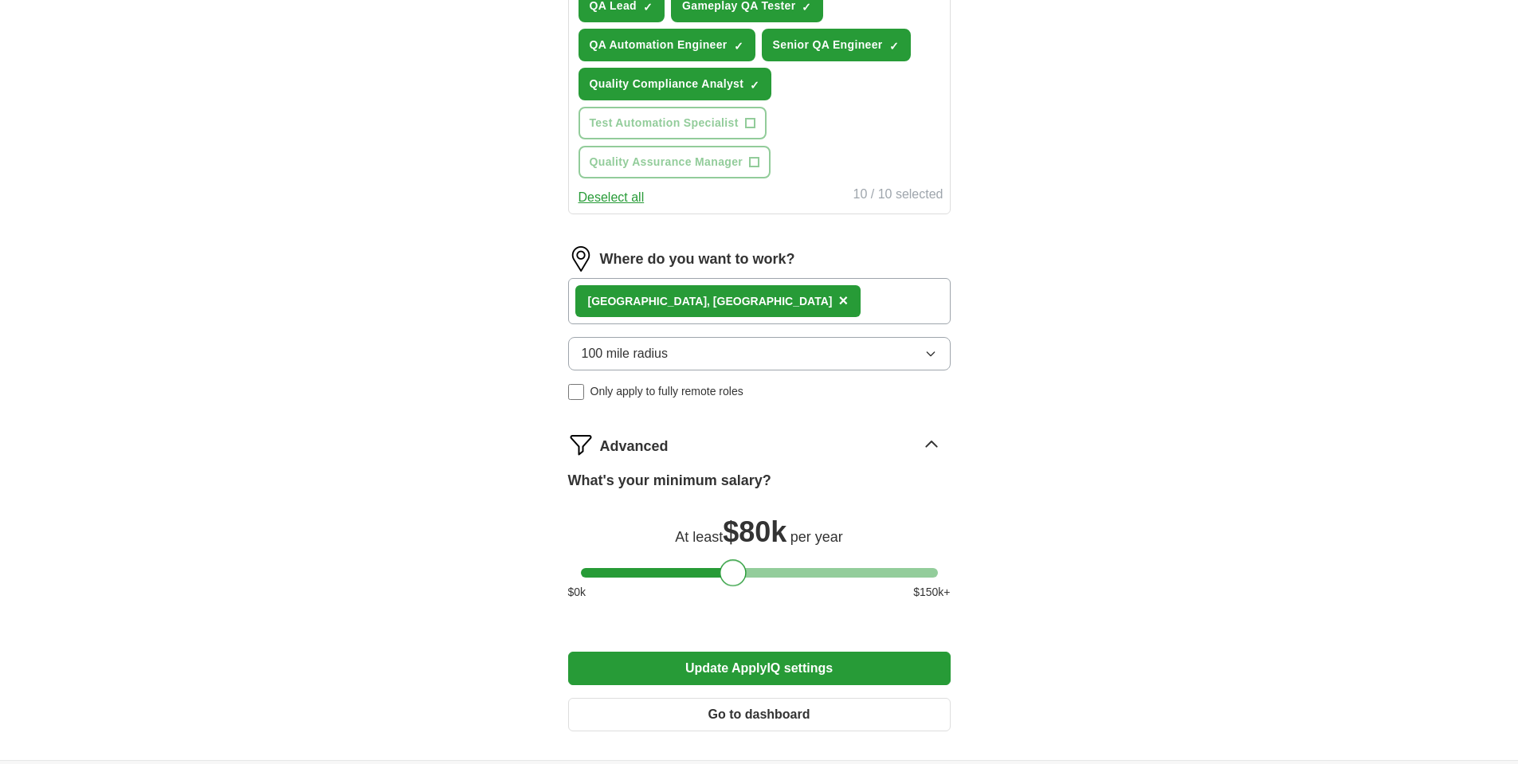
scroll to position [797, 0]
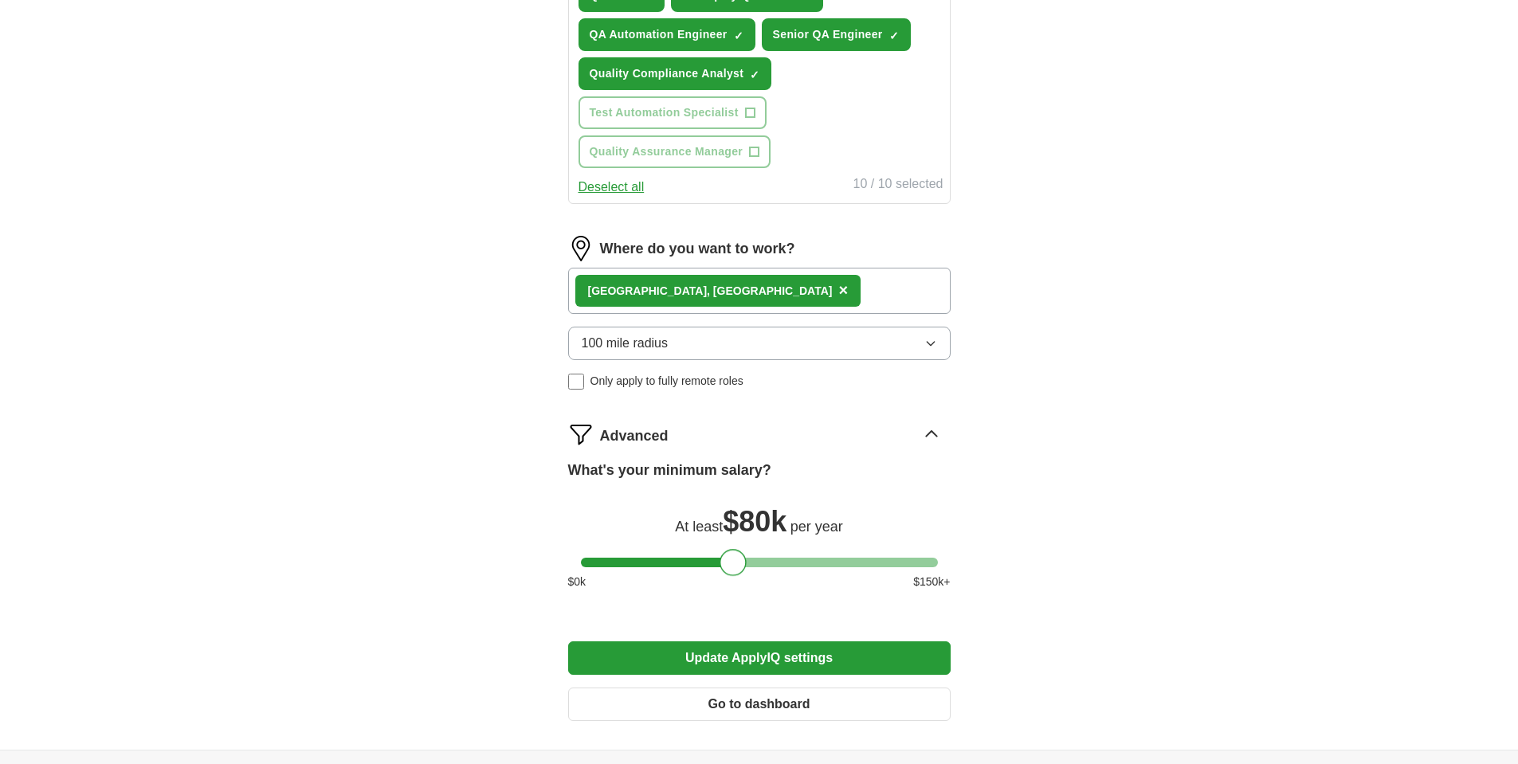
click at [794, 656] on button "Update ApplyIQ settings" at bounding box center [759, 657] width 382 height 33
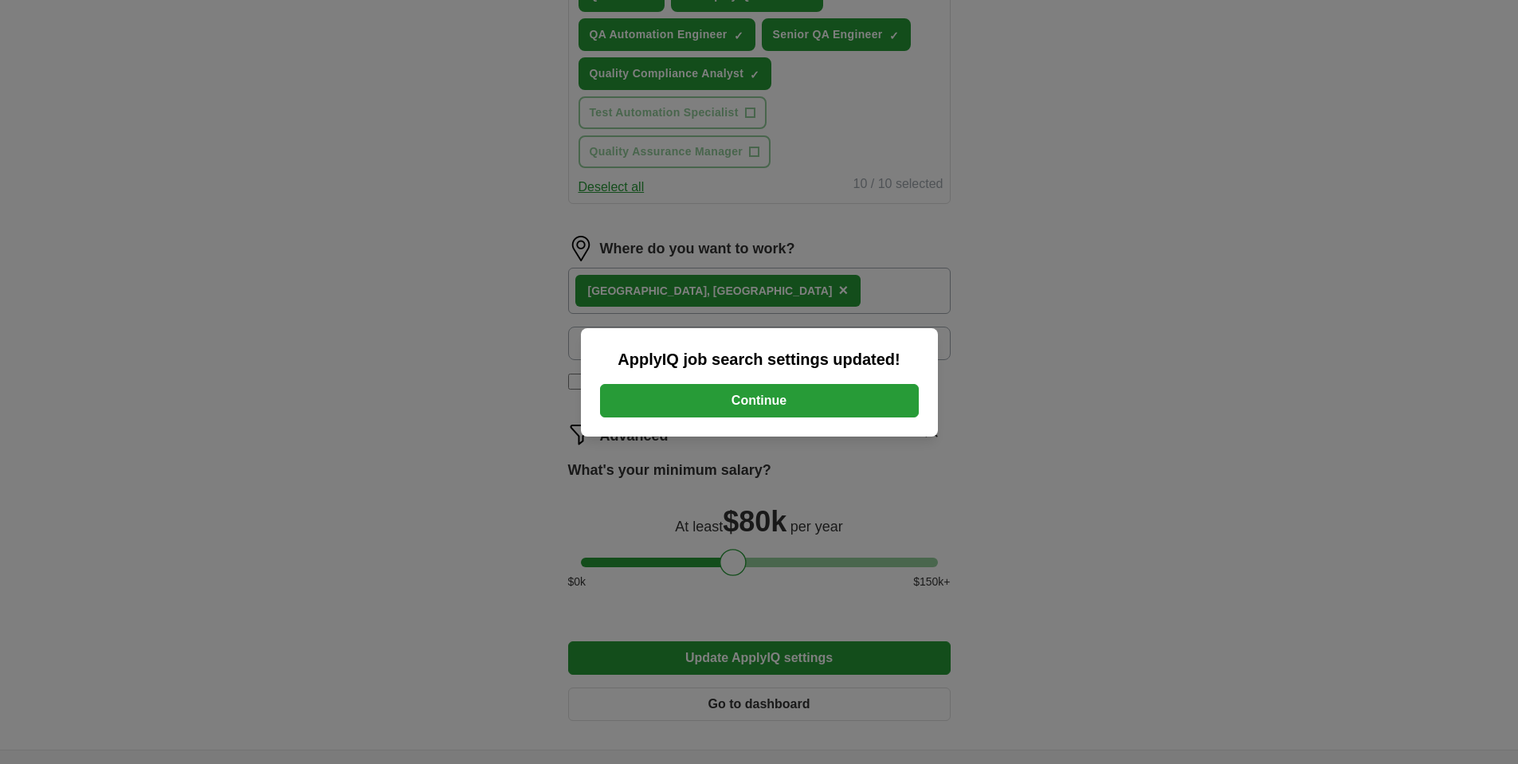
click at [759, 402] on button "Continue" at bounding box center [759, 400] width 319 height 33
